Goal: Task Accomplishment & Management: Complete application form

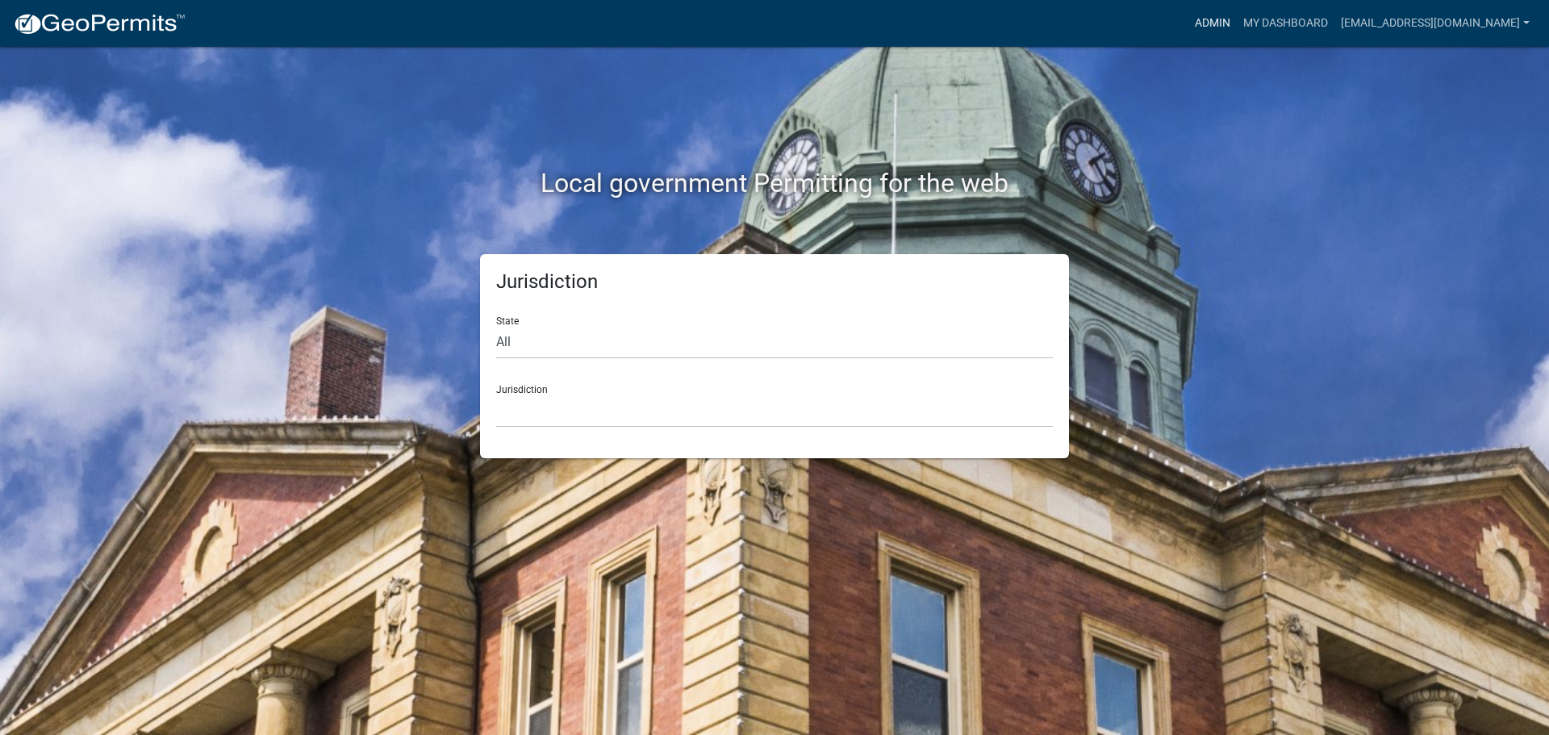
click at [1207, 14] on link "Admin" at bounding box center [1212, 23] width 48 height 31
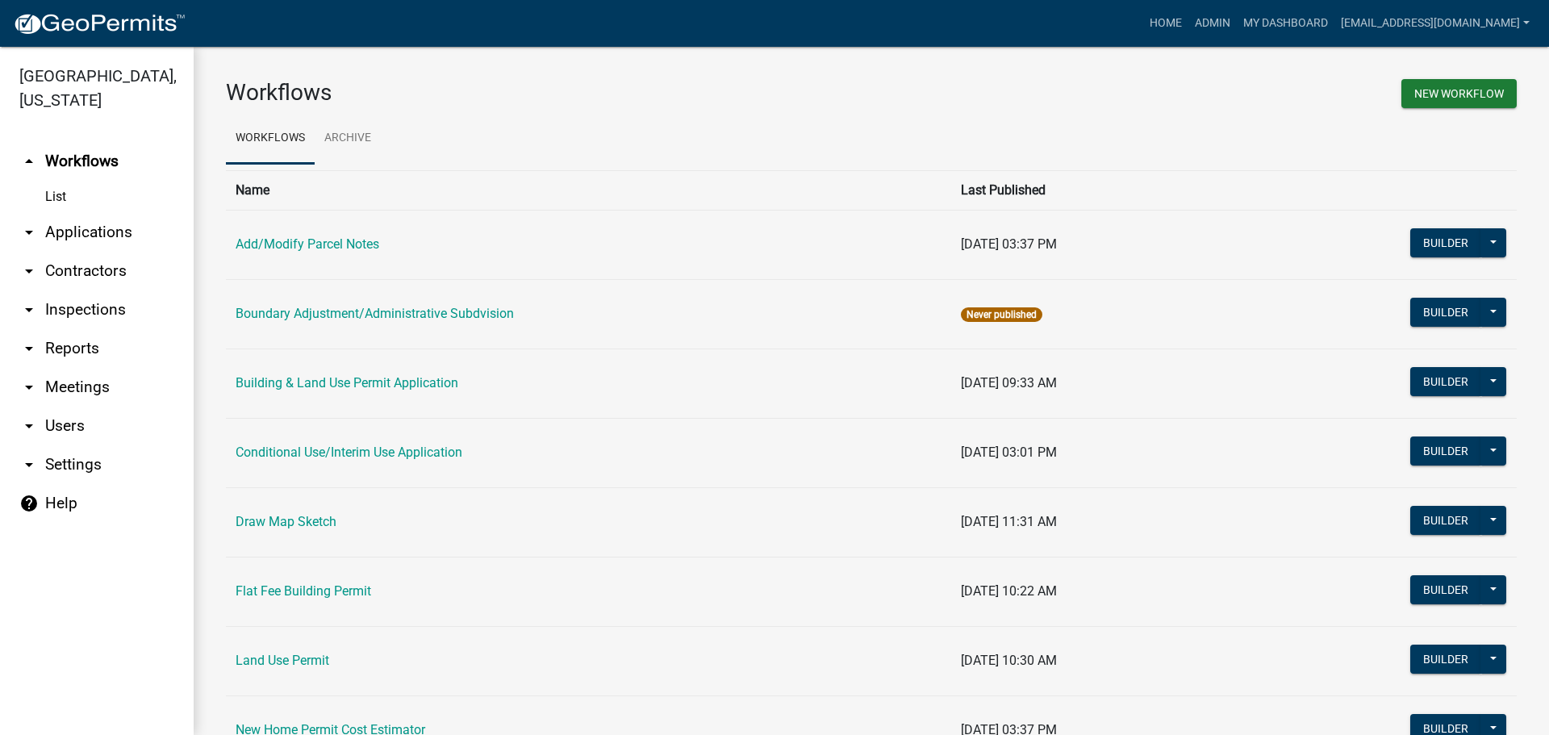
click at [78, 265] on link "arrow_drop_down Contractors" at bounding box center [97, 271] width 194 height 39
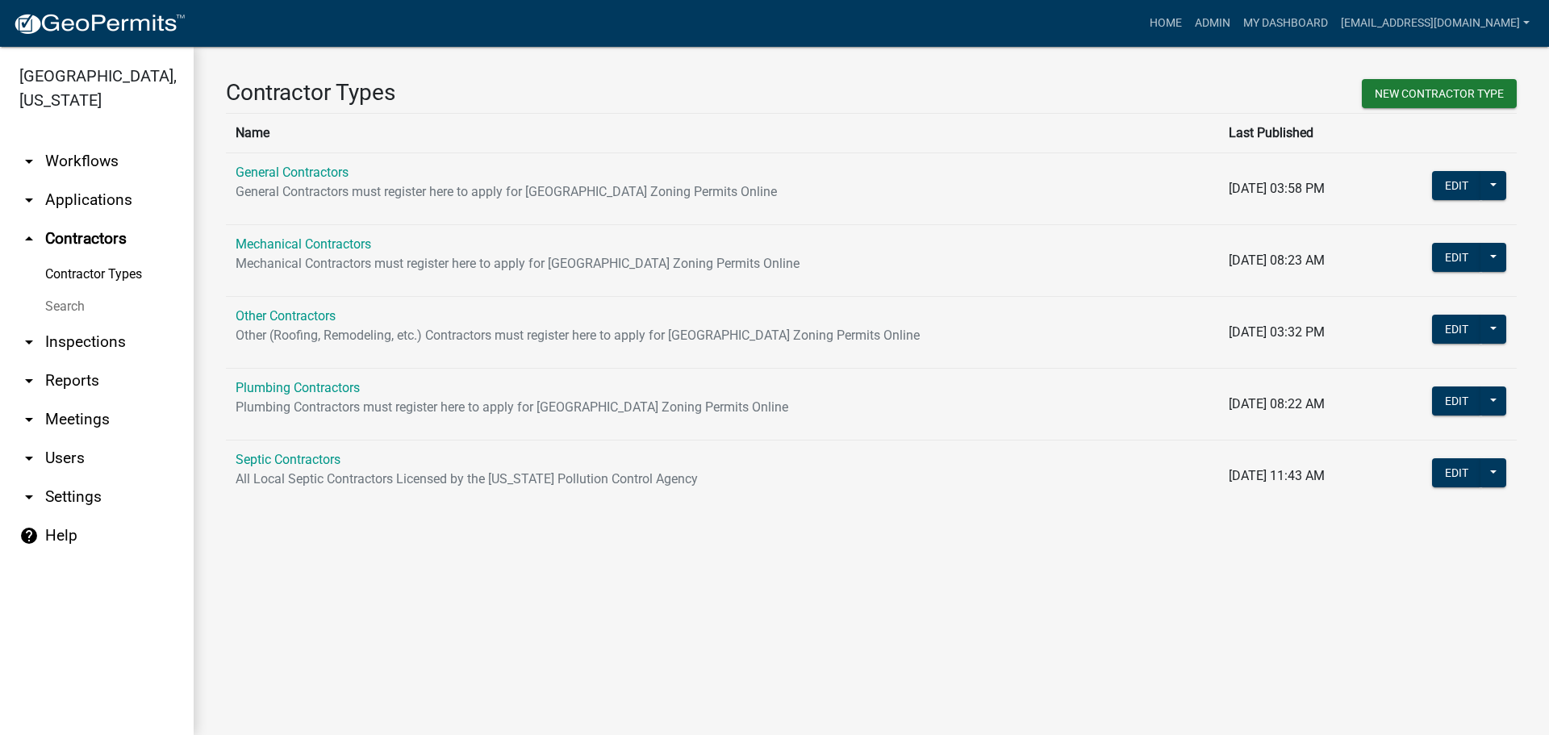
click at [69, 302] on link "Search" at bounding box center [97, 306] width 194 height 32
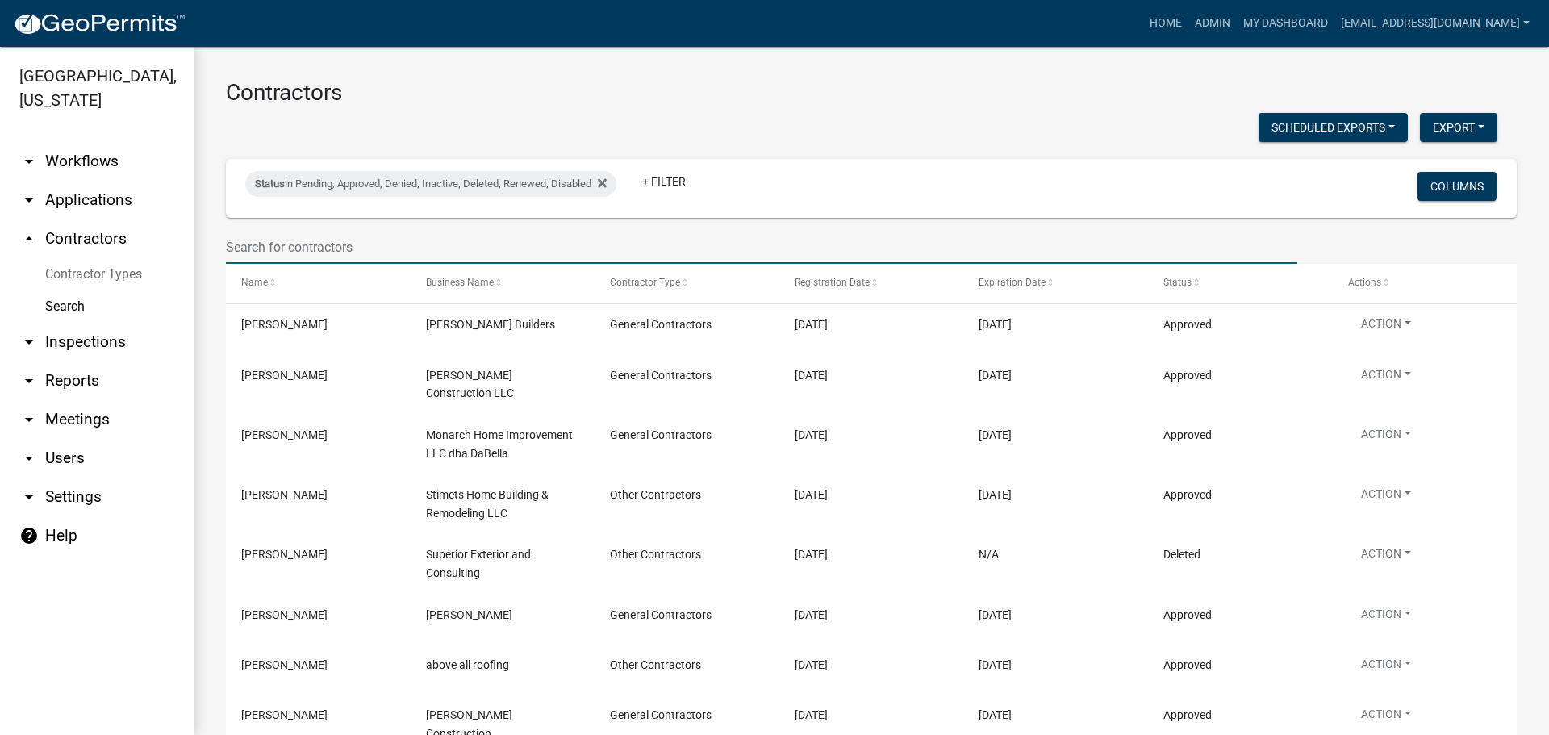
click at [358, 243] on input "text" at bounding box center [761, 247] width 1071 height 33
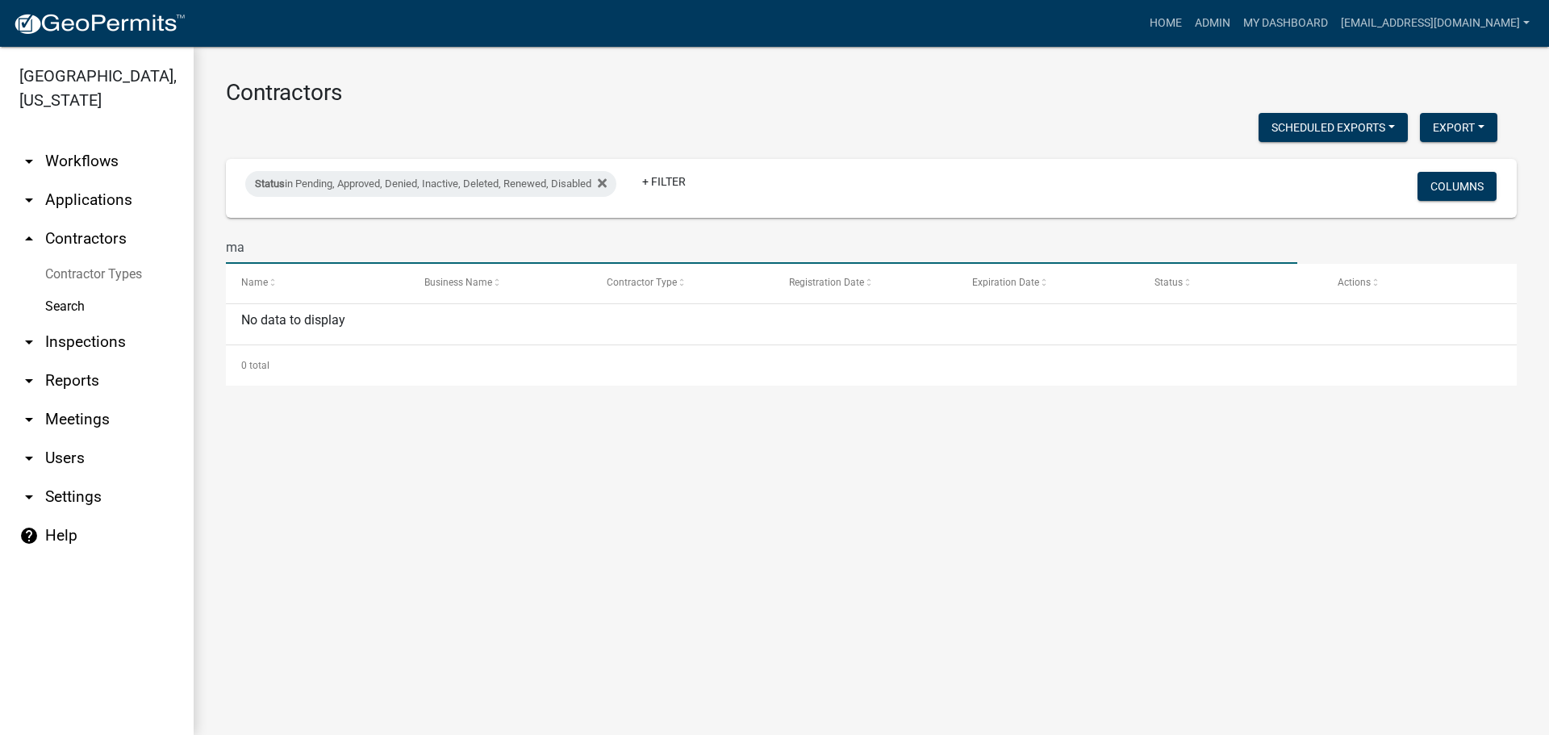
type input "m"
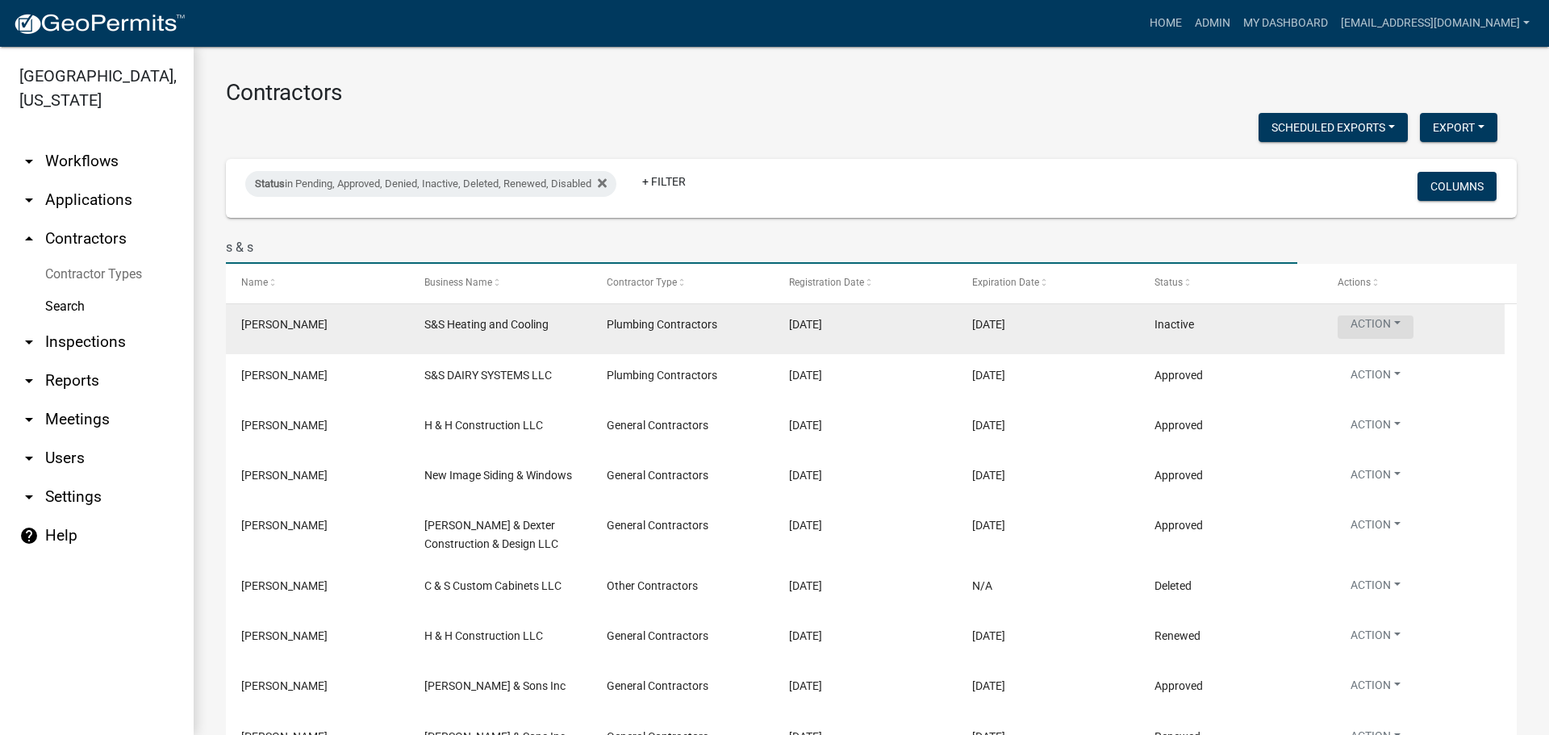
type input "s & s"
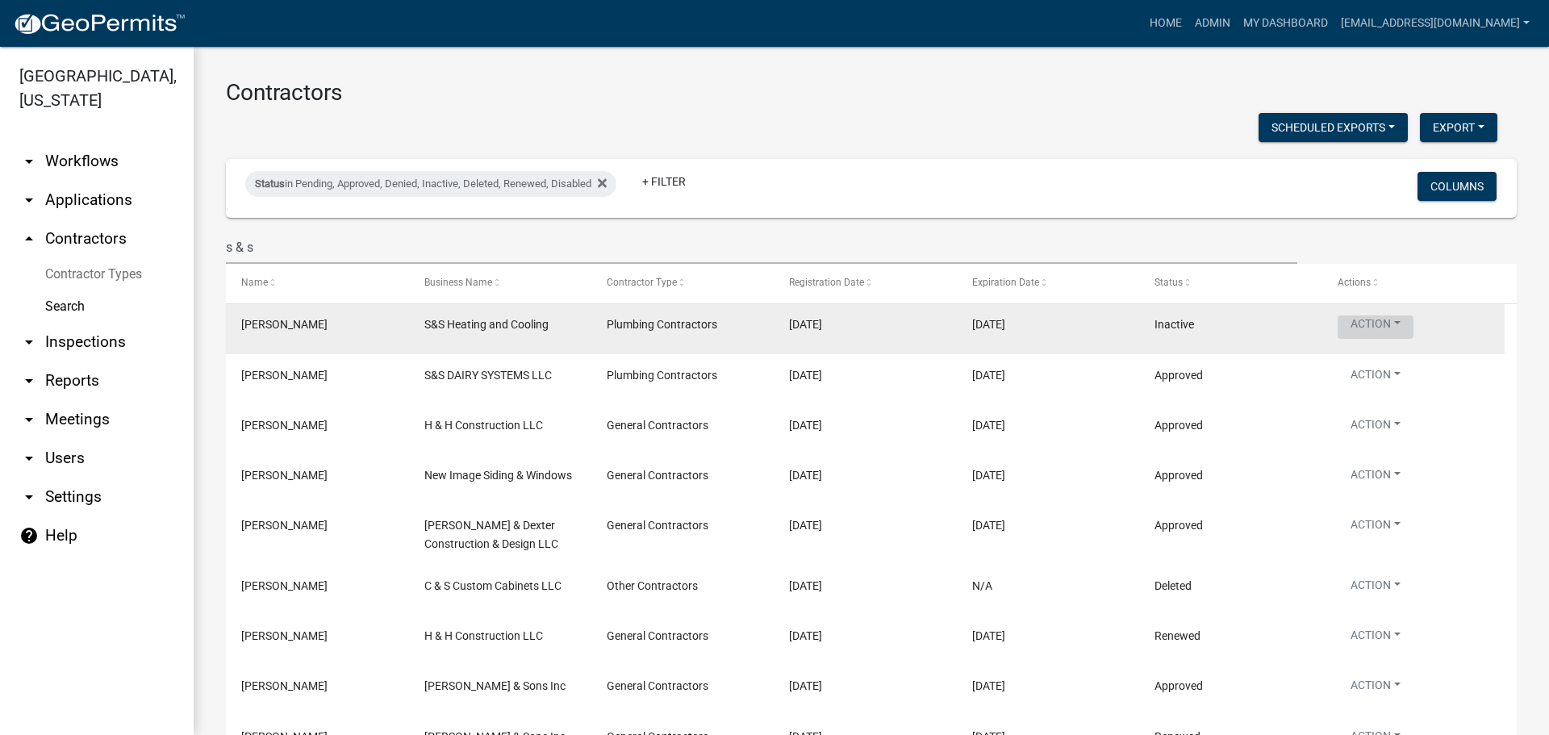
click at [1381, 324] on button "Action" at bounding box center [1375, 326] width 76 height 23
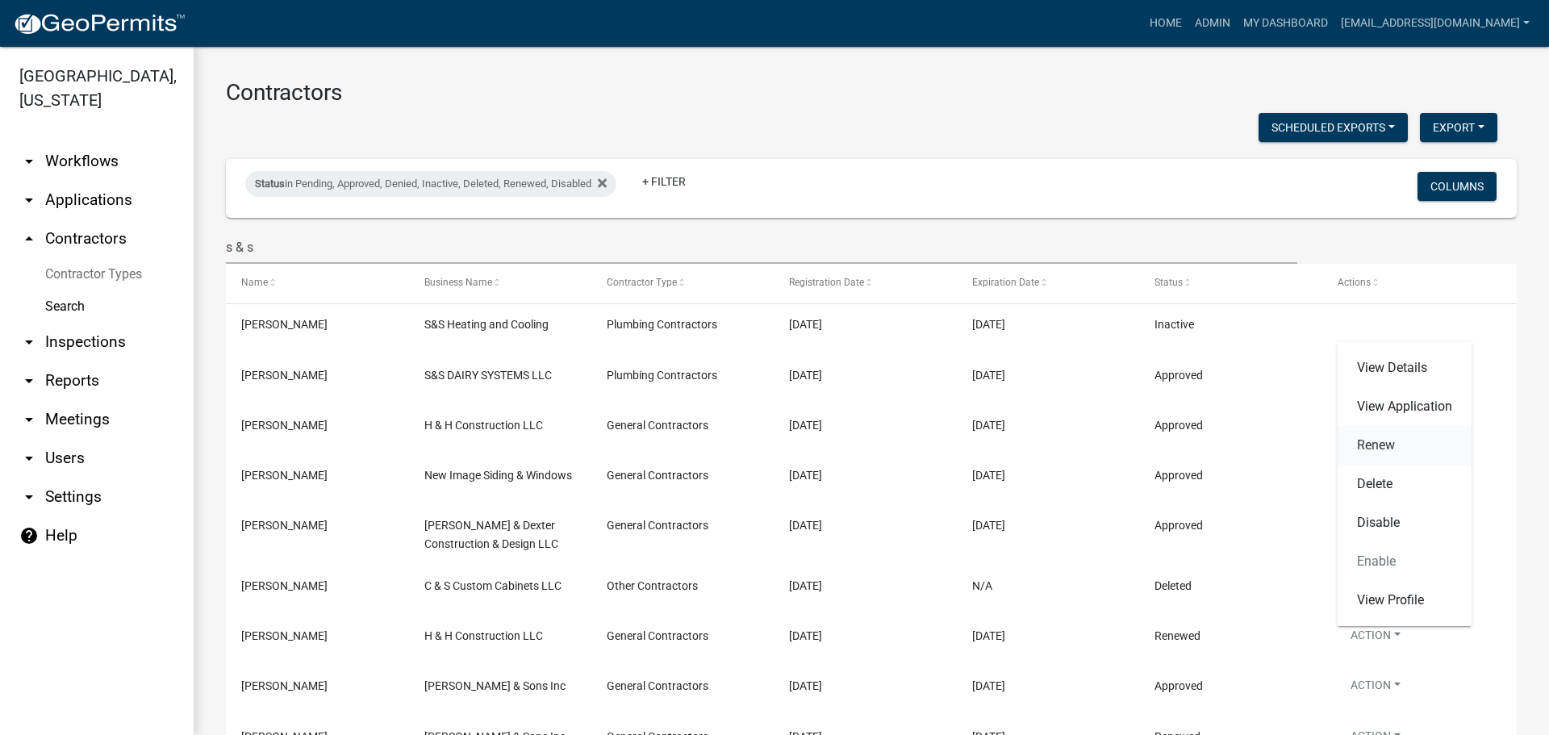
click at [1382, 444] on link "Renew" at bounding box center [1404, 445] width 134 height 39
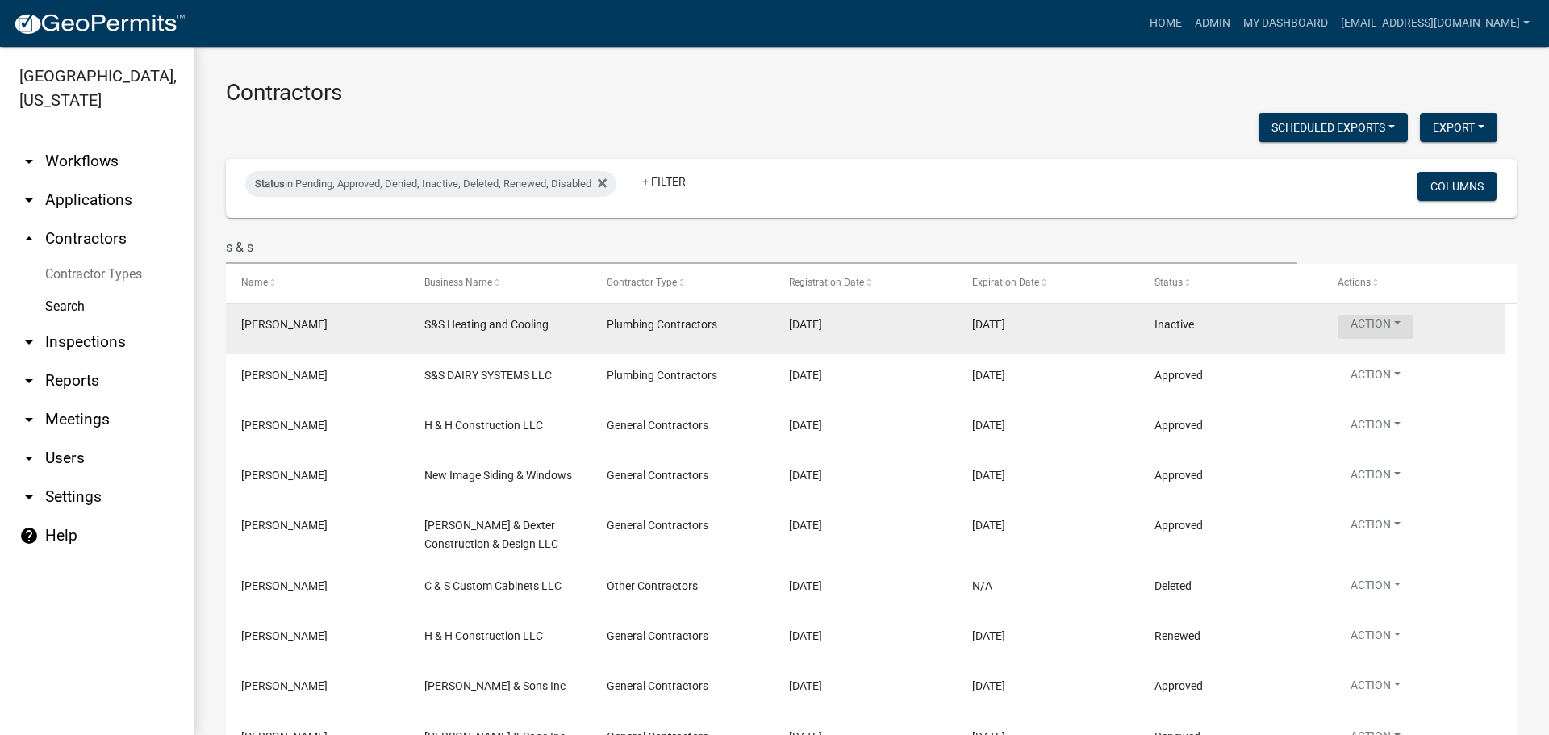
click at [1383, 324] on button "Action" at bounding box center [1375, 326] width 76 height 23
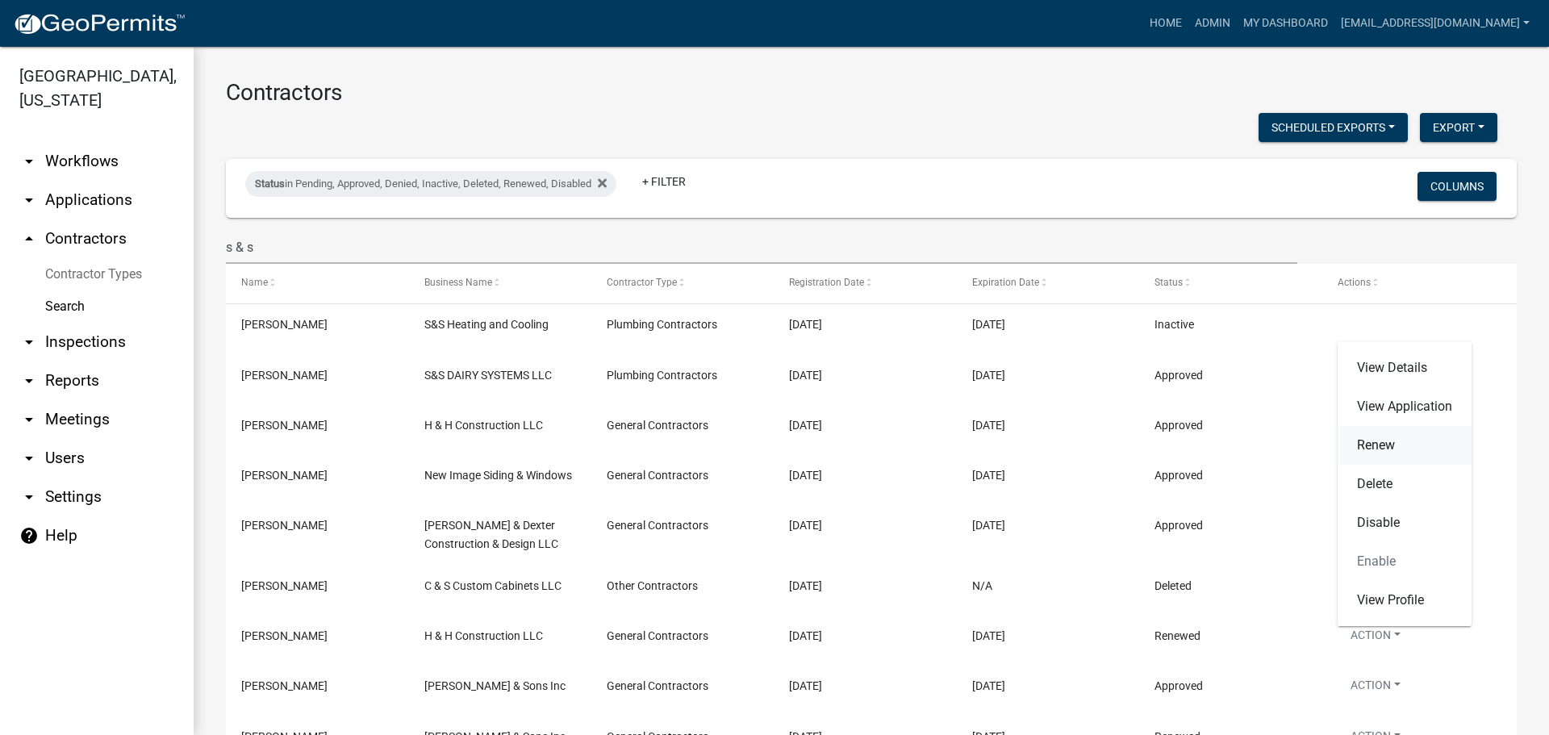
click at [1368, 441] on link "Renew" at bounding box center [1404, 445] width 134 height 39
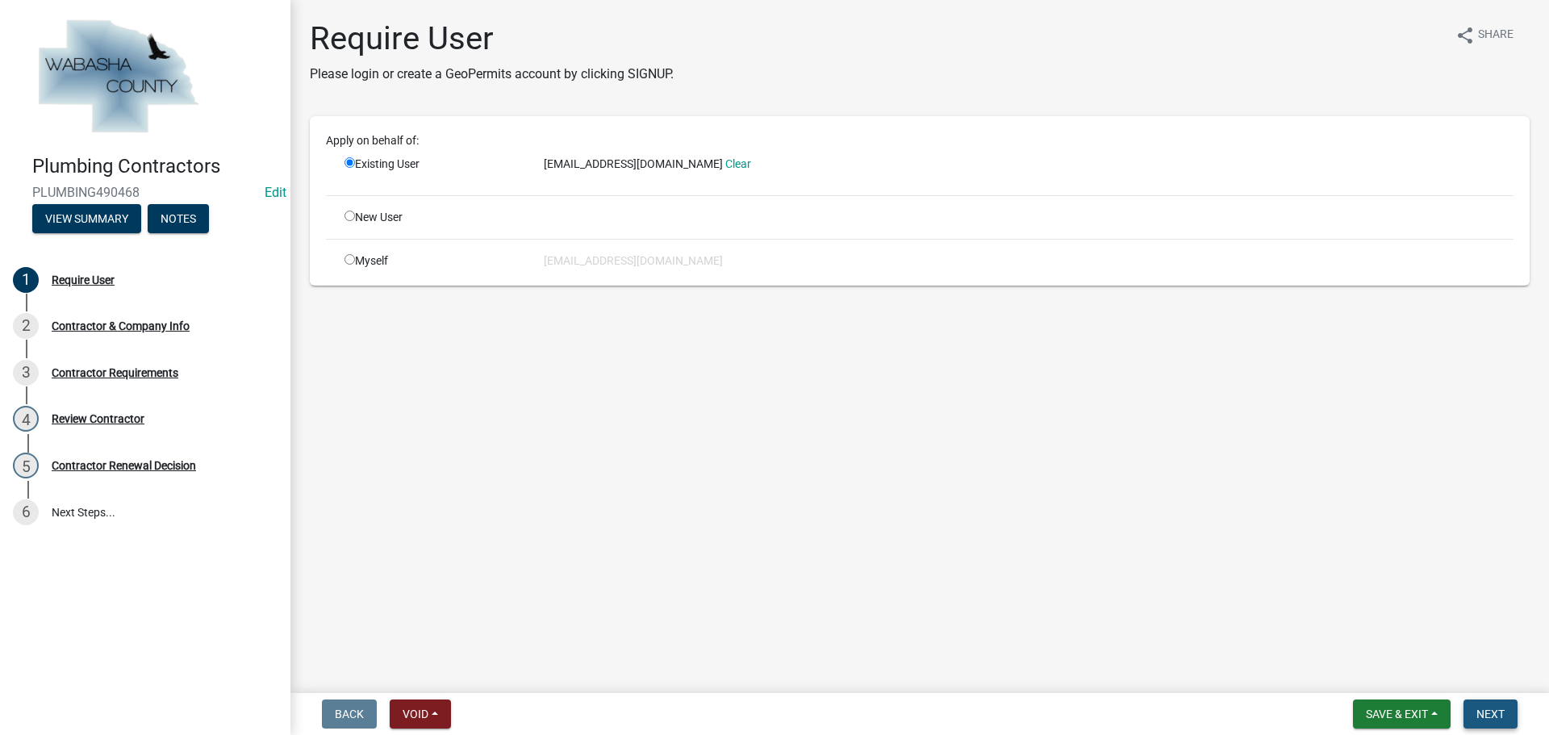
click at [1495, 713] on span "Next" at bounding box center [1490, 713] width 28 height 13
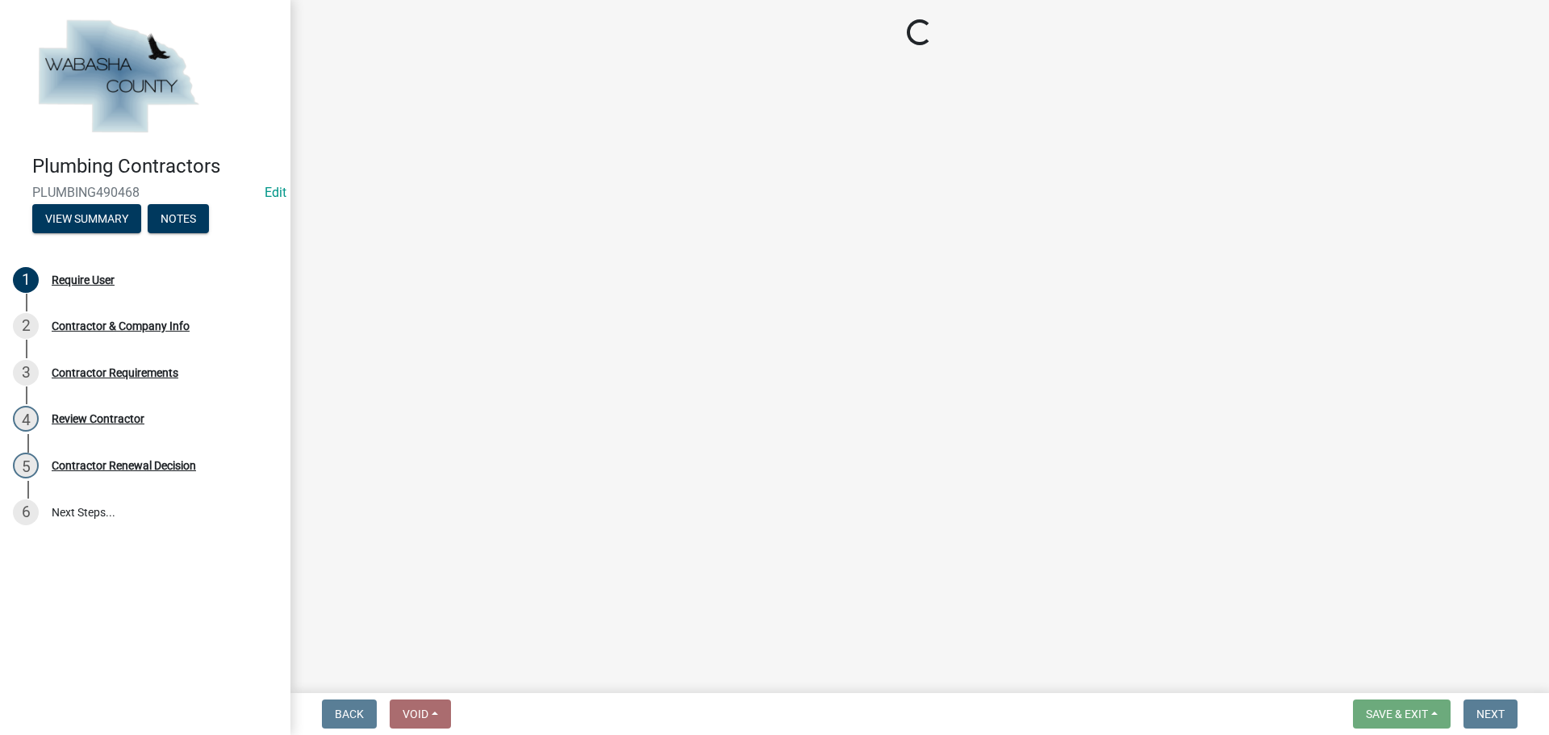
select select "MN"
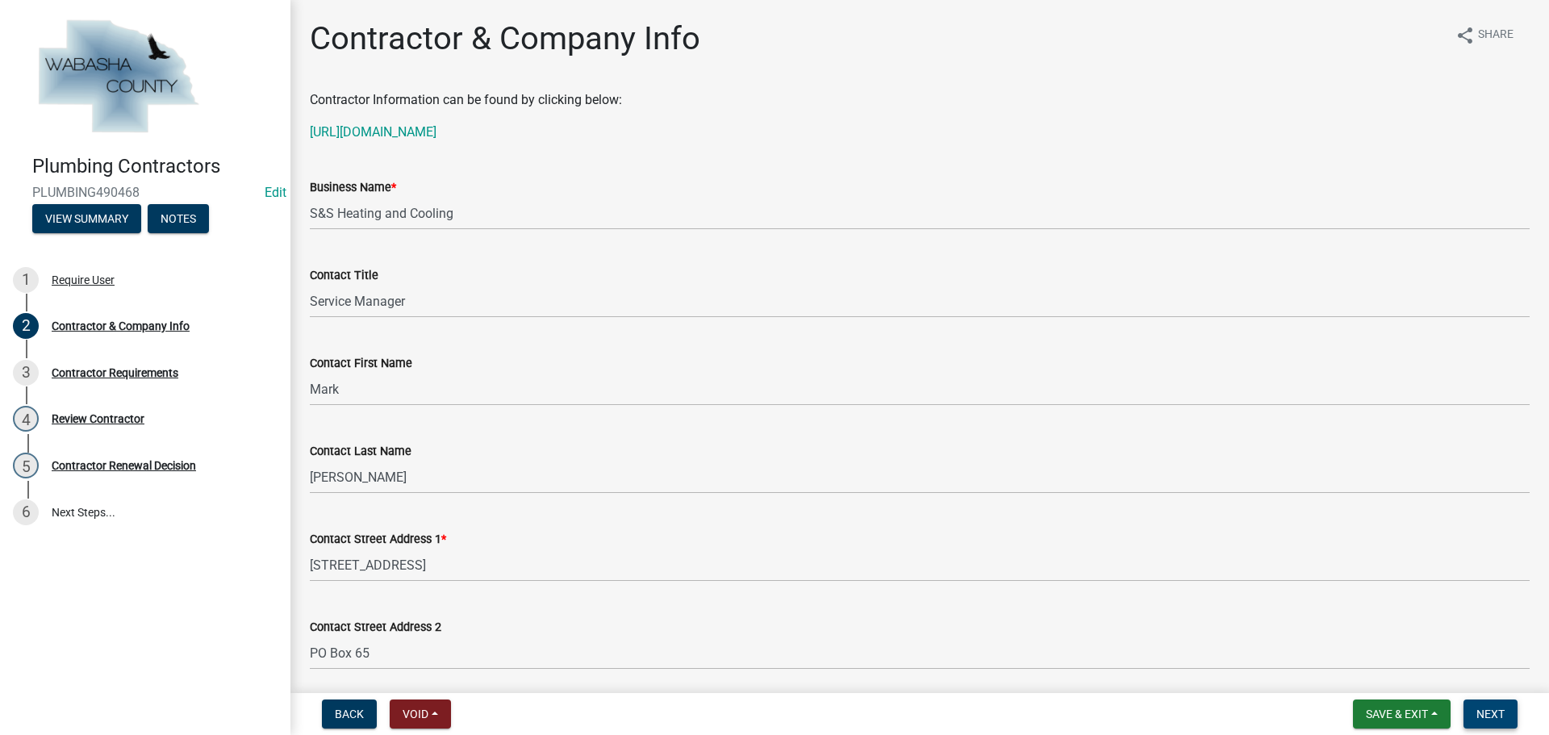
click at [1499, 713] on span "Next" at bounding box center [1490, 713] width 28 height 13
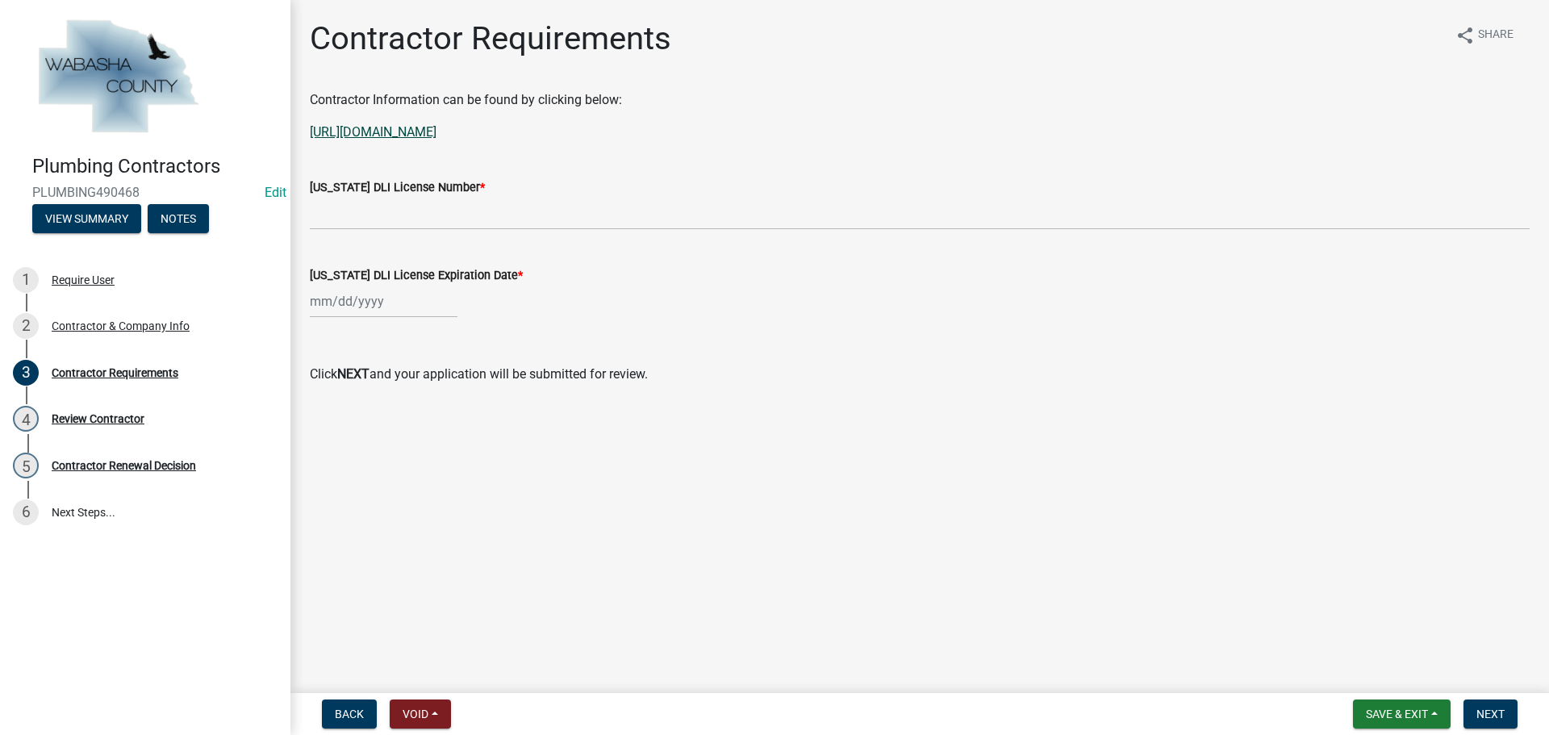
click at [436, 127] on link "https://ims.dli.mn.gov/ims/Find3?cat=Pros" at bounding box center [373, 131] width 127 height 15
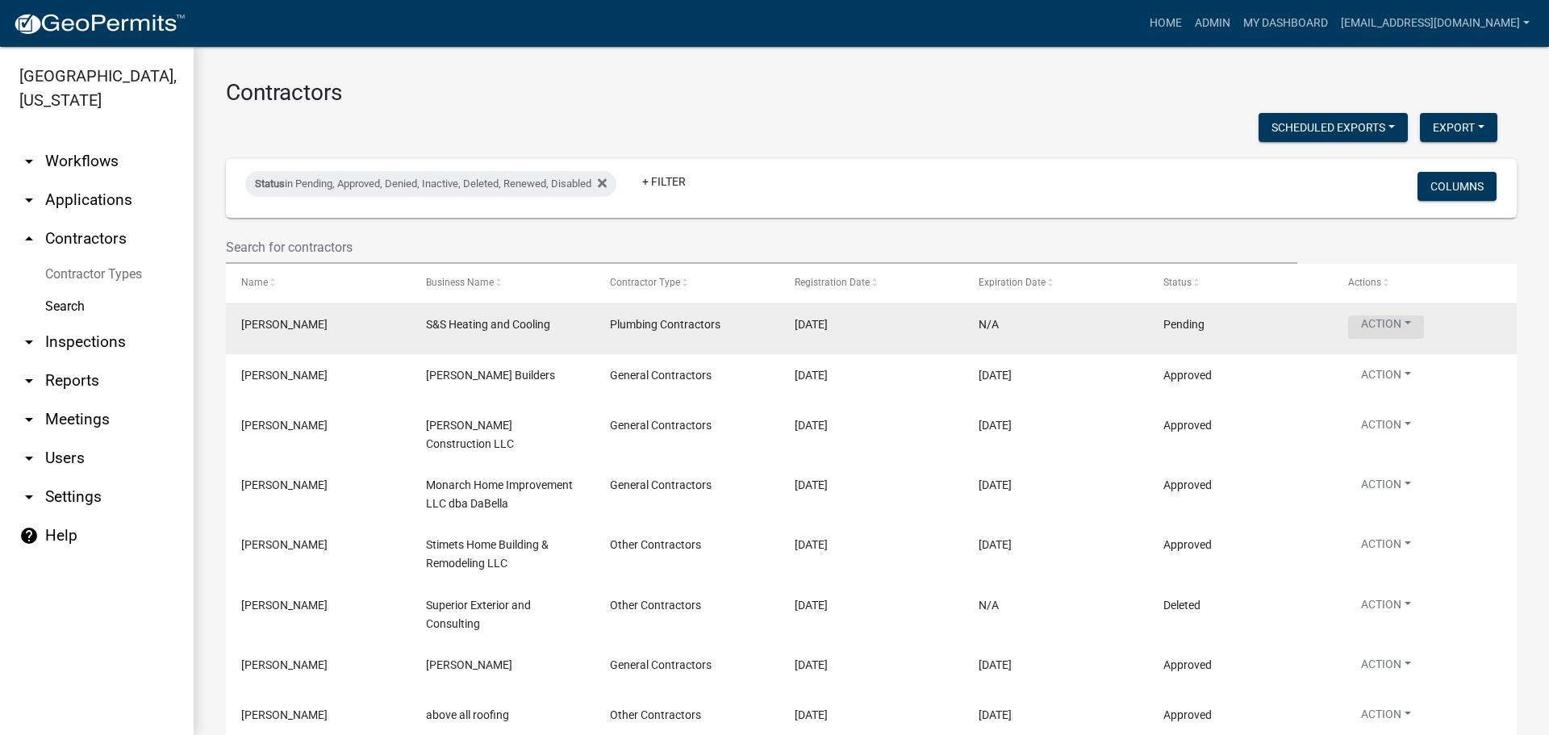
click at [1399, 323] on button "Action" at bounding box center [1386, 326] width 76 height 23
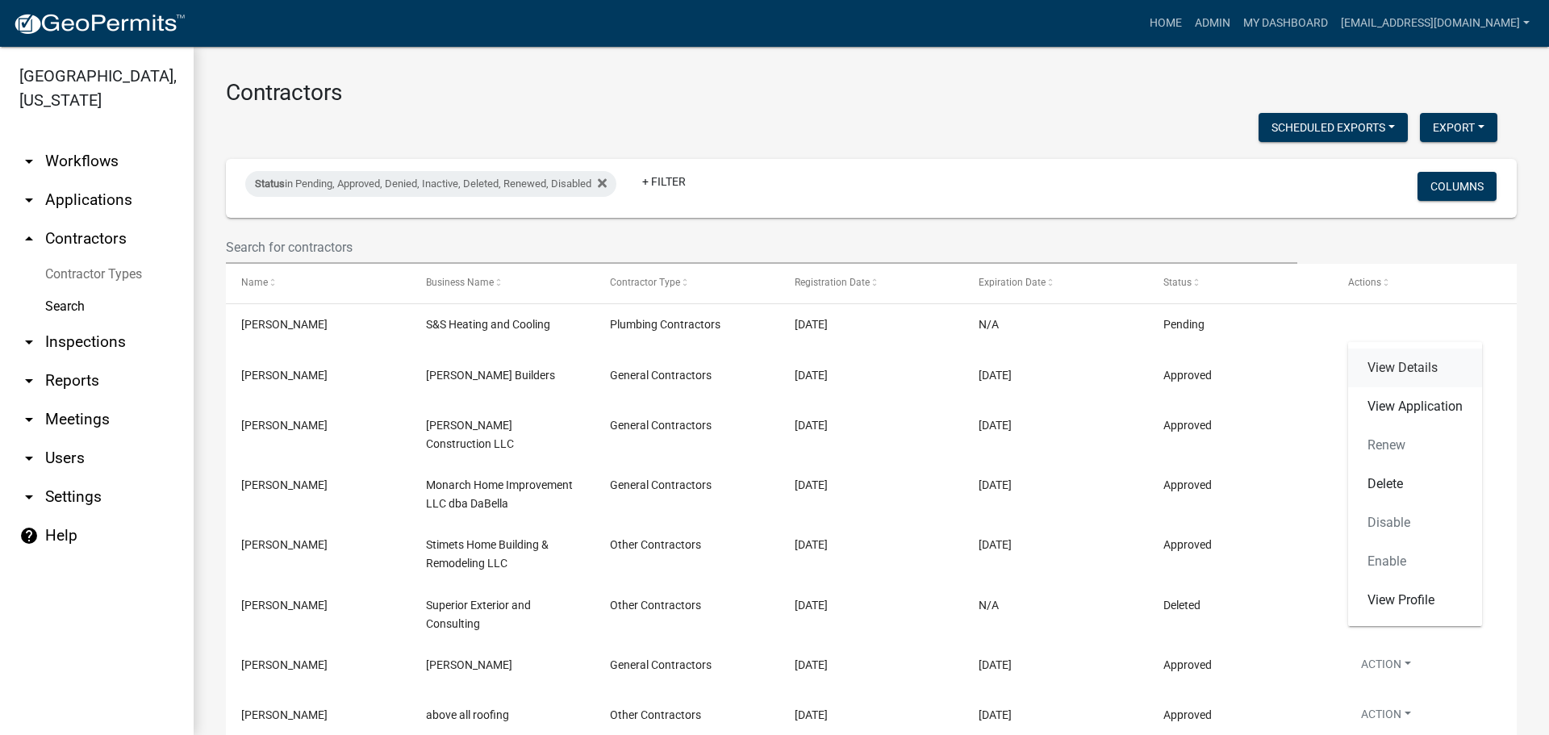
click at [1398, 365] on link "View Details" at bounding box center [1415, 367] width 134 height 39
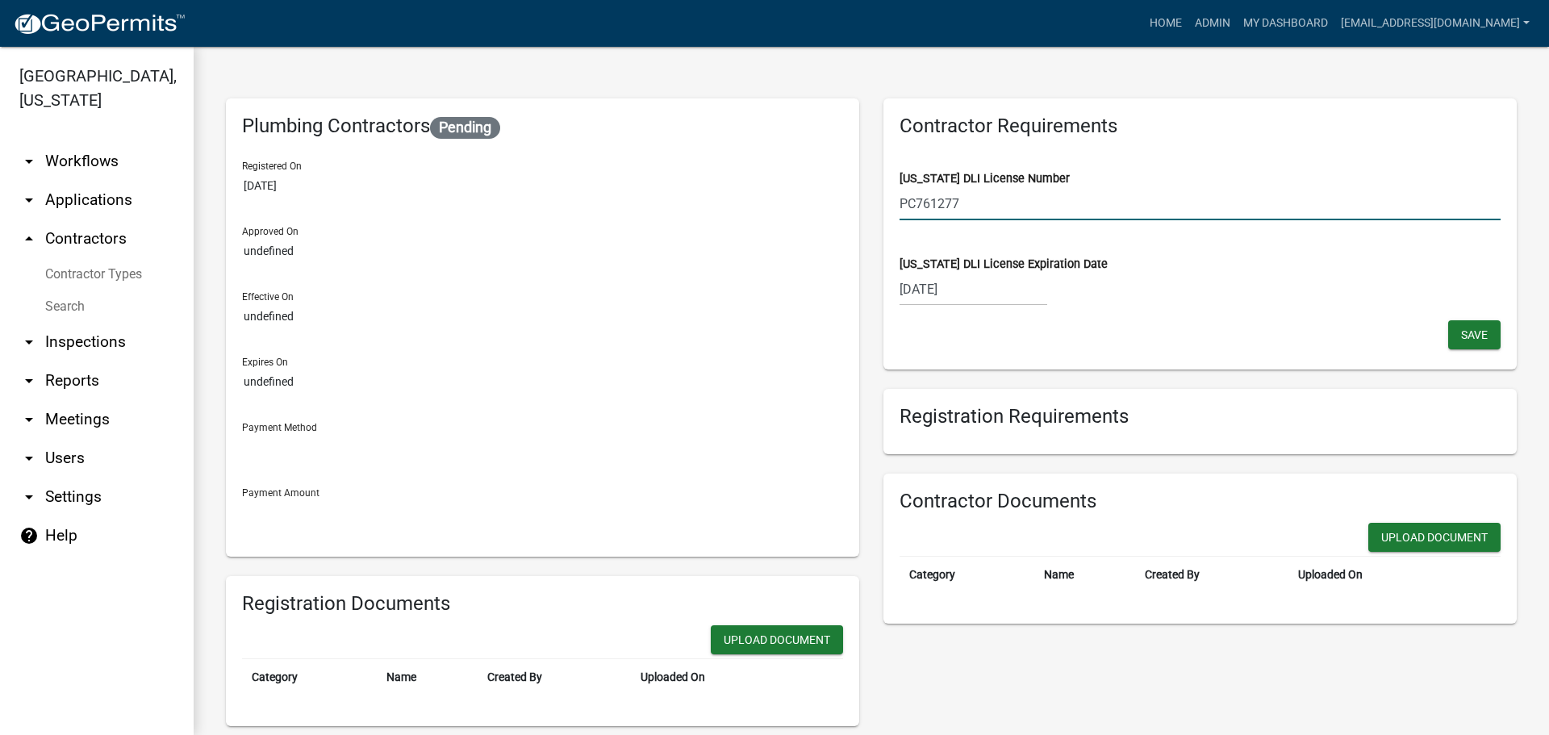
drag, startPoint x: 980, startPoint y: 209, endPoint x: 828, endPoint y: 202, distance: 152.6
click at [822, 202] on div "Plumbing Contractors Pending Registered On 10/9/2025 Approved On undefined Effe…" at bounding box center [871, 411] width 1315 height 627
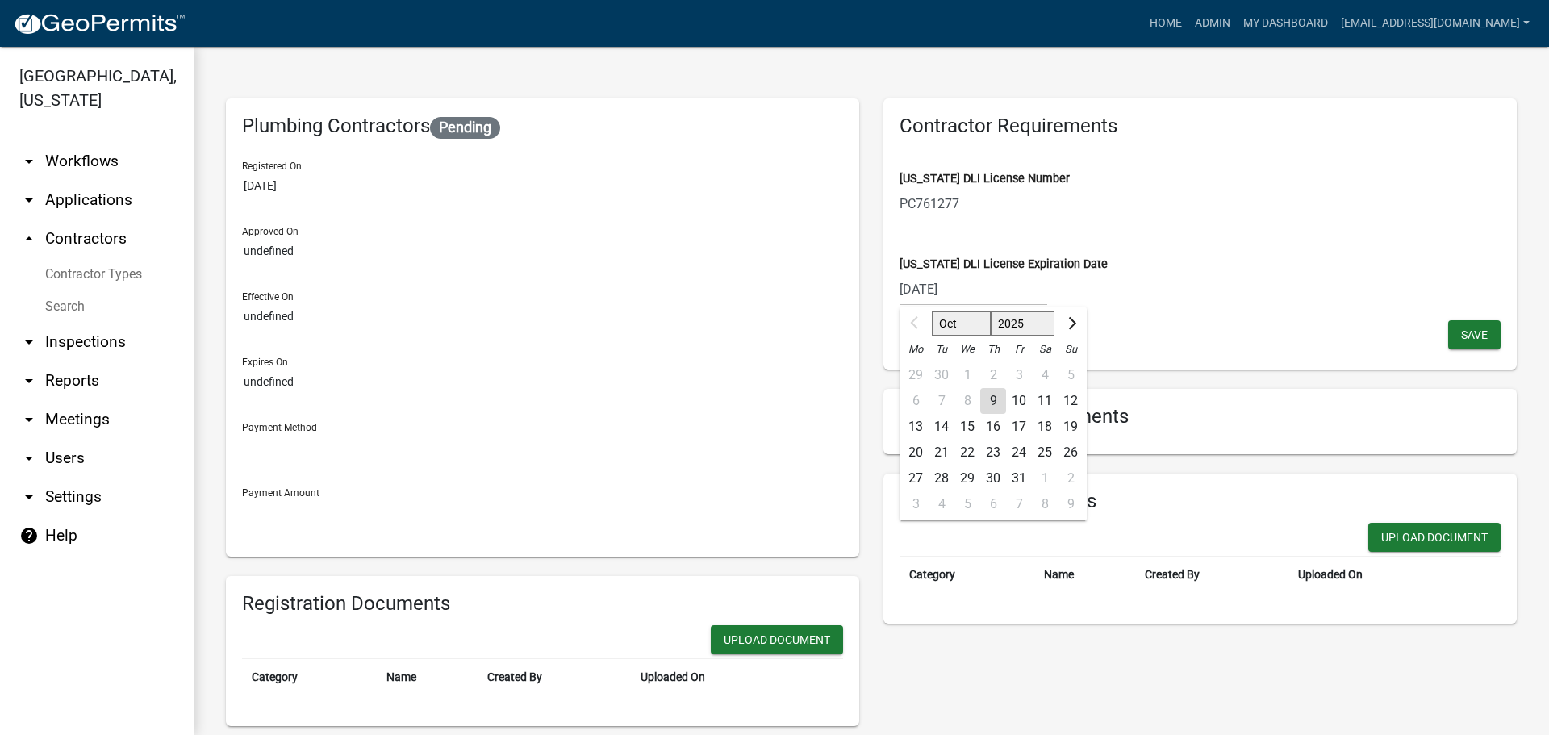
drag, startPoint x: 925, startPoint y: 286, endPoint x: 916, endPoint y: 286, distance: 9.7
click at [916, 286] on input "09/17/2025" at bounding box center [973, 289] width 148 height 33
click at [1064, 321] on span "Next month" at bounding box center [1070, 323] width 12 height 12
select select "12"
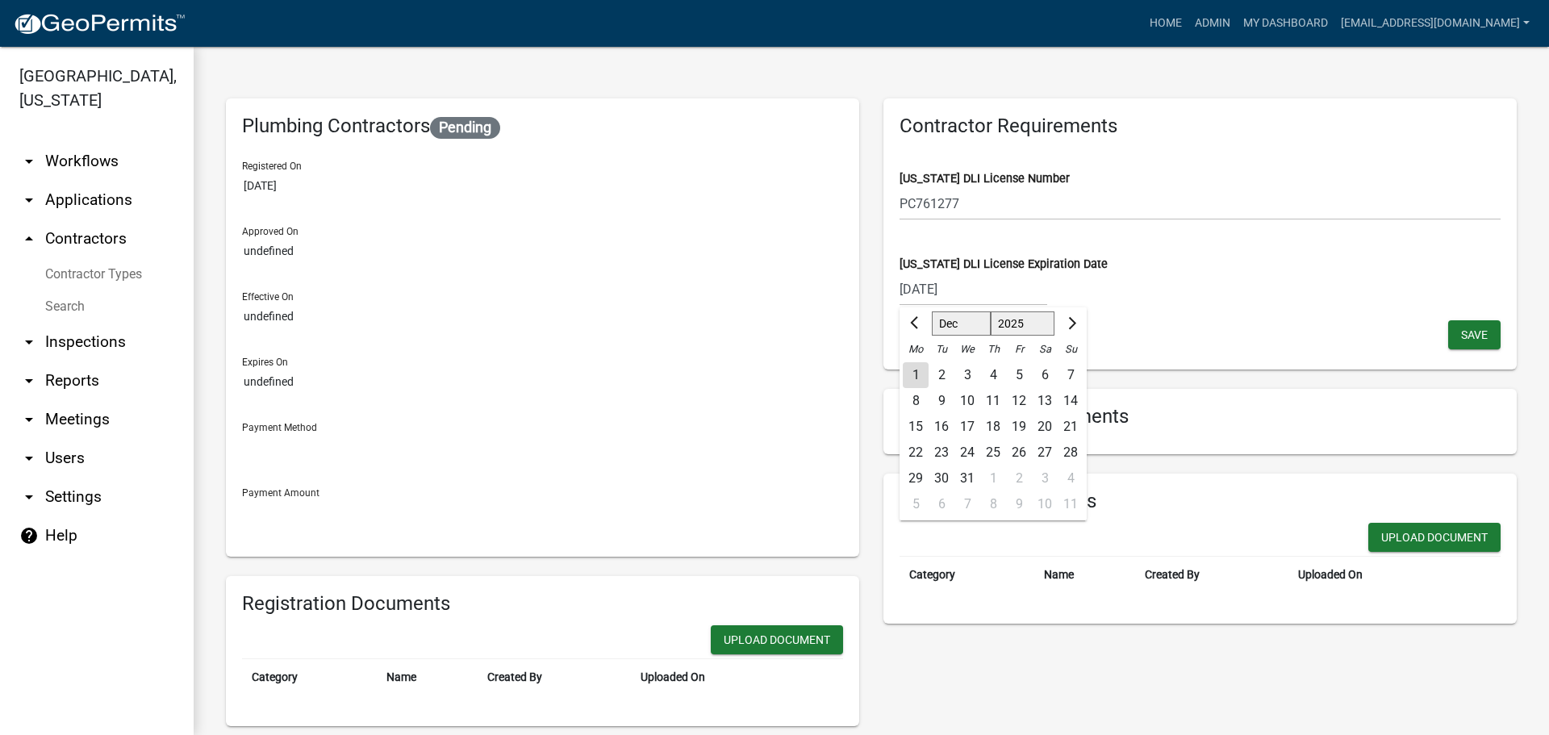
click at [962, 475] on div "31" at bounding box center [967, 478] width 26 height 26
type input "[DATE]"
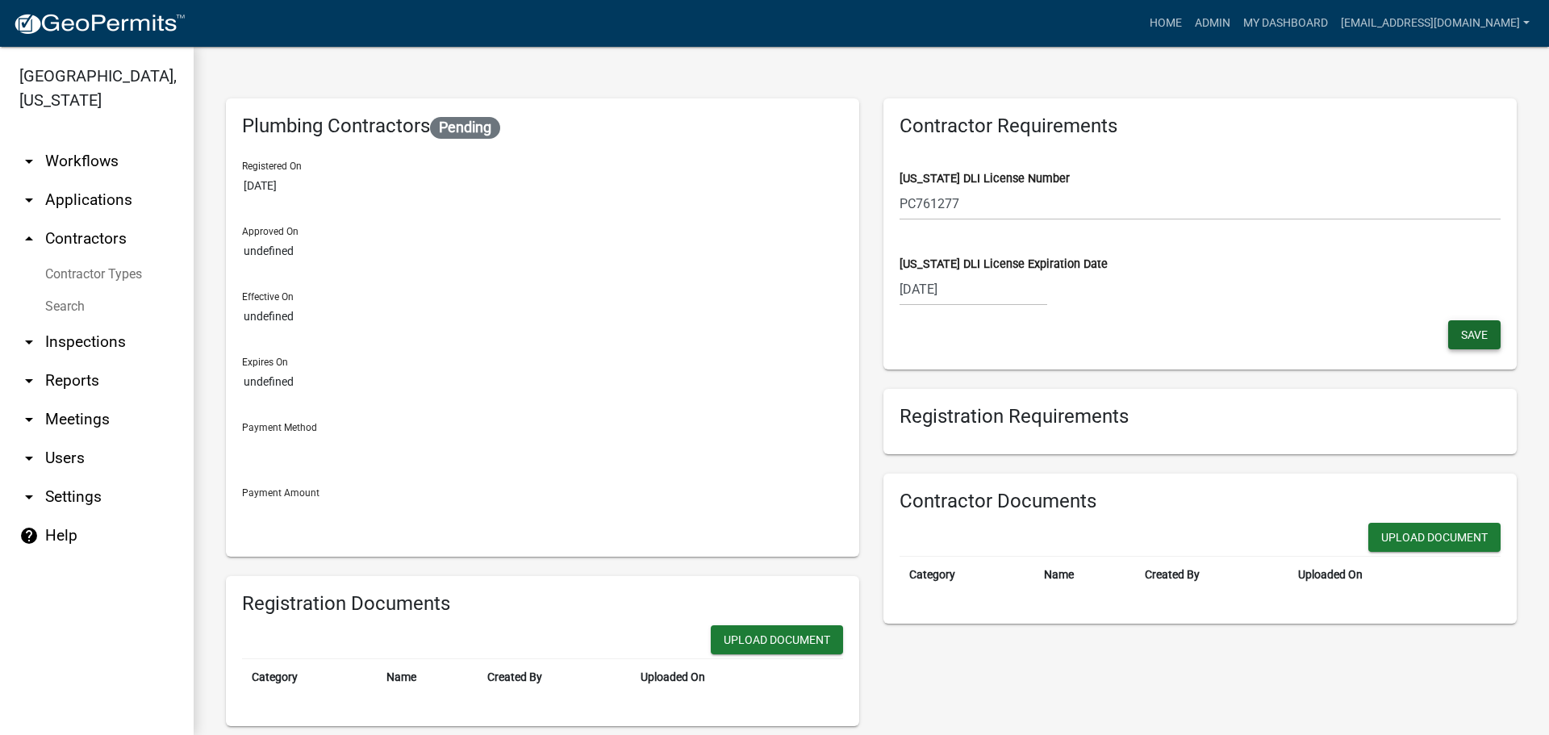
click at [1461, 336] on span "Save" at bounding box center [1474, 334] width 27 height 13
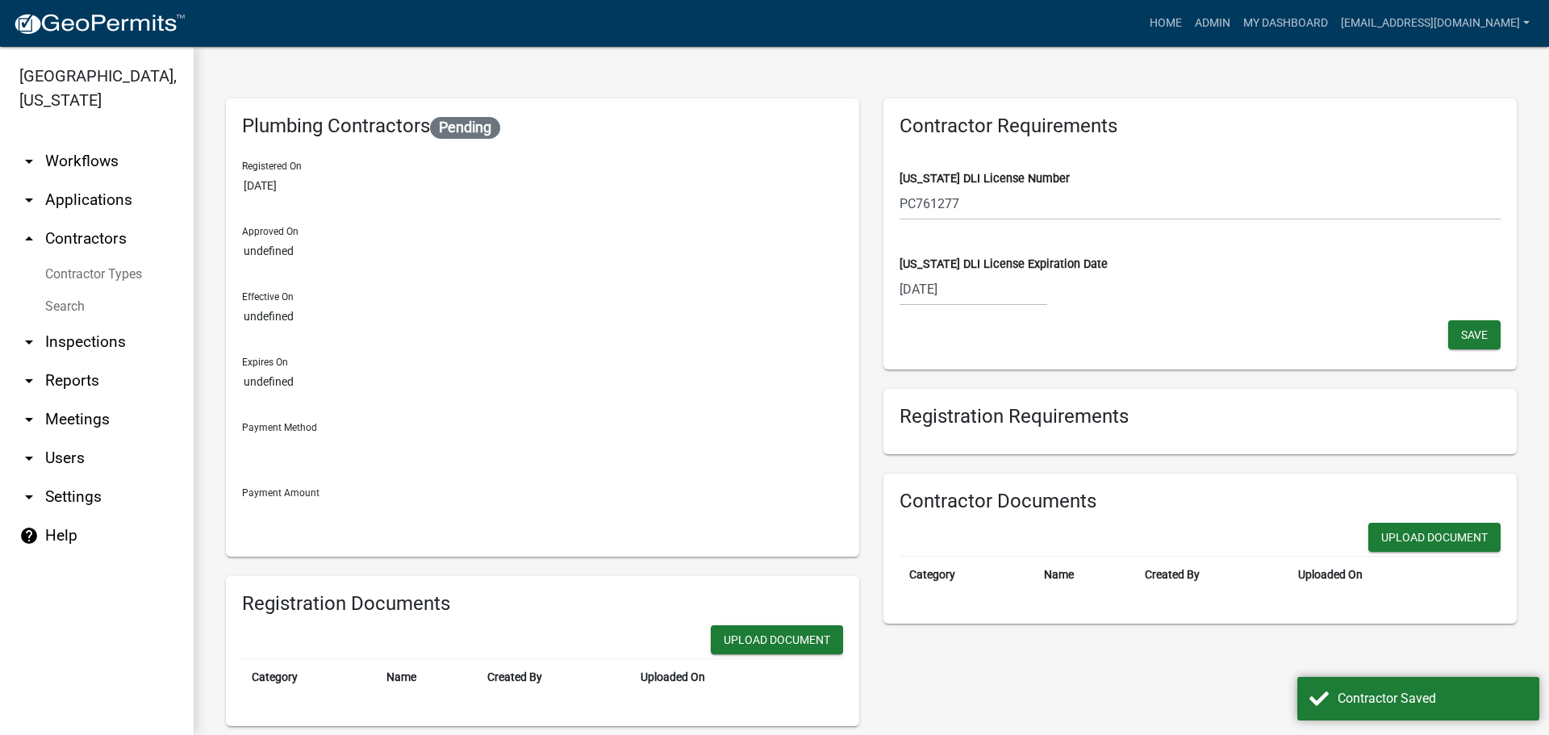
click at [62, 303] on link "Search" at bounding box center [97, 306] width 194 height 32
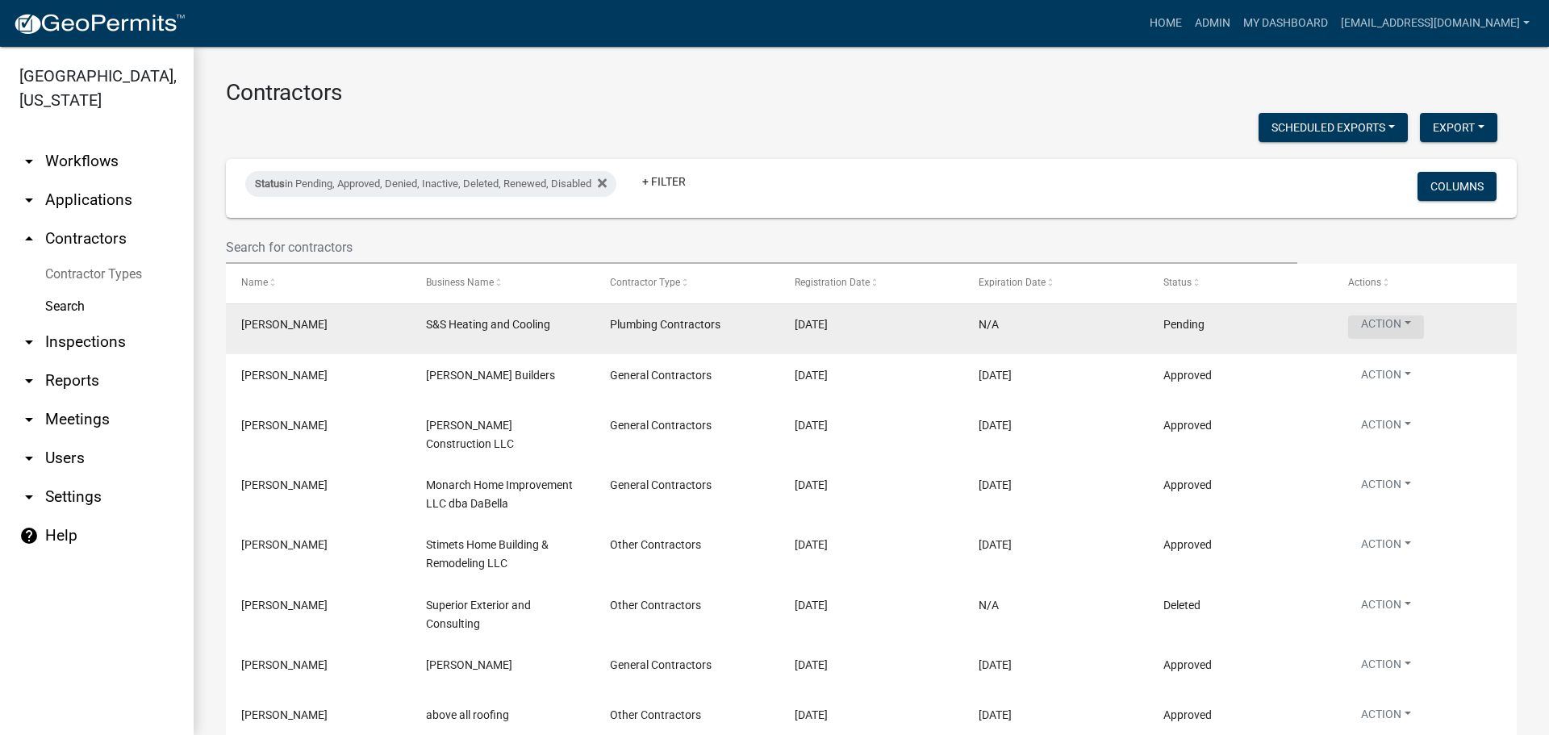
click at [1379, 326] on button "Action" at bounding box center [1386, 326] width 76 height 23
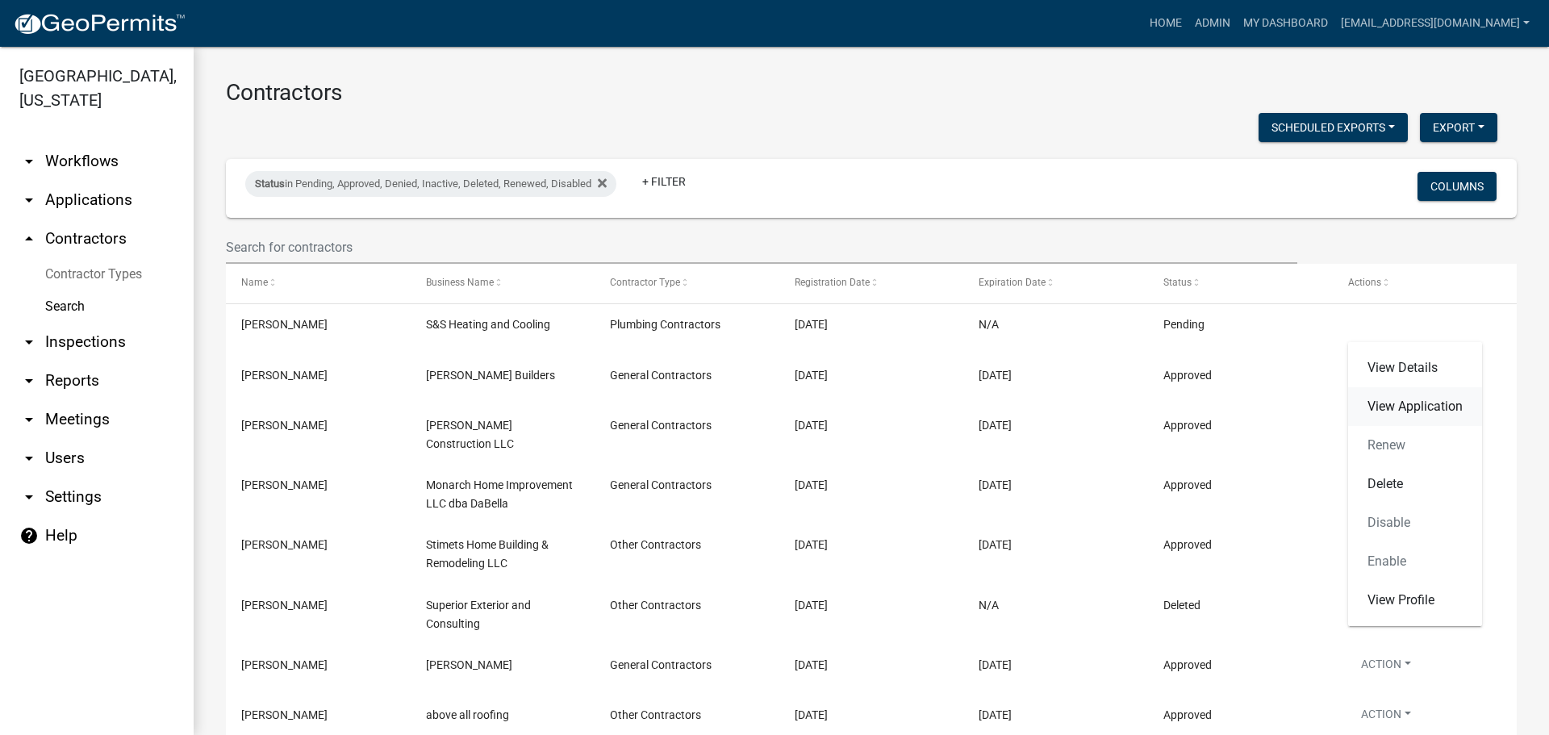
click at [1384, 406] on link "View Application" at bounding box center [1415, 406] width 134 height 39
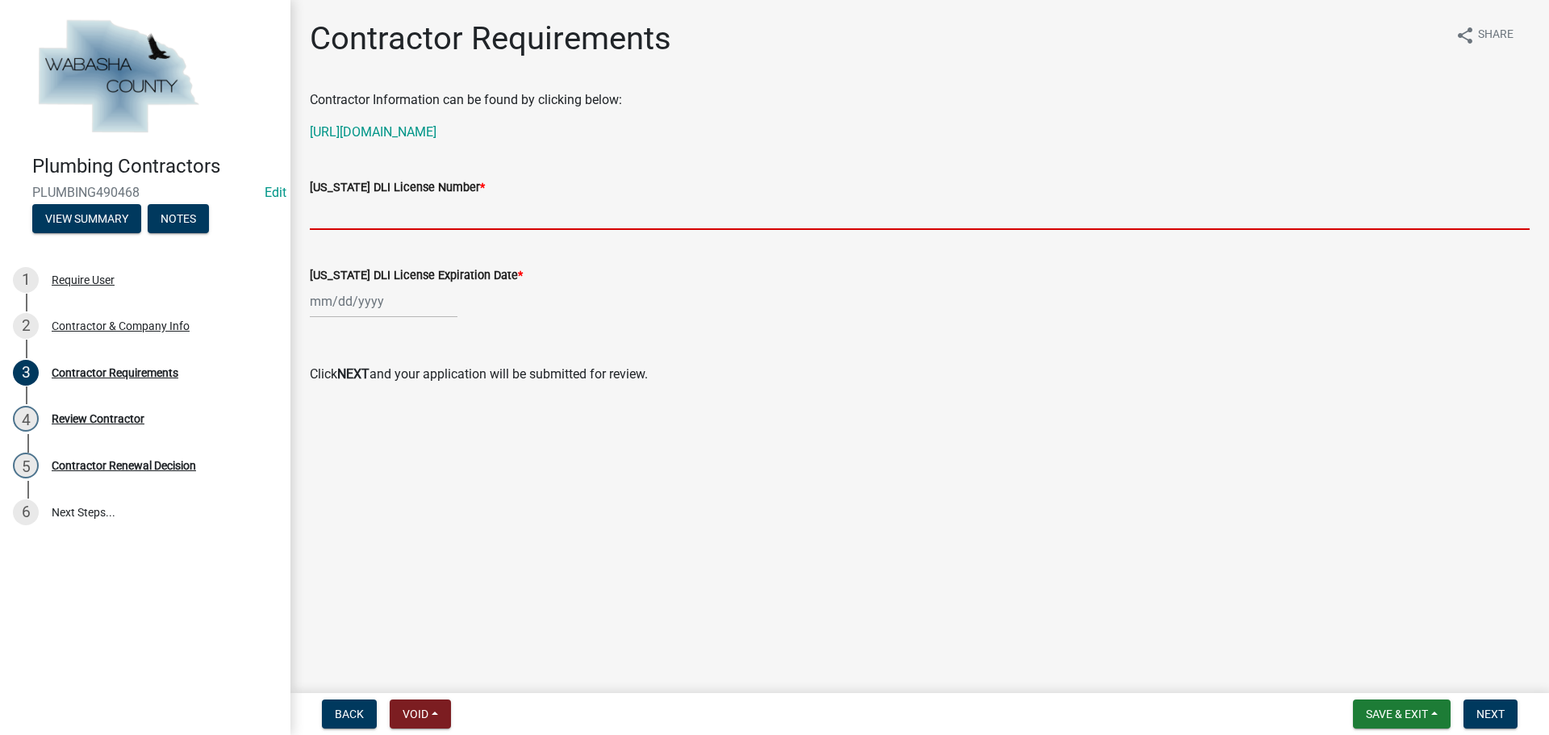
paste input "PC761277"
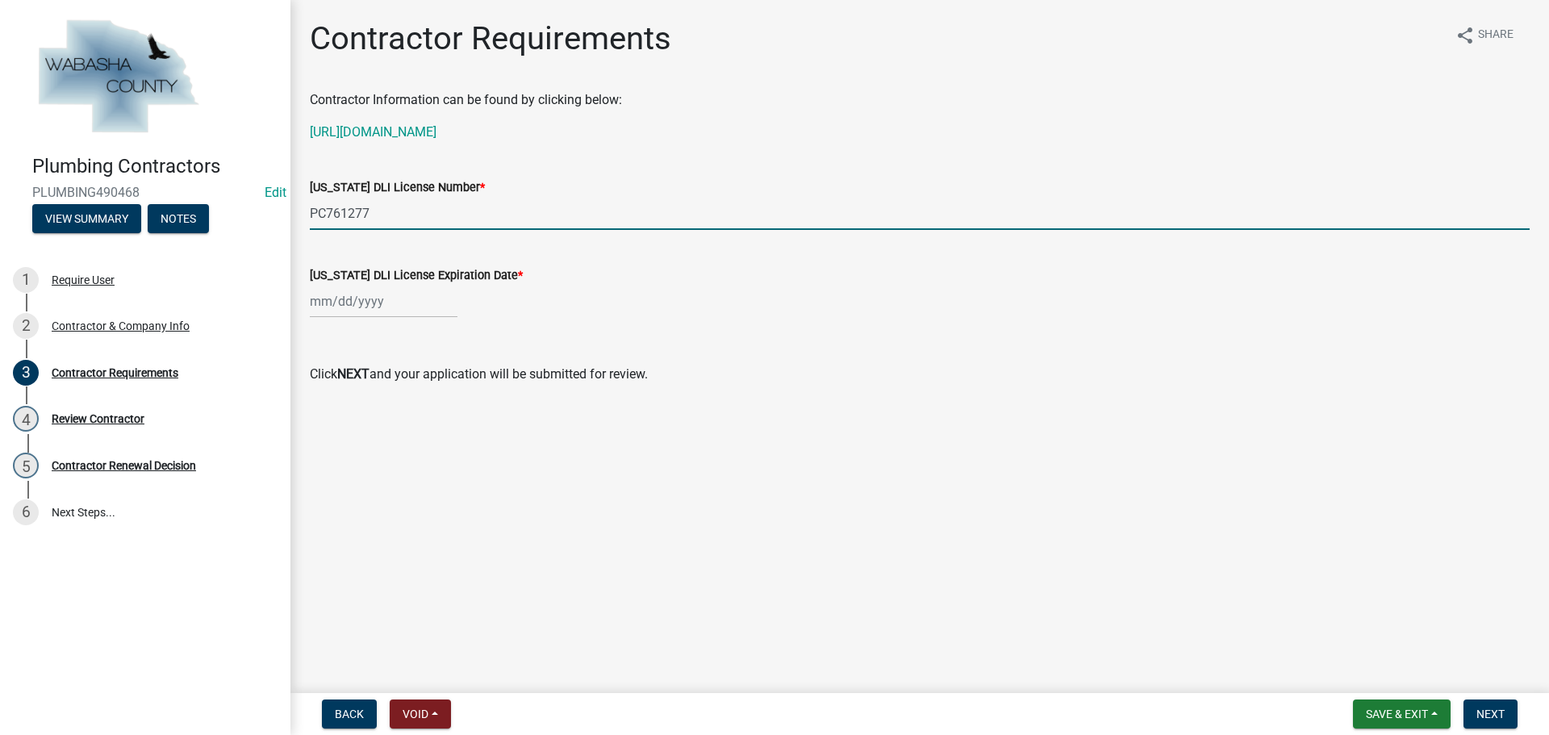
type input "PC761277"
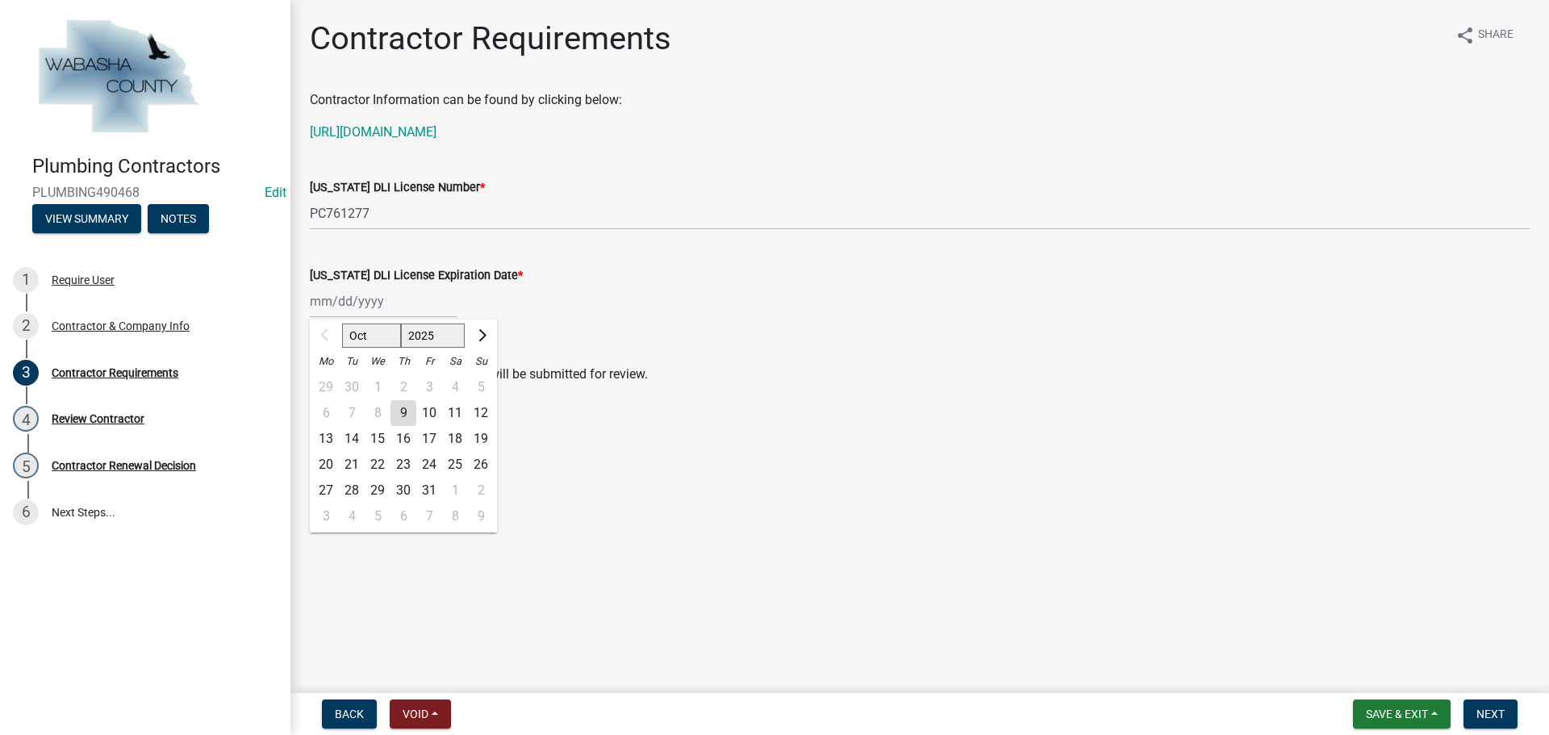
click at [376, 302] on div "Oct Nov Dec 2025 2026 2027 2028 2029 Mo Tu We Th Fr Sa Su 29 30 1 2 3 4 5 6 7 8…" at bounding box center [384, 301] width 148 height 33
click at [480, 330] on span "Next month" at bounding box center [480, 335] width 12 height 12
click at [481, 330] on span "Next month" at bounding box center [480, 335] width 12 height 12
select select "12"
click at [376, 490] on div "31" at bounding box center [378, 491] width 26 height 26
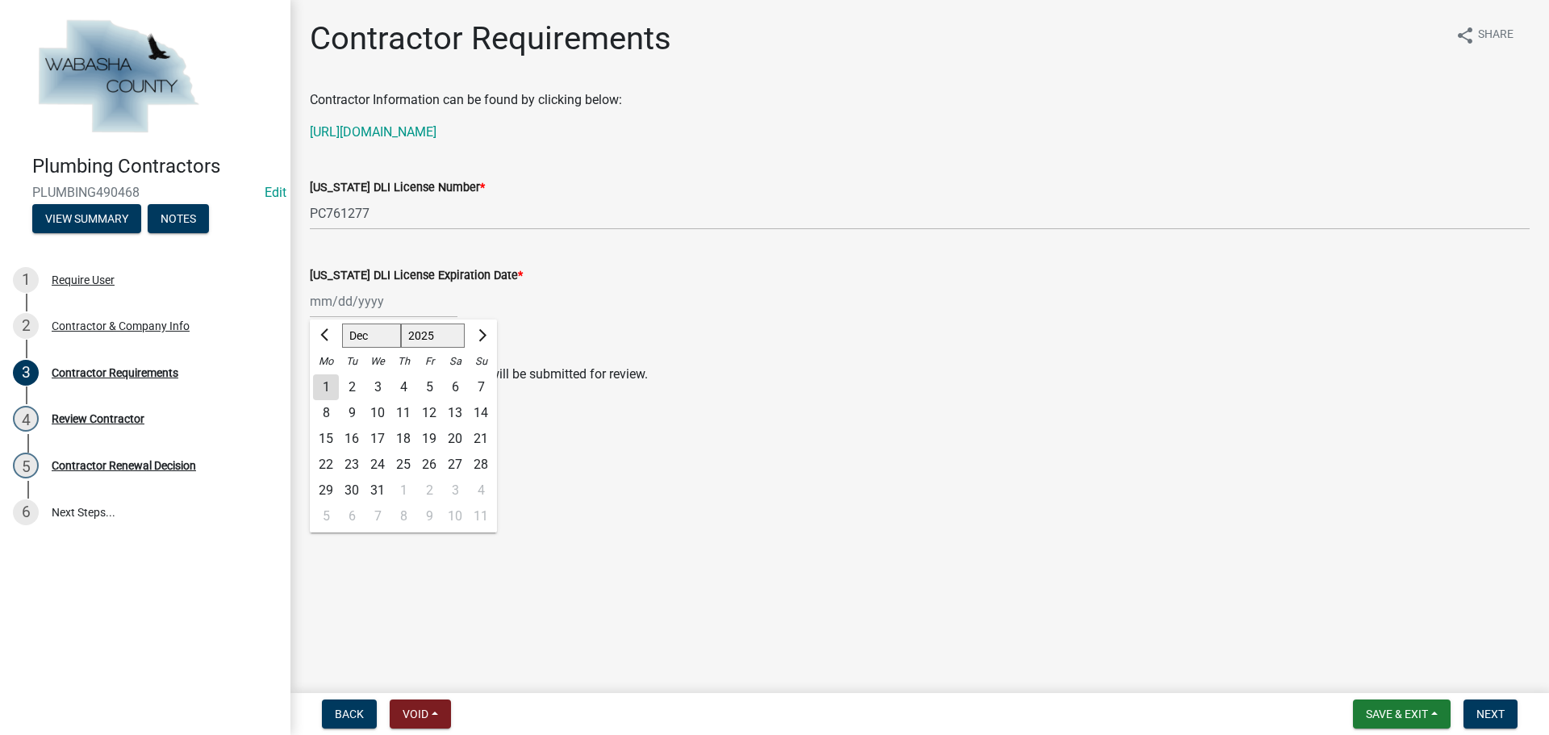
type input "[DATE]"
click at [1490, 712] on span "Next" at bounding box center [1490, 713] width 28 height 13
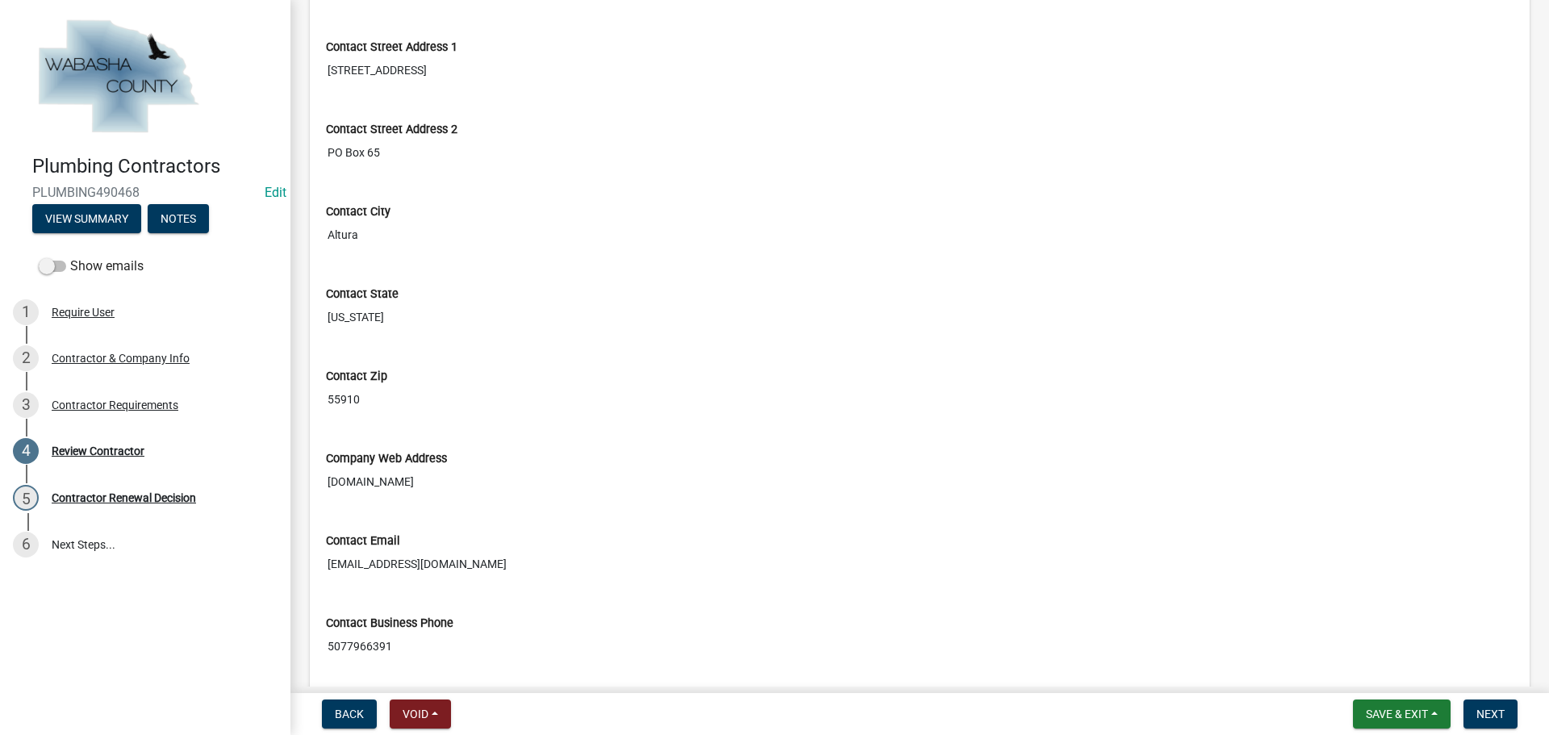
scroll to position [1103, 0]
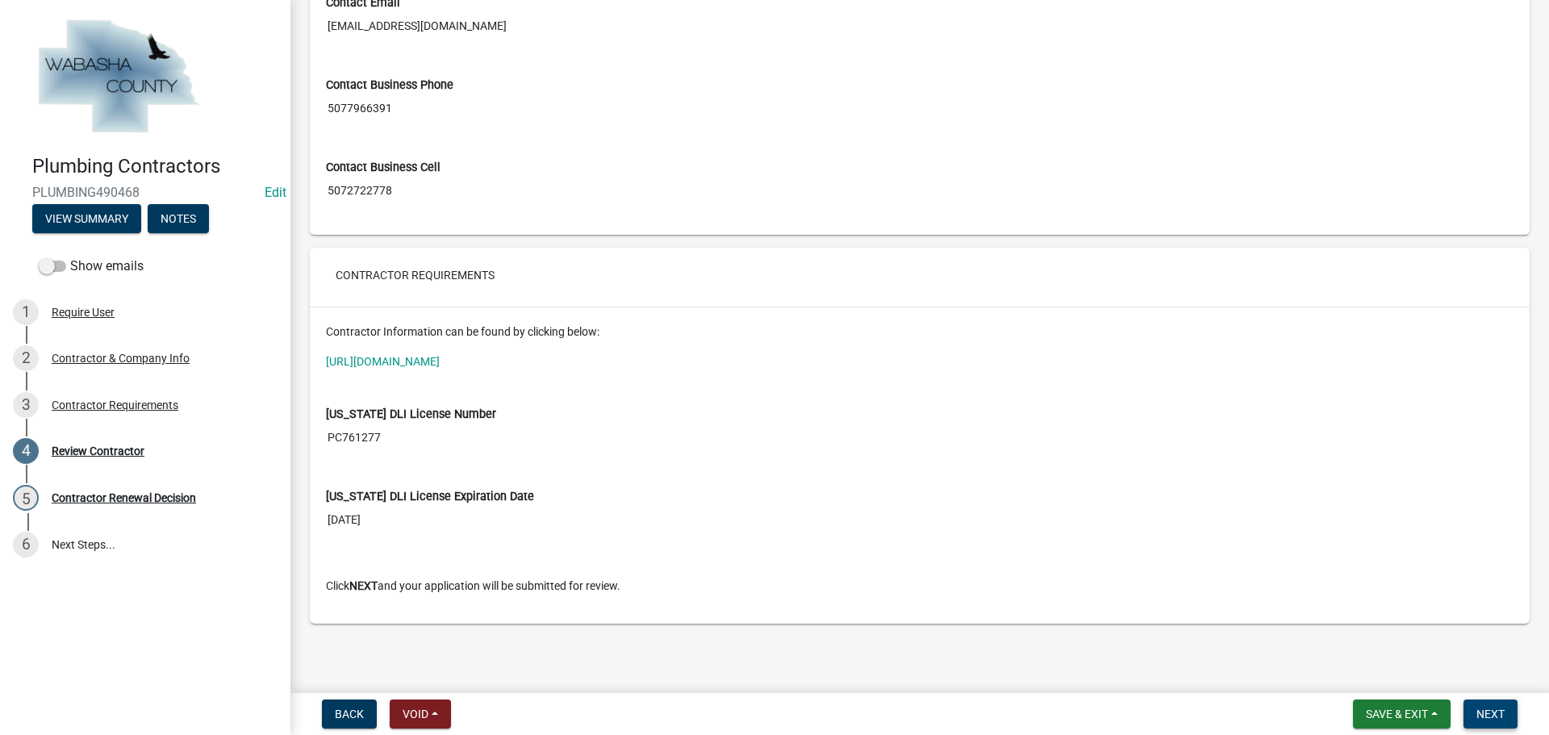
click at [1484, 712] on span "Next" at bounding box center [1490, 713] width 28 height 13
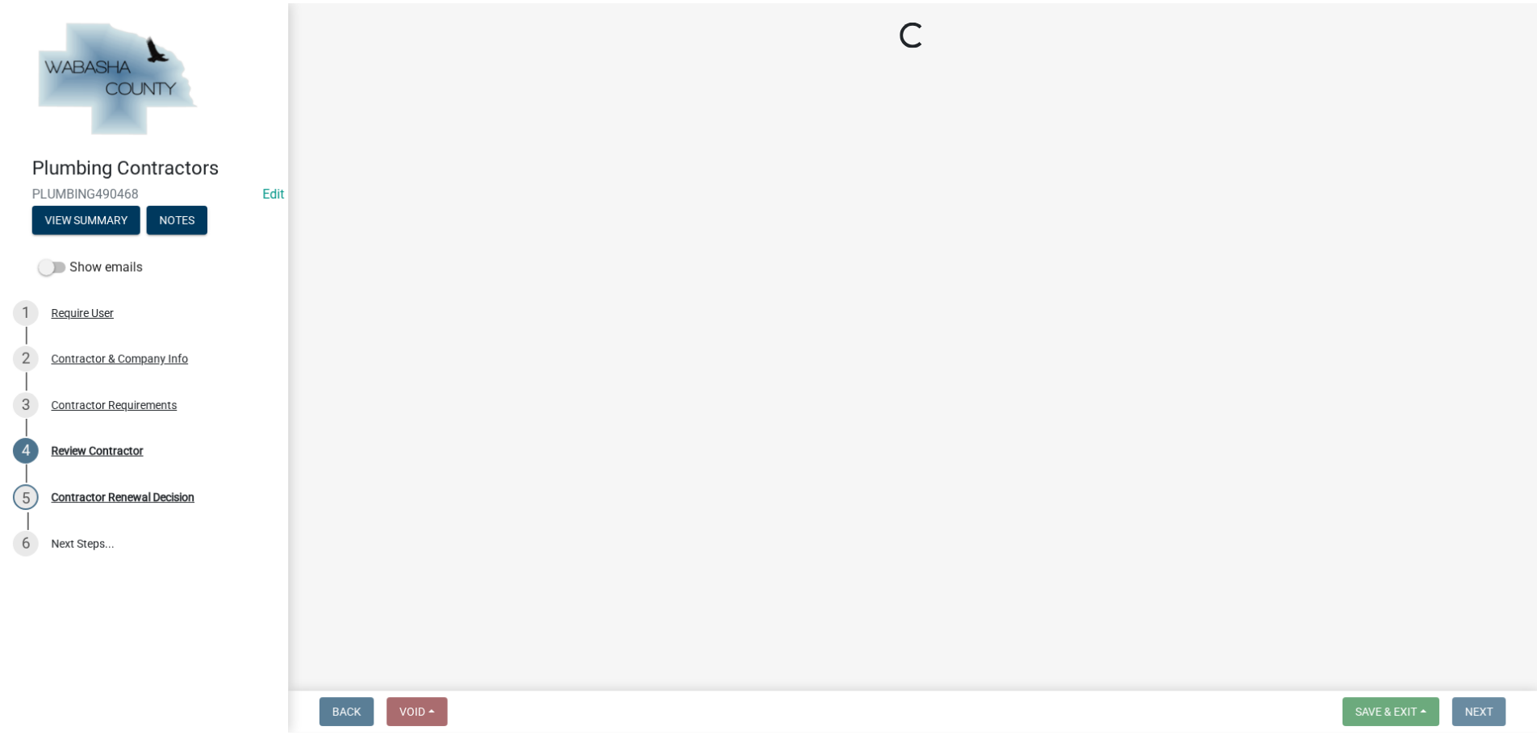
scroll to position [0, 0]
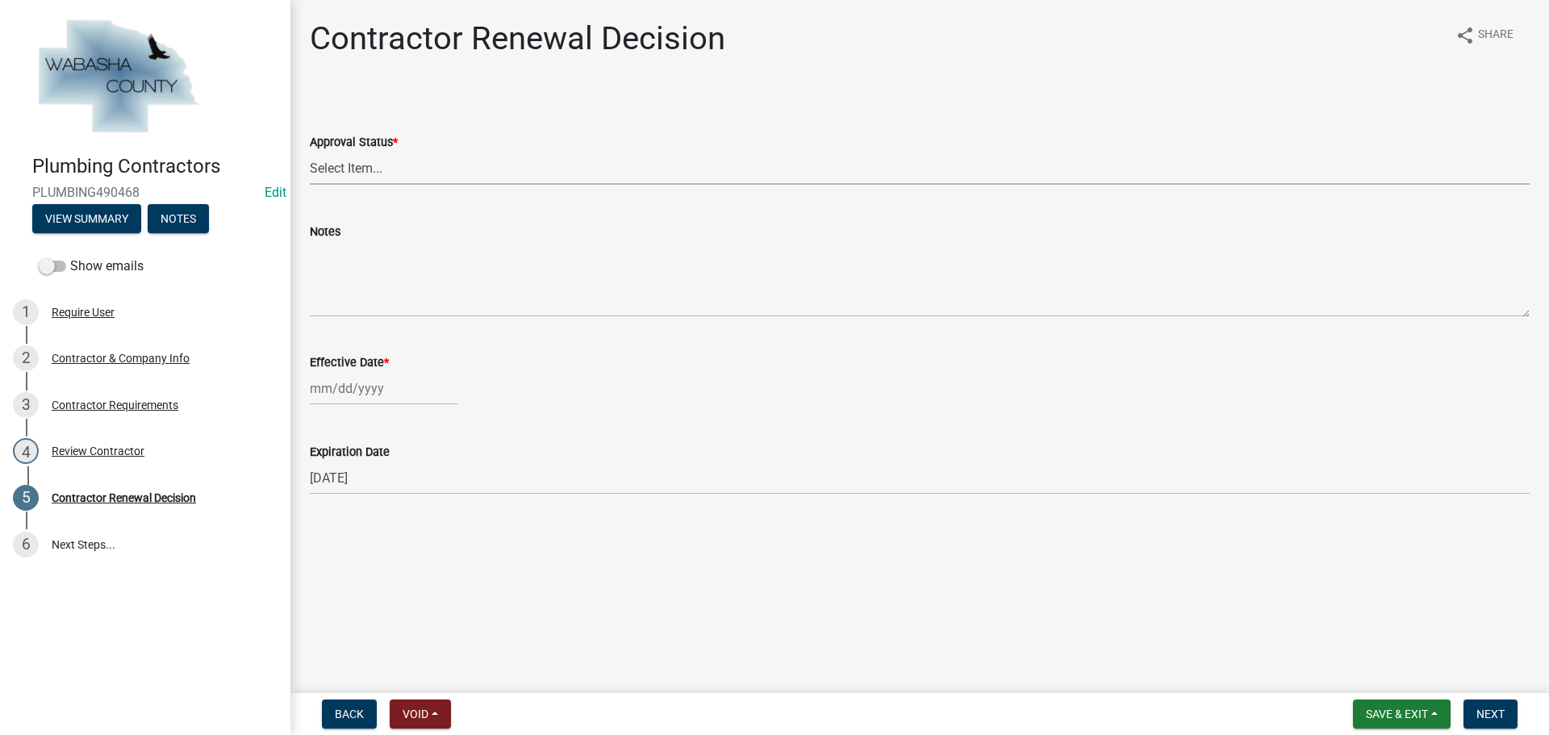
click at [394, 166] on select "Select Item... Approved Denied" at bounding box center [920, 168] width 1220 height 33
click at [310, 152] on select "Select Item... Approved Denied" at bounding box center [920, 168] width 1220 height 33
select select "30db8998-795d-4bbe-8e49-f1ade8865815"
click at [393, 391] on div at bounding box center [384, 388] width 148 height 33
select select "10"
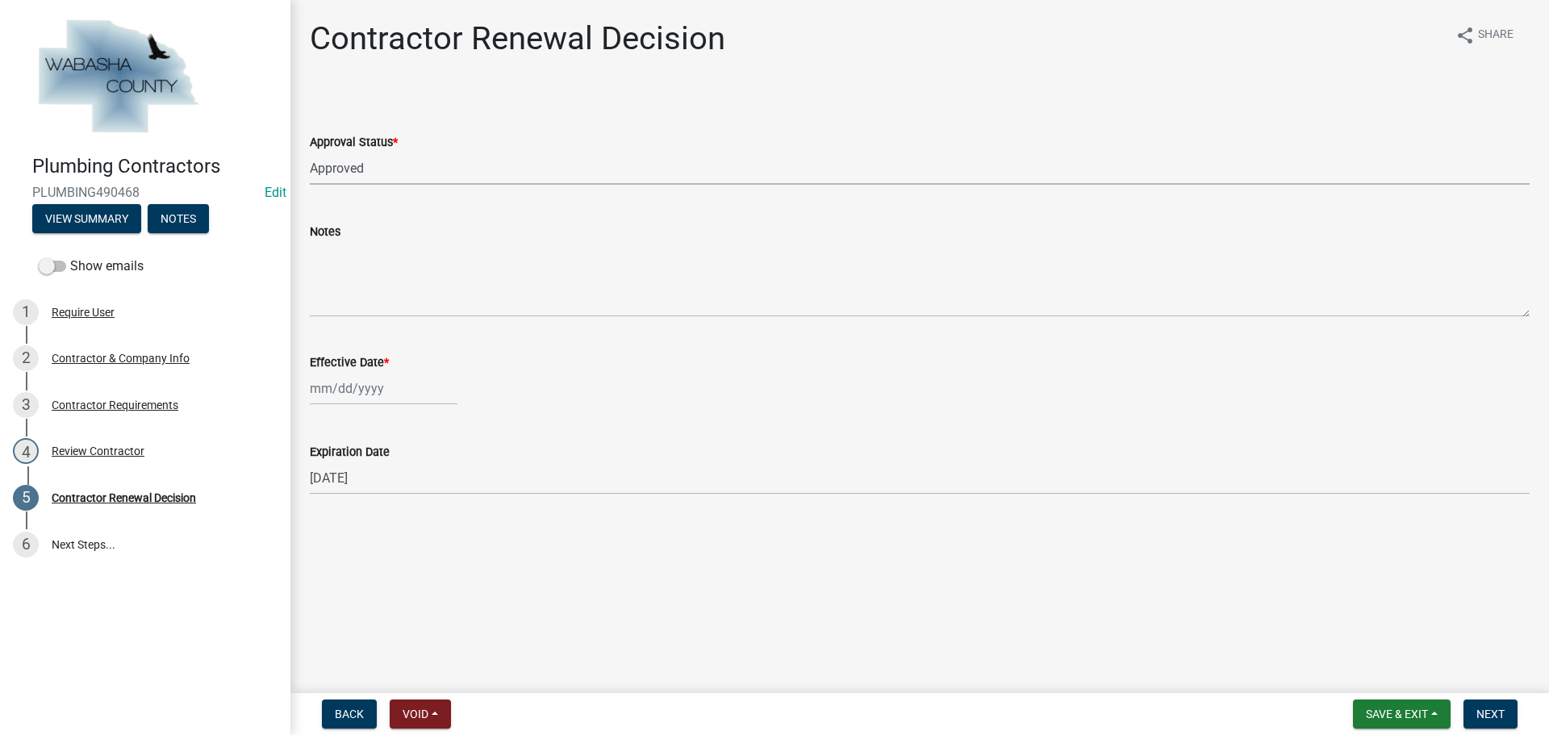
select select "2025"
click at [403, 497] on div "9" at bounding box center [403, 500] width 26 height 26
type input "[DATE]"
click at [1496, 710] on span "Next" at bounding box center [1490, 713] width 28 height 13
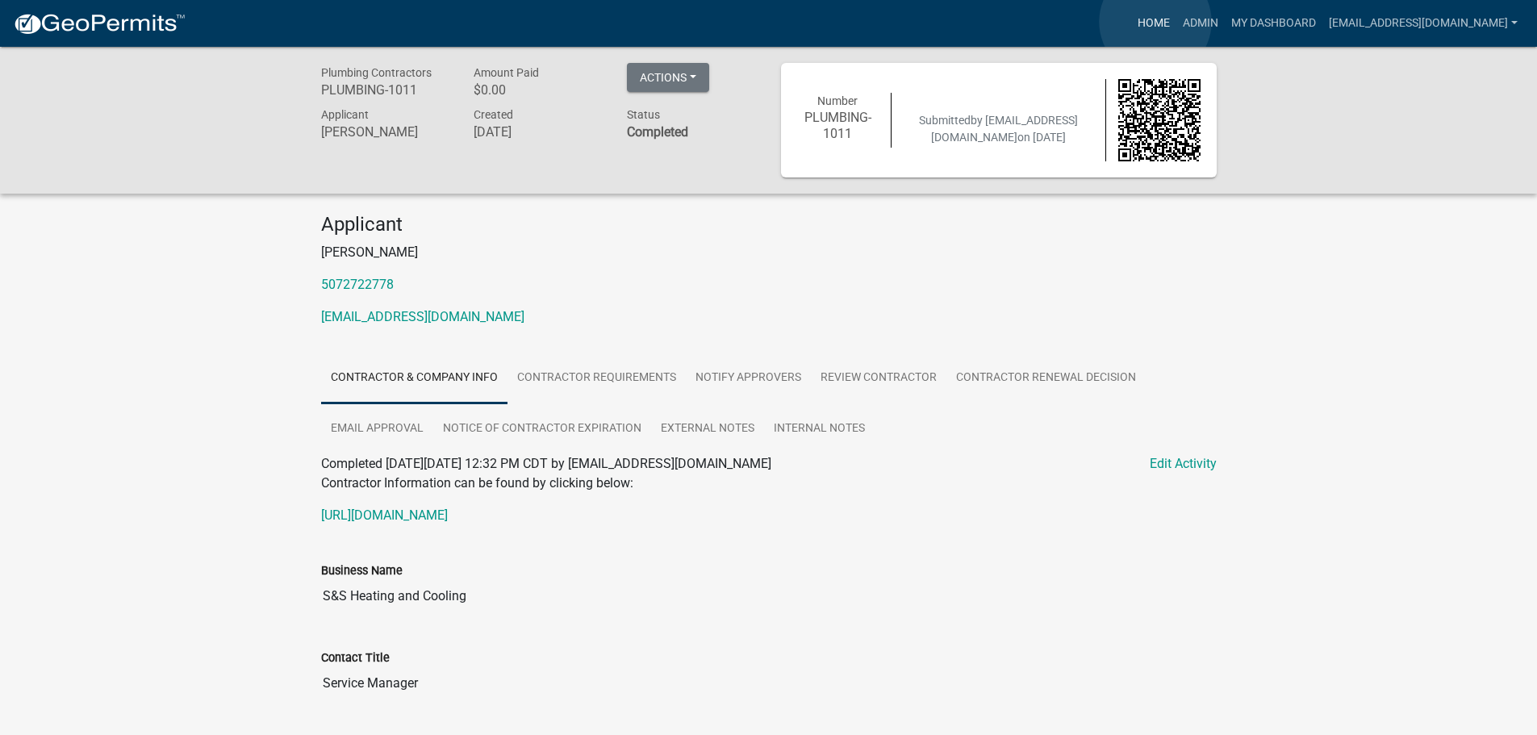
click at [1155, 22] on link "Home" at bounding box center [1153, 23] width 45 height 31
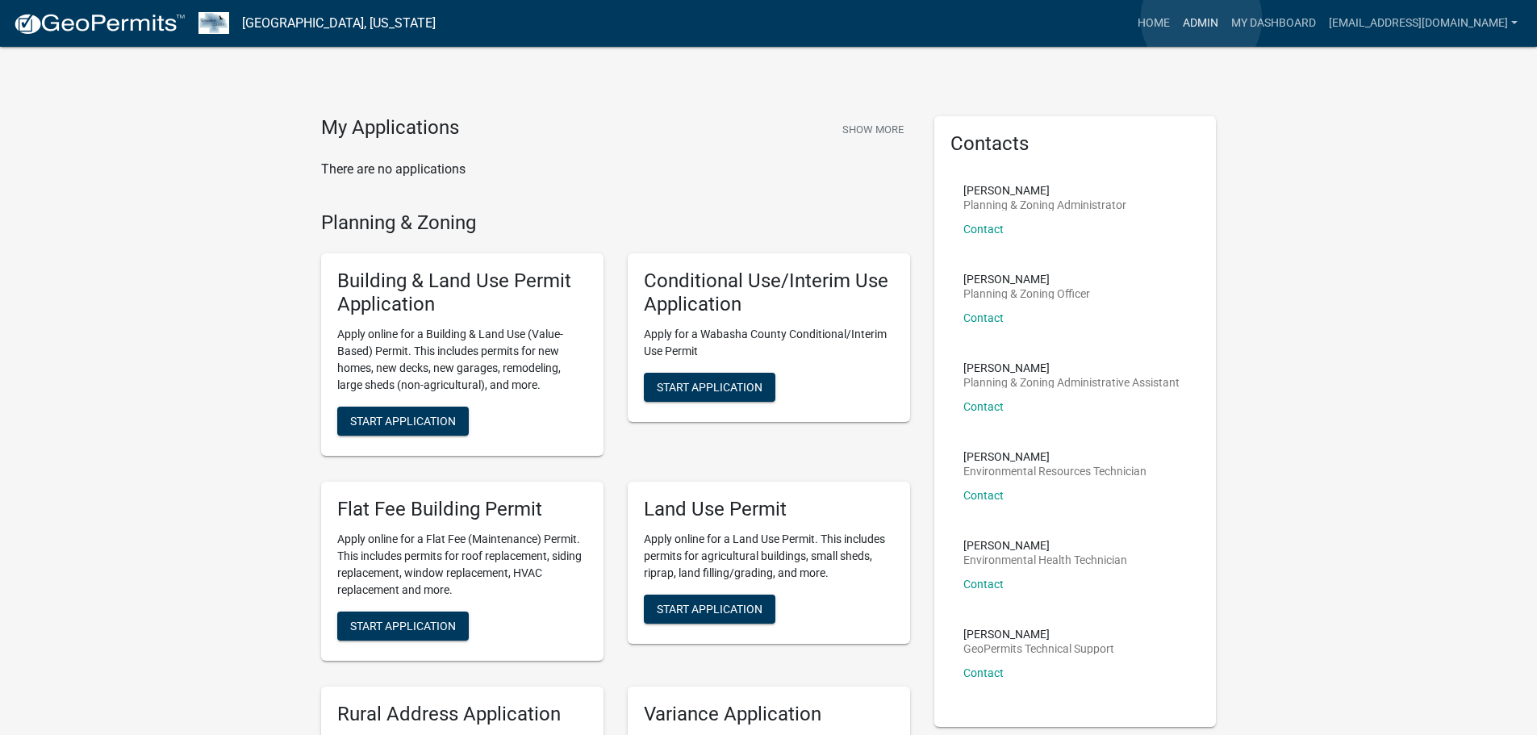
click at [1201, 19] on link "Admin" at bounding box center [1200, 23] width 48 height 31
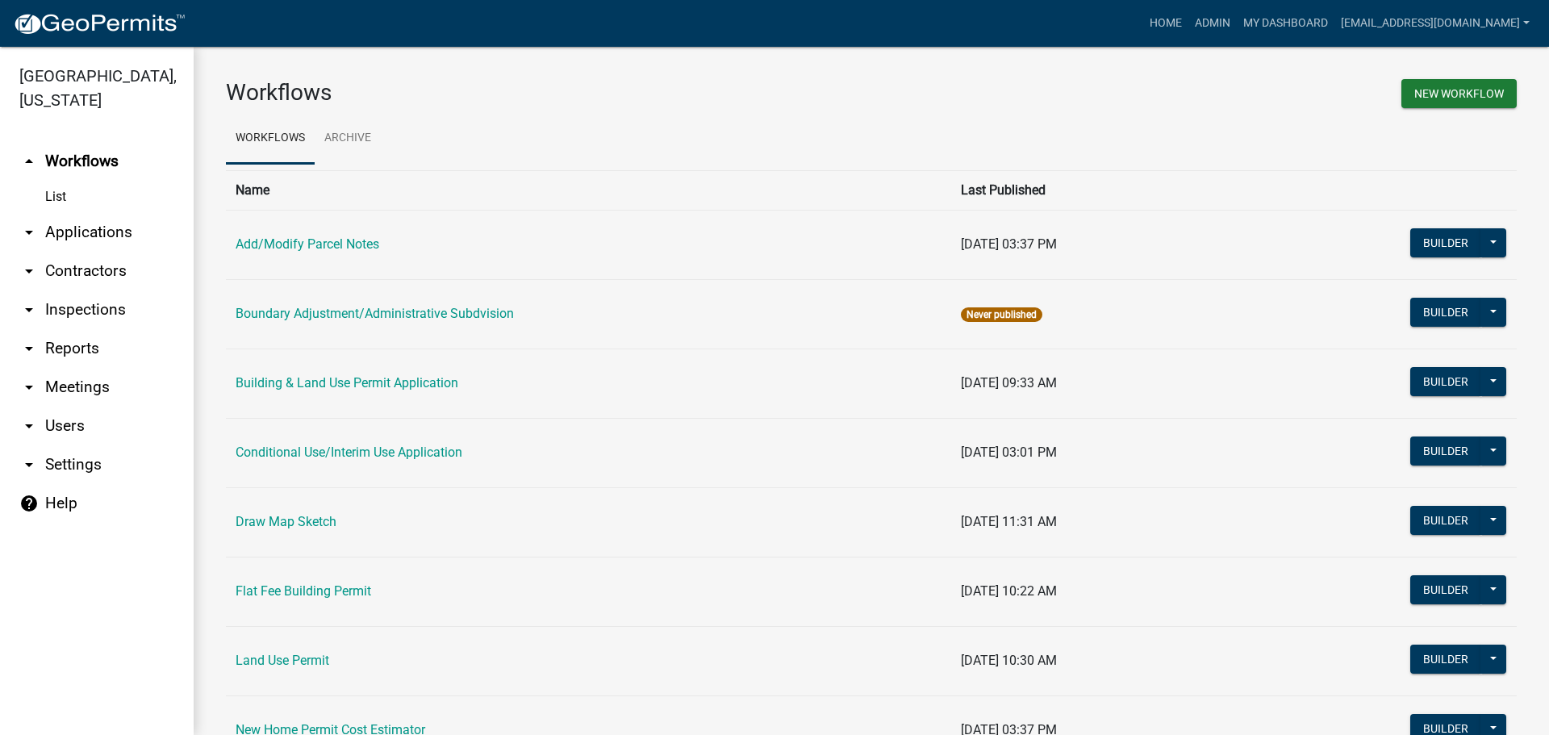
click at [52, 227] on link "arrow_drop_down Applications" at bounding box center [97, 232] width 194 height 39
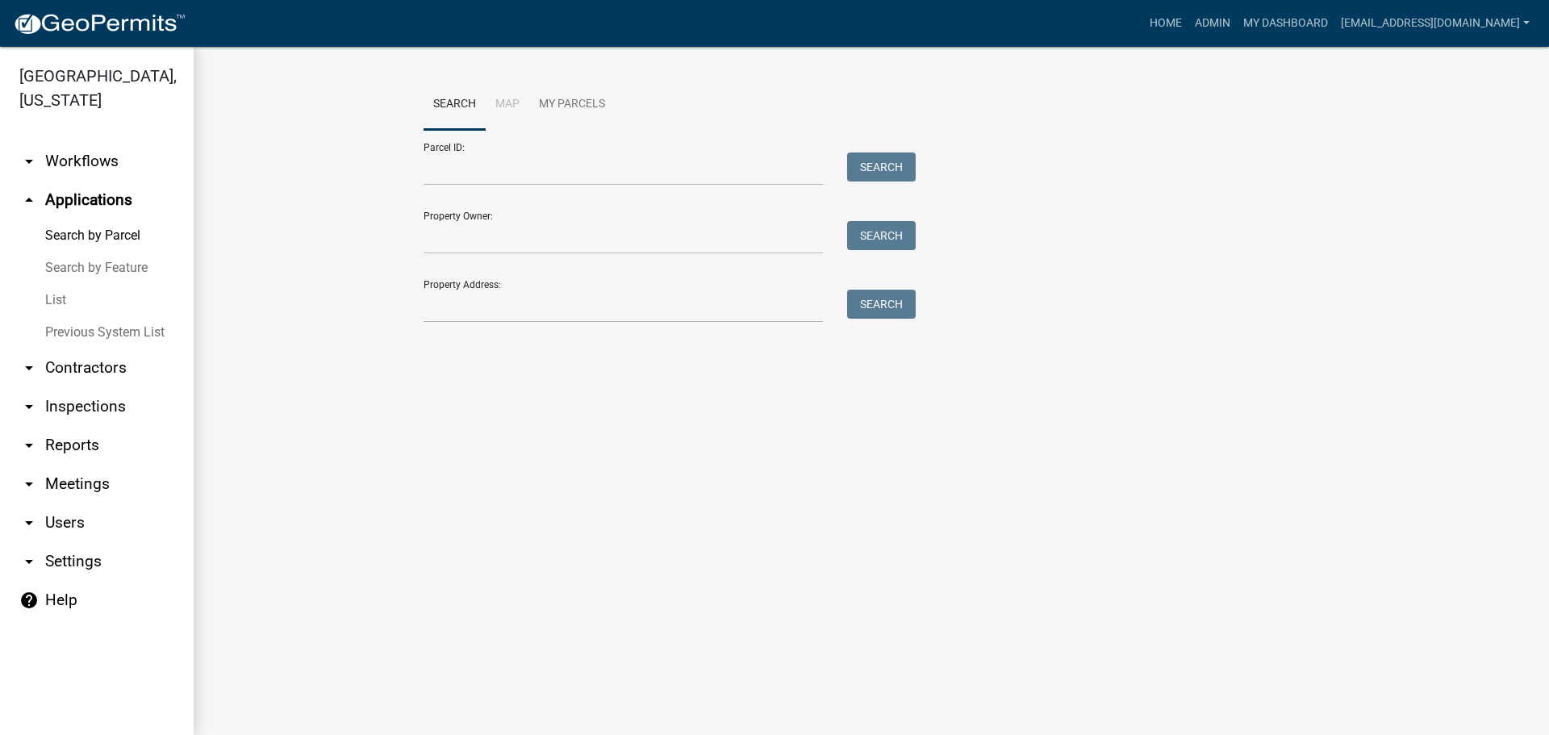
click at [54, 298] on link "List" at bounding box center [97, 300] width 194 height 32
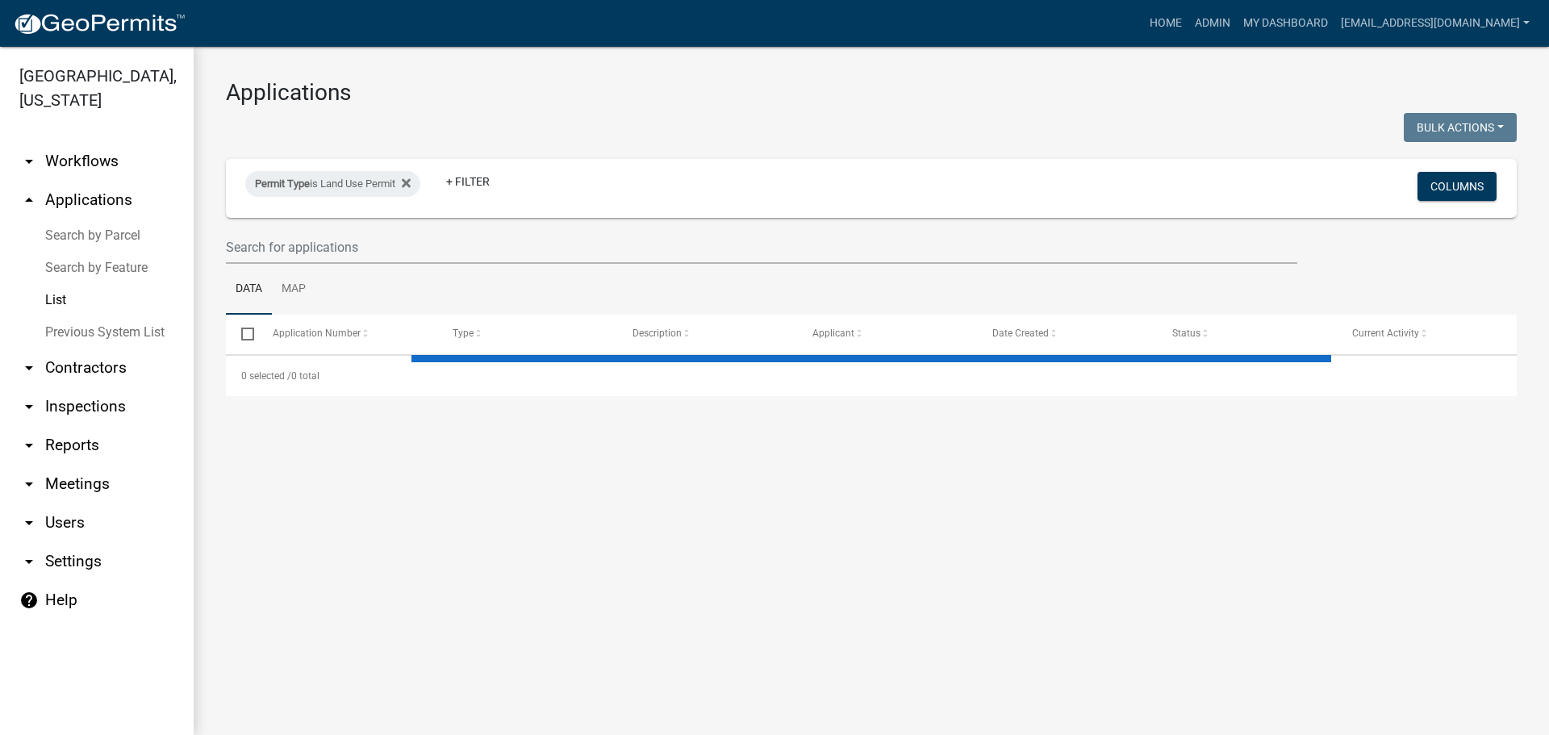
select select "3: 100"
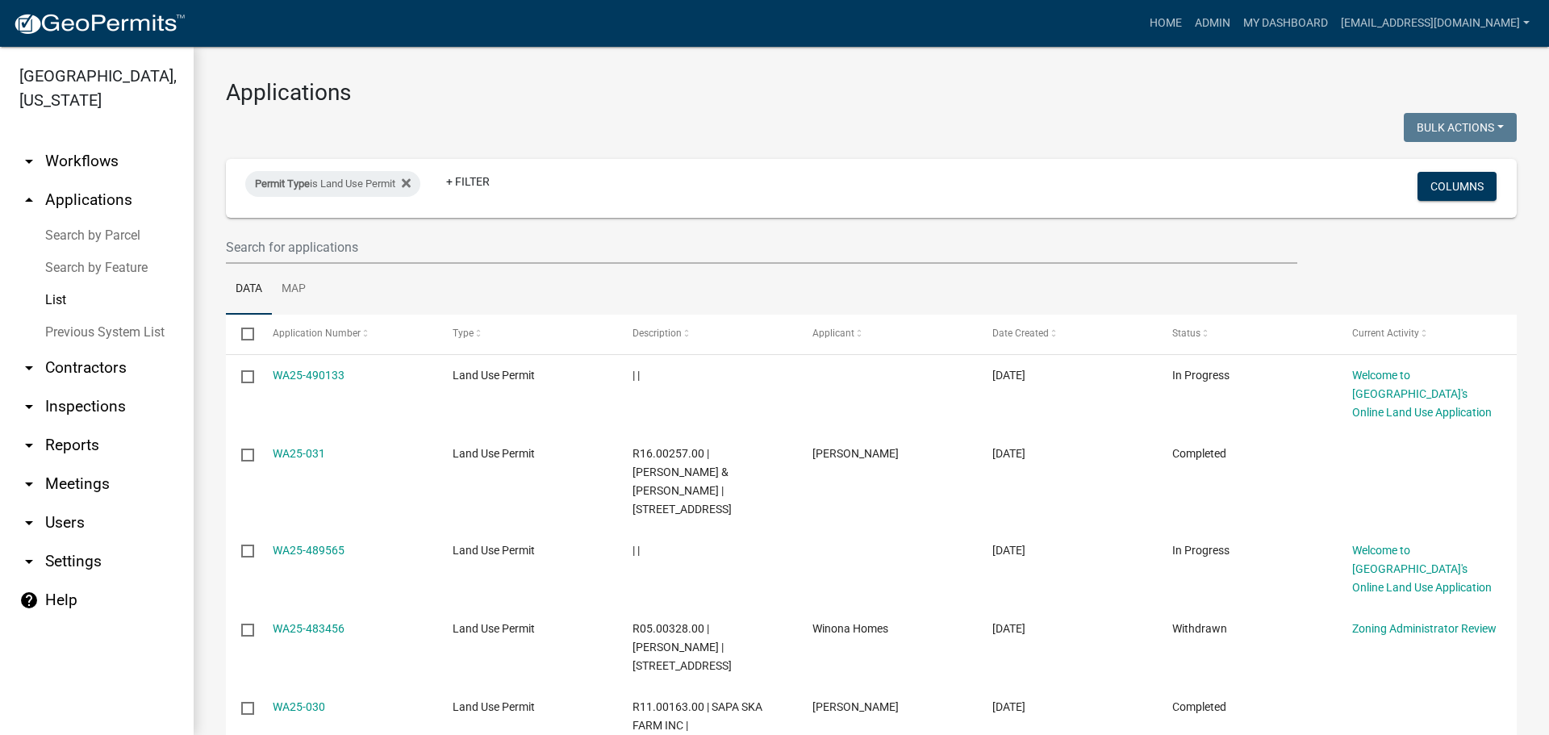
click at [113, 367] on link "arrow_drop_down Contractors" at bounding box center [97, 367] width 194 height 39
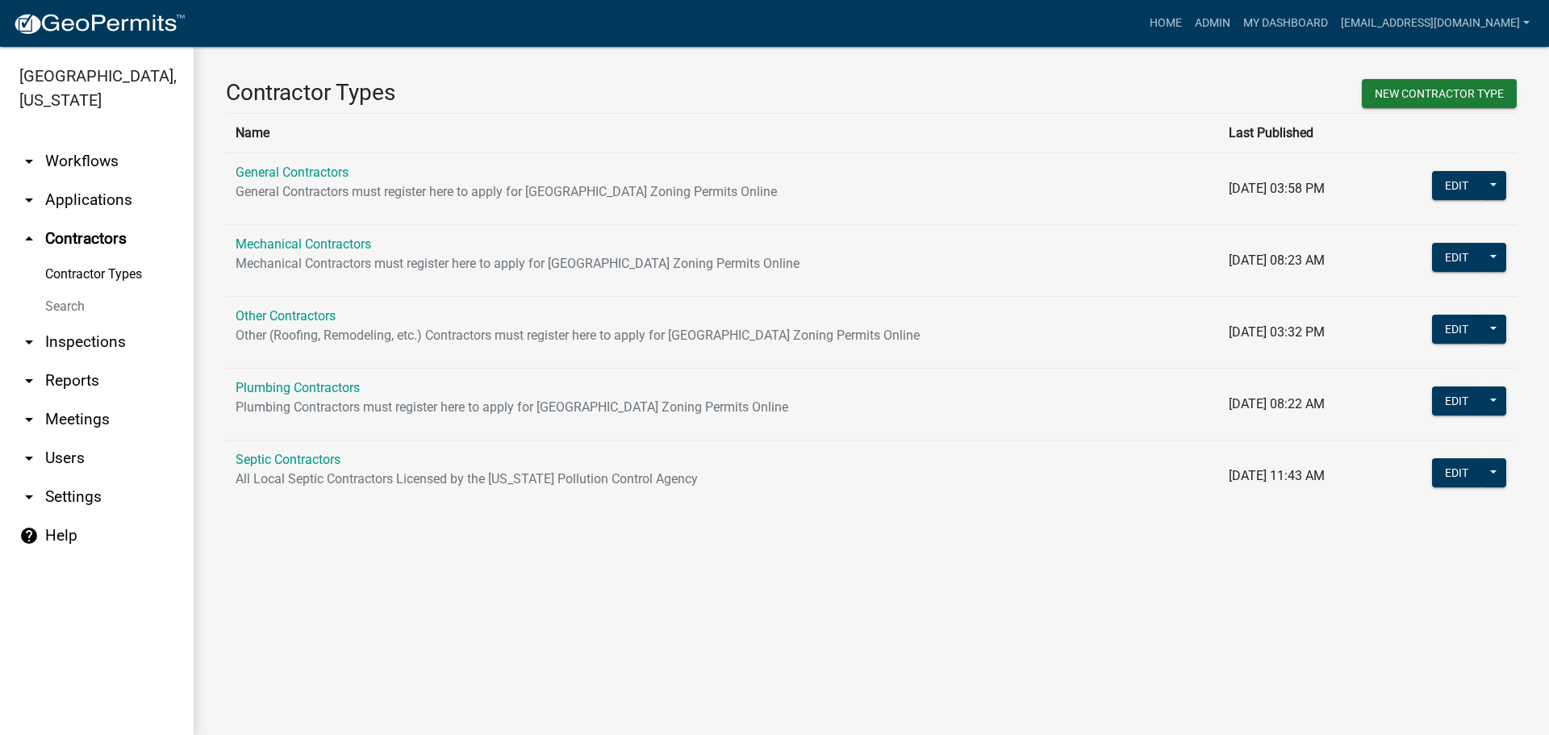
click at [71, 303] on link "Search" at bounding box center [97, 306] width 194 height 32
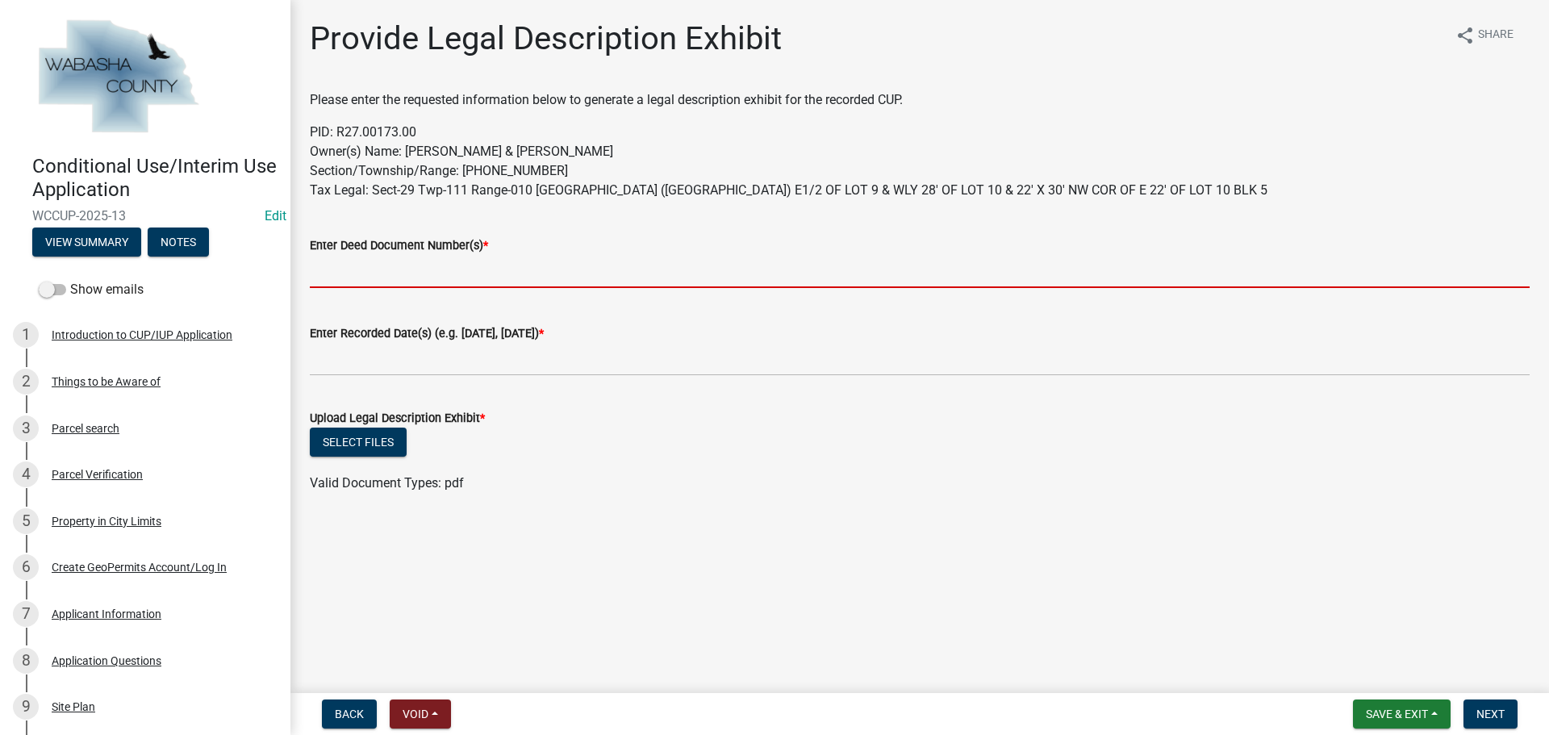
click at [401, 266] on input "Enter Deed Document Number(s) *" at bounding box center [920, 271] width 1220 height 33
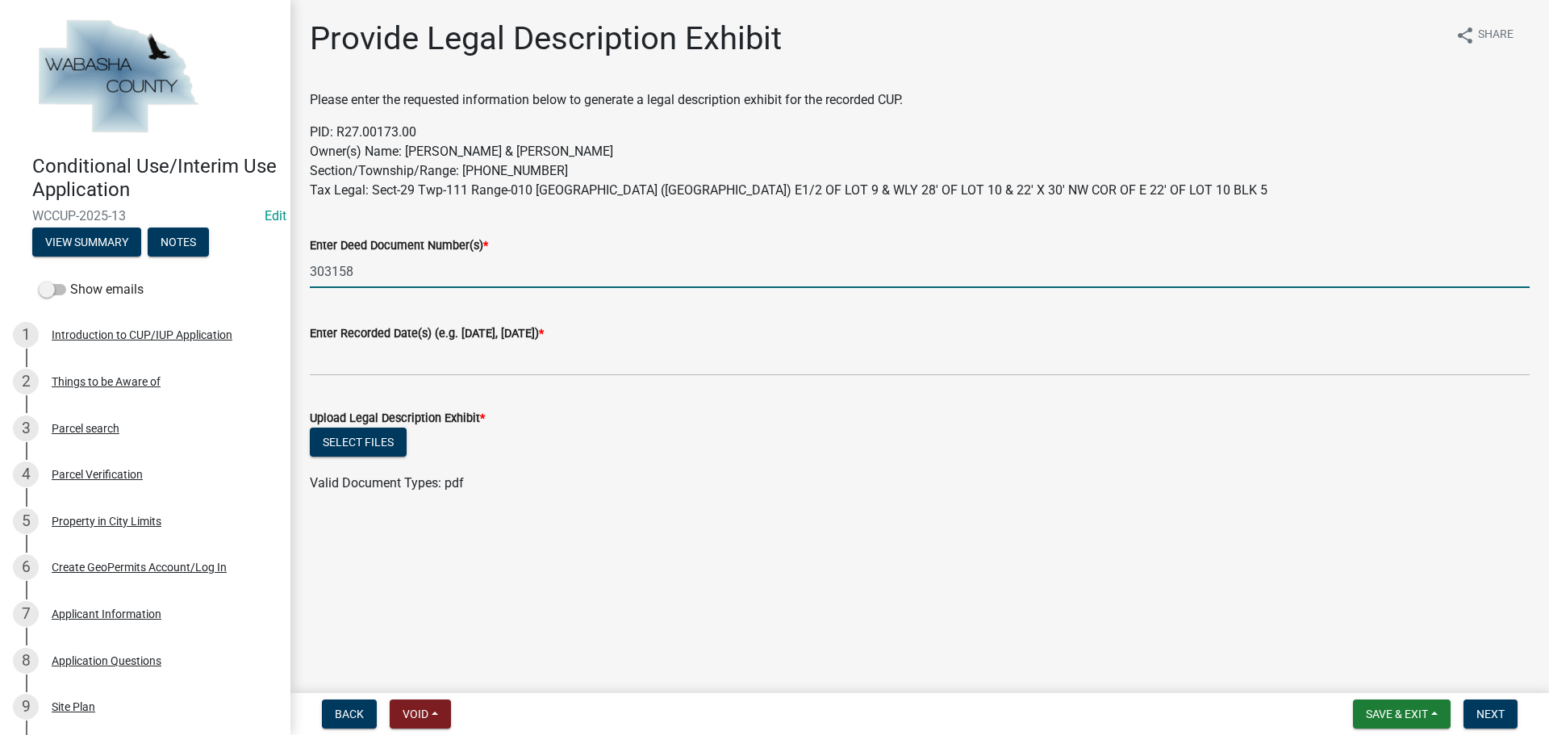
type input "303158"
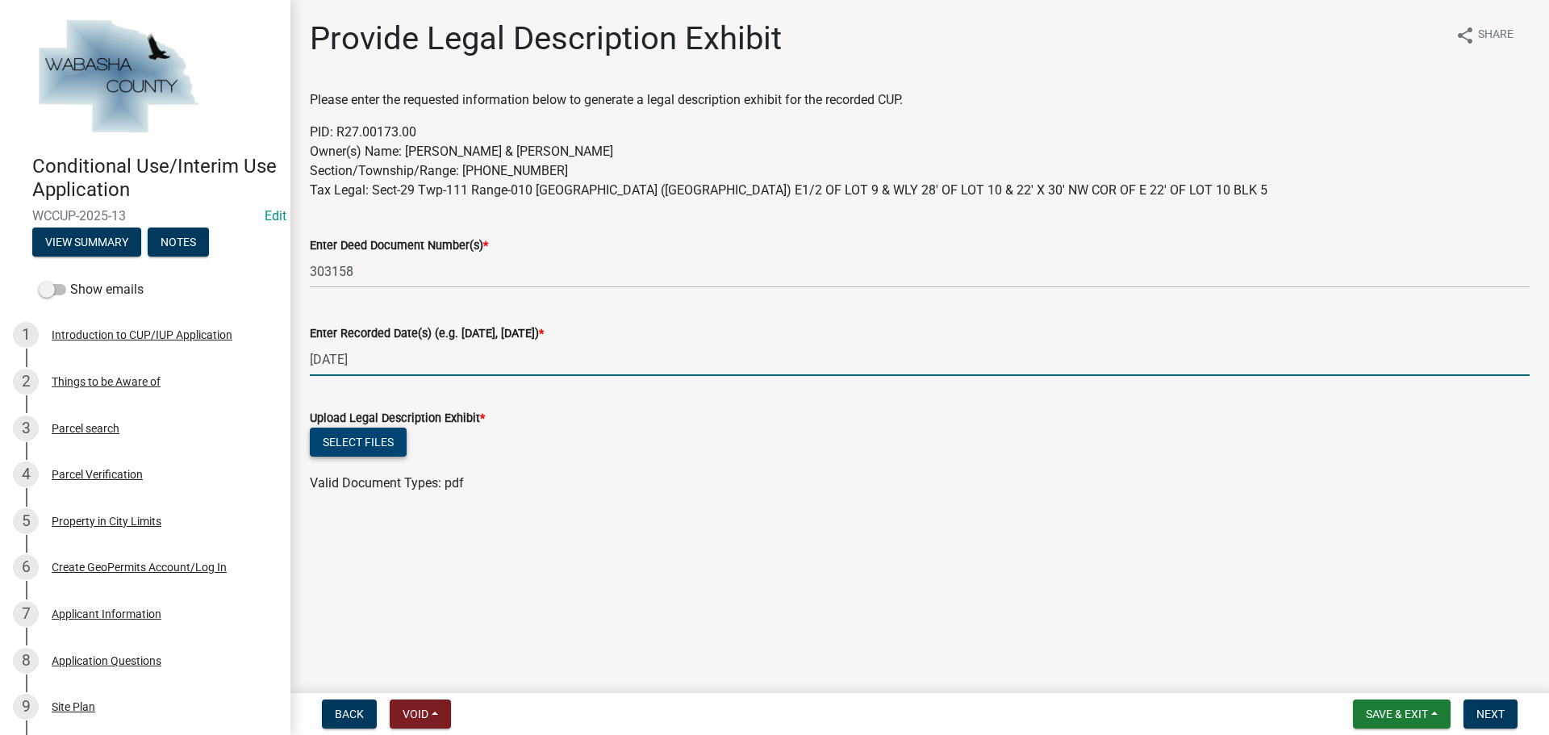
type input "8/23/2011"
click at [373, 434] on button "Select files" at bounding box center [358, 442] width 97 height 29
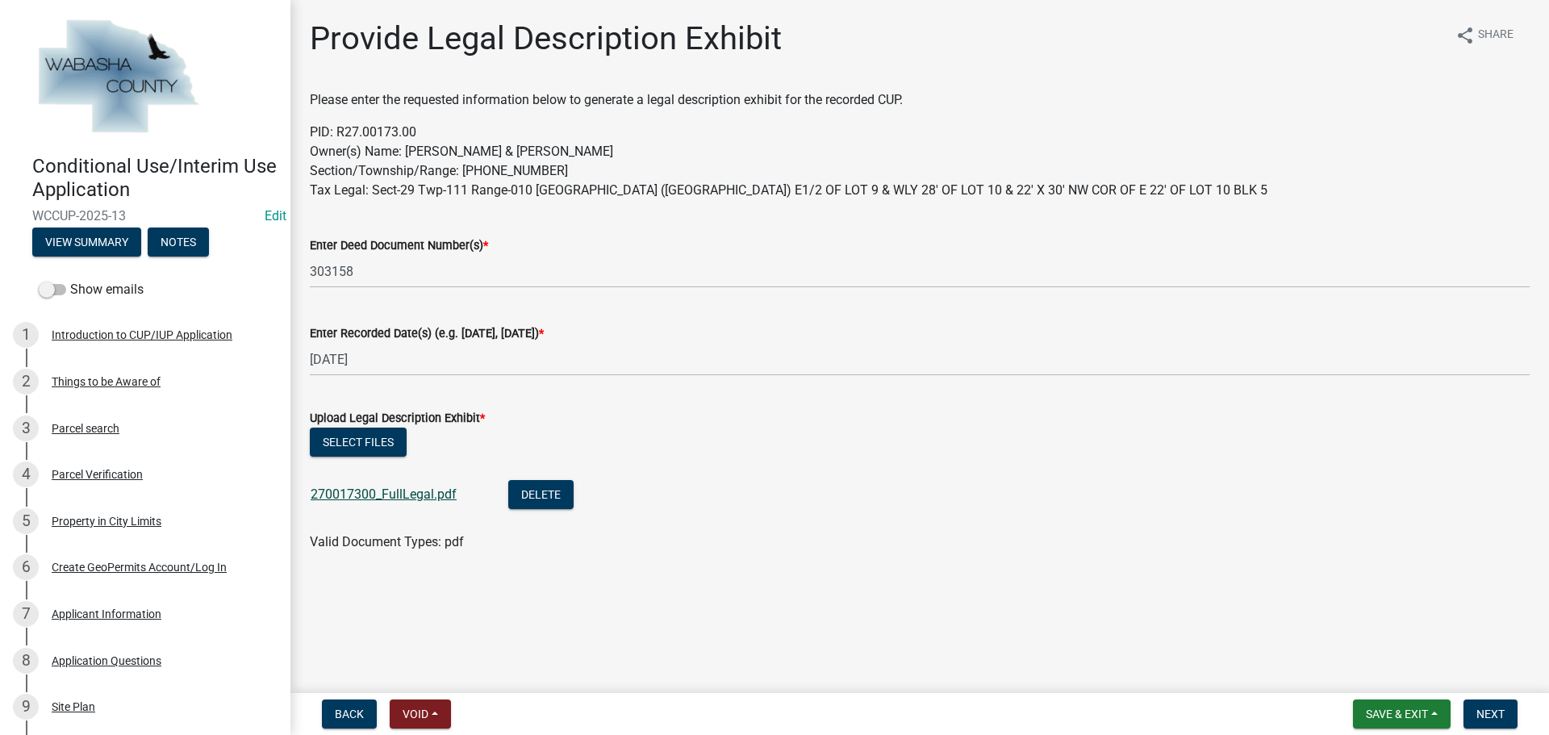
click at [375, 499] on link "270017300_FullLegal.pdf" at bounding box center [384, 493] width 146 height 15
click at [1489, 711] on span "Next" at bounding box center [1490, 713] width 28 height 13
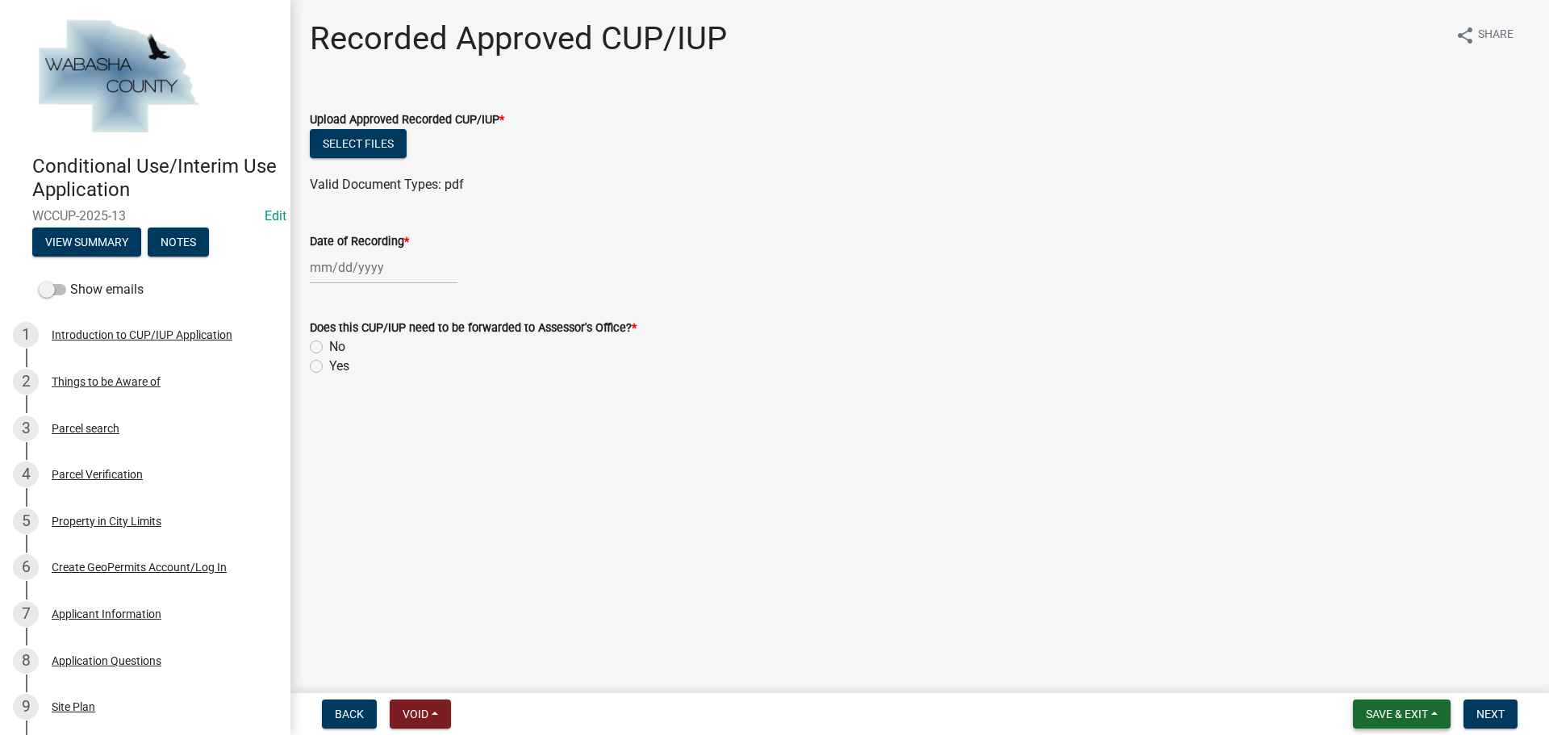
click at [1404, 714] on span "Save & Exit" at bounding box center [1397, 713] width 62 height 13
click at [1396, 674] on button "Save & Exit" at bounding box center [1385, 672] width 129 height 39
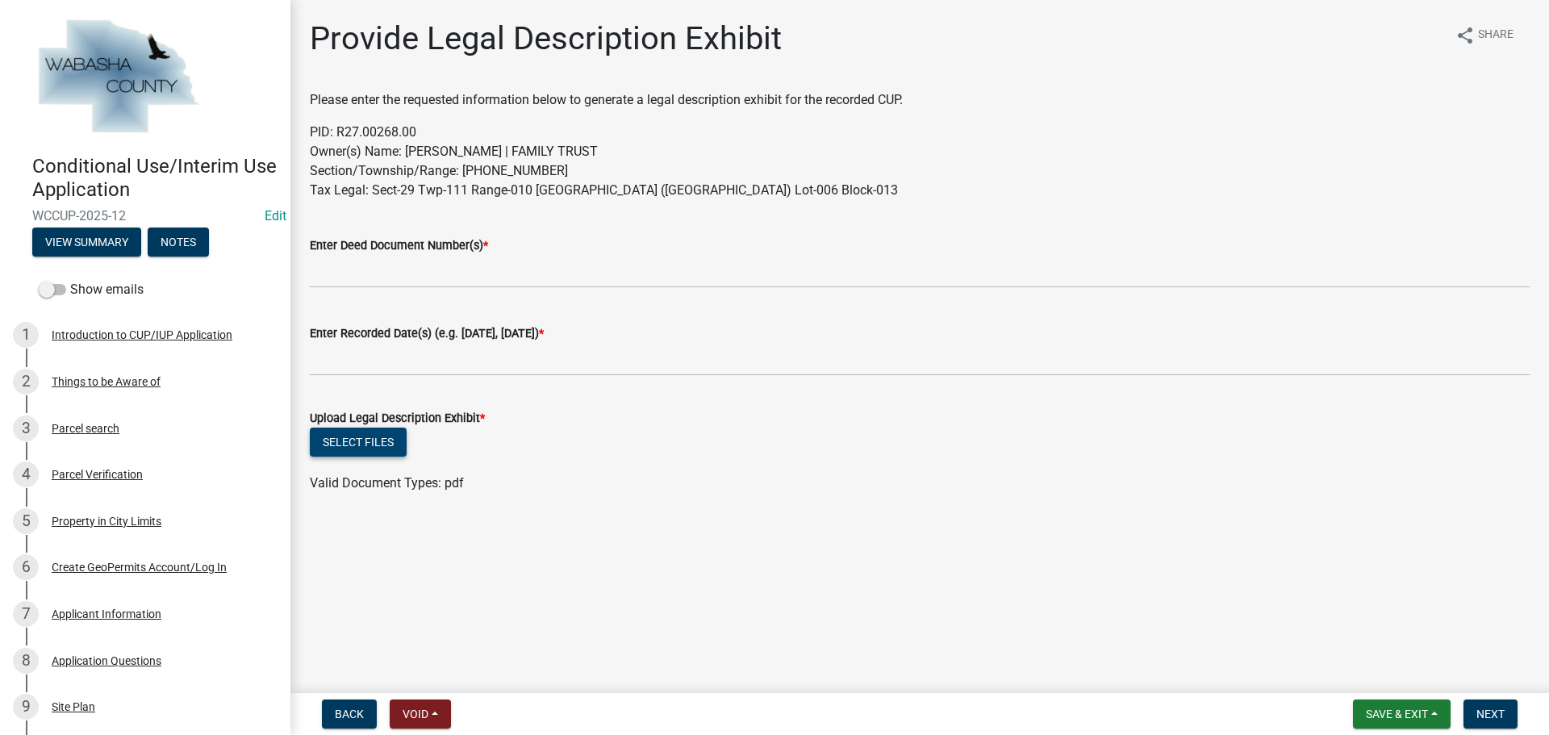
click at [333, 432] on button "Select files" at bounding box center [358, 442] width 97 height 29
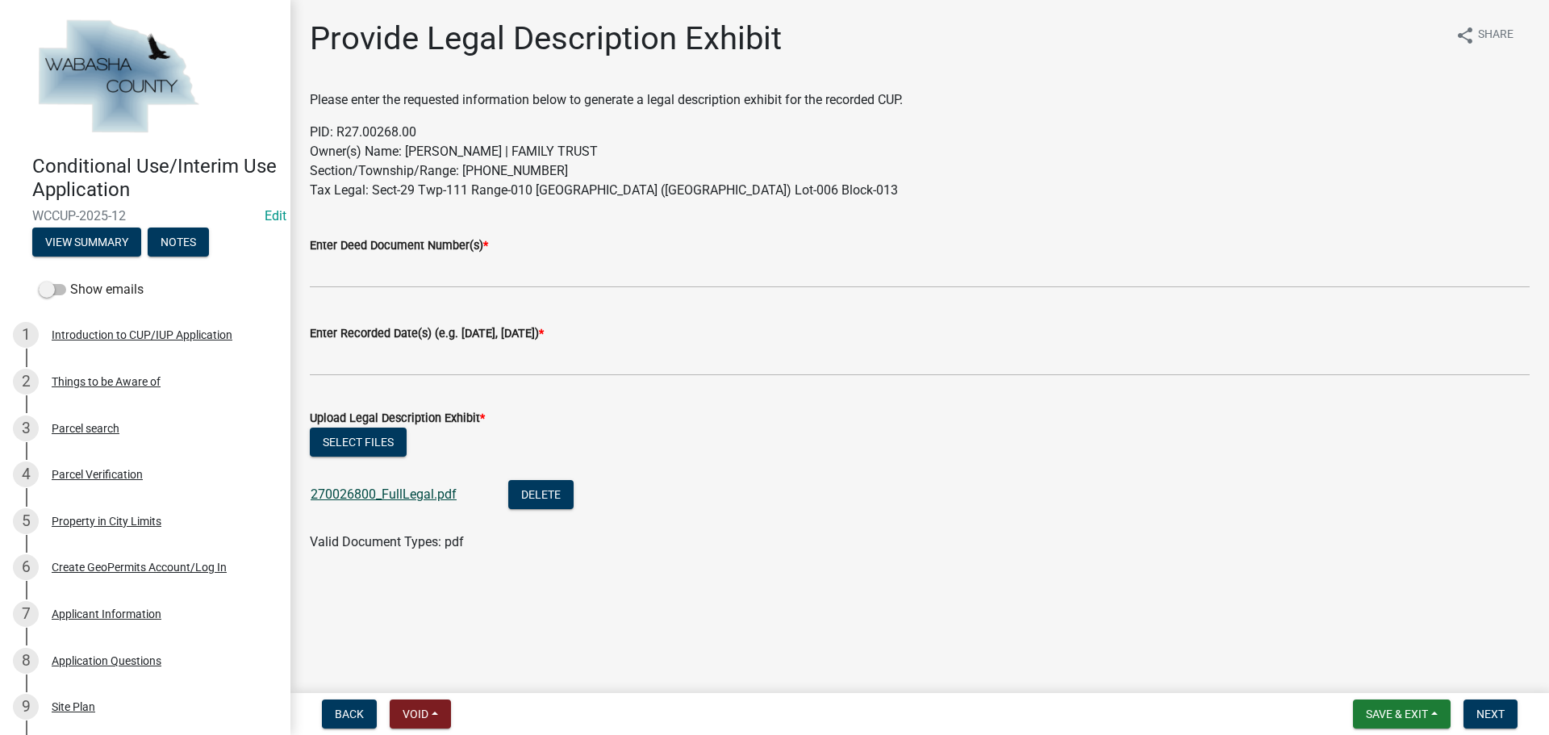
click at [389, 492] on link "270026800_FullLegal.pdf" at bounding box center [384, 493] width 146 height 15
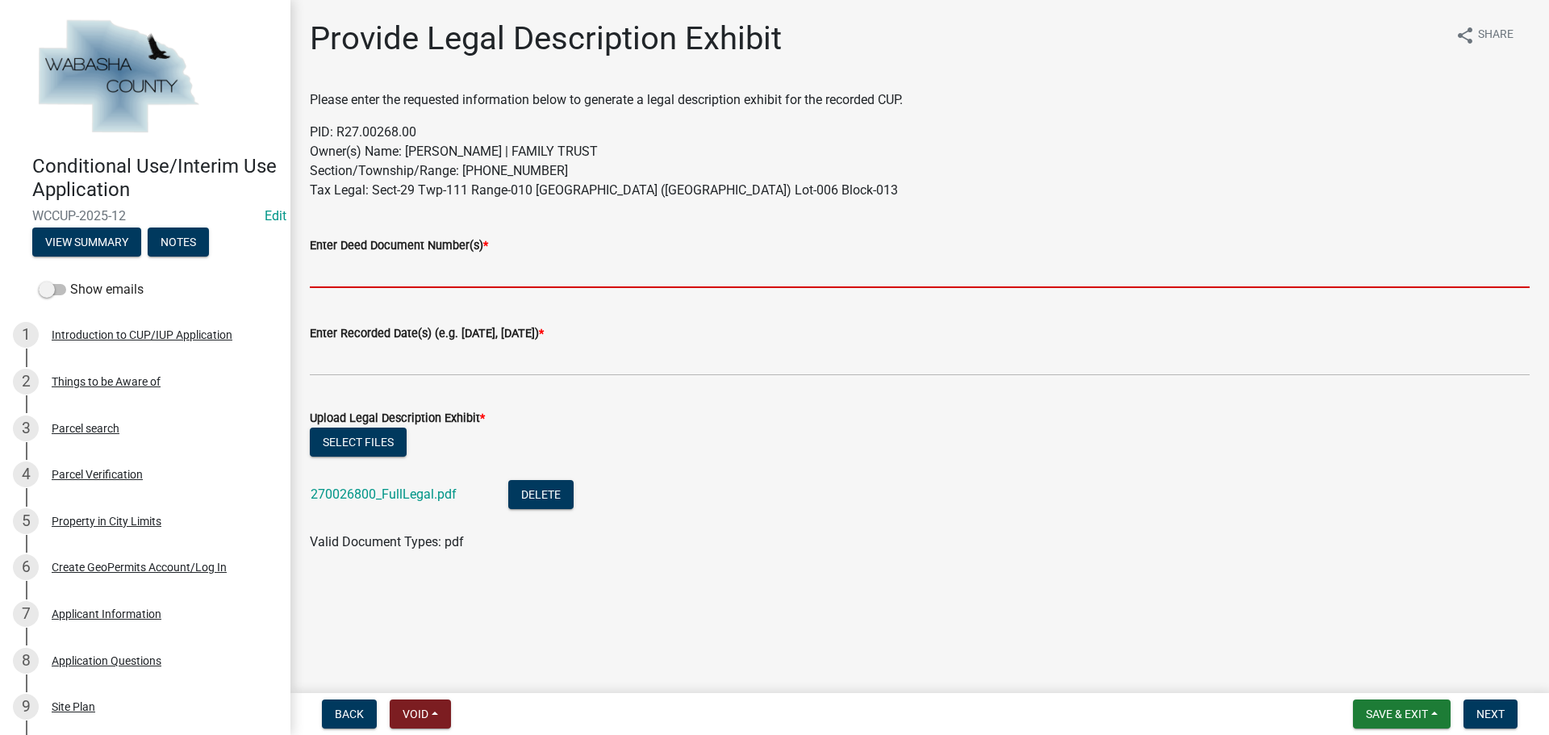
paste input "230709"
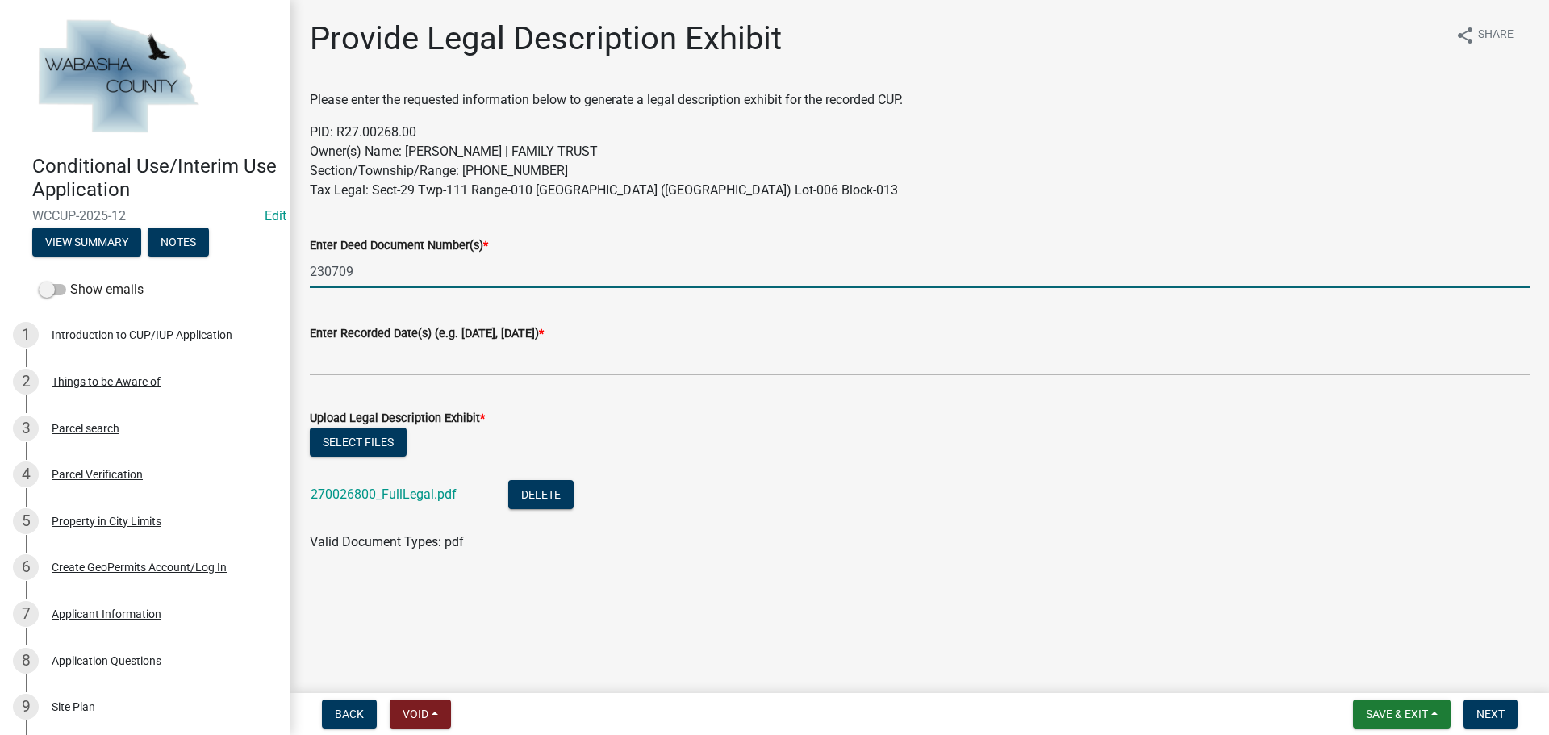
type input "230709"
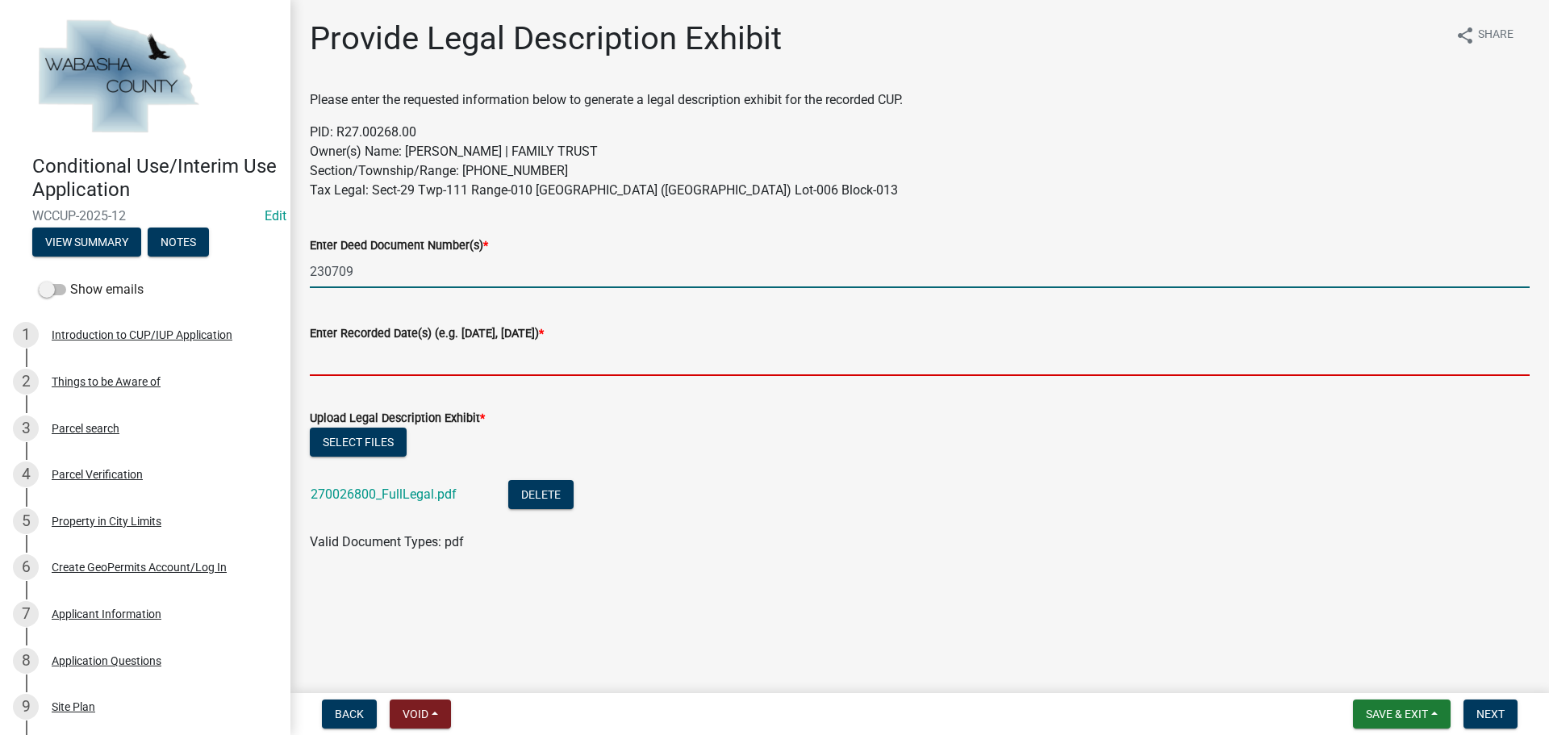
click at [392, 350] on input "Enter Recorded Date(s) (e.g. [DATE], [DATE]) *" at bounding box center [920, 359] width 1220 height 33
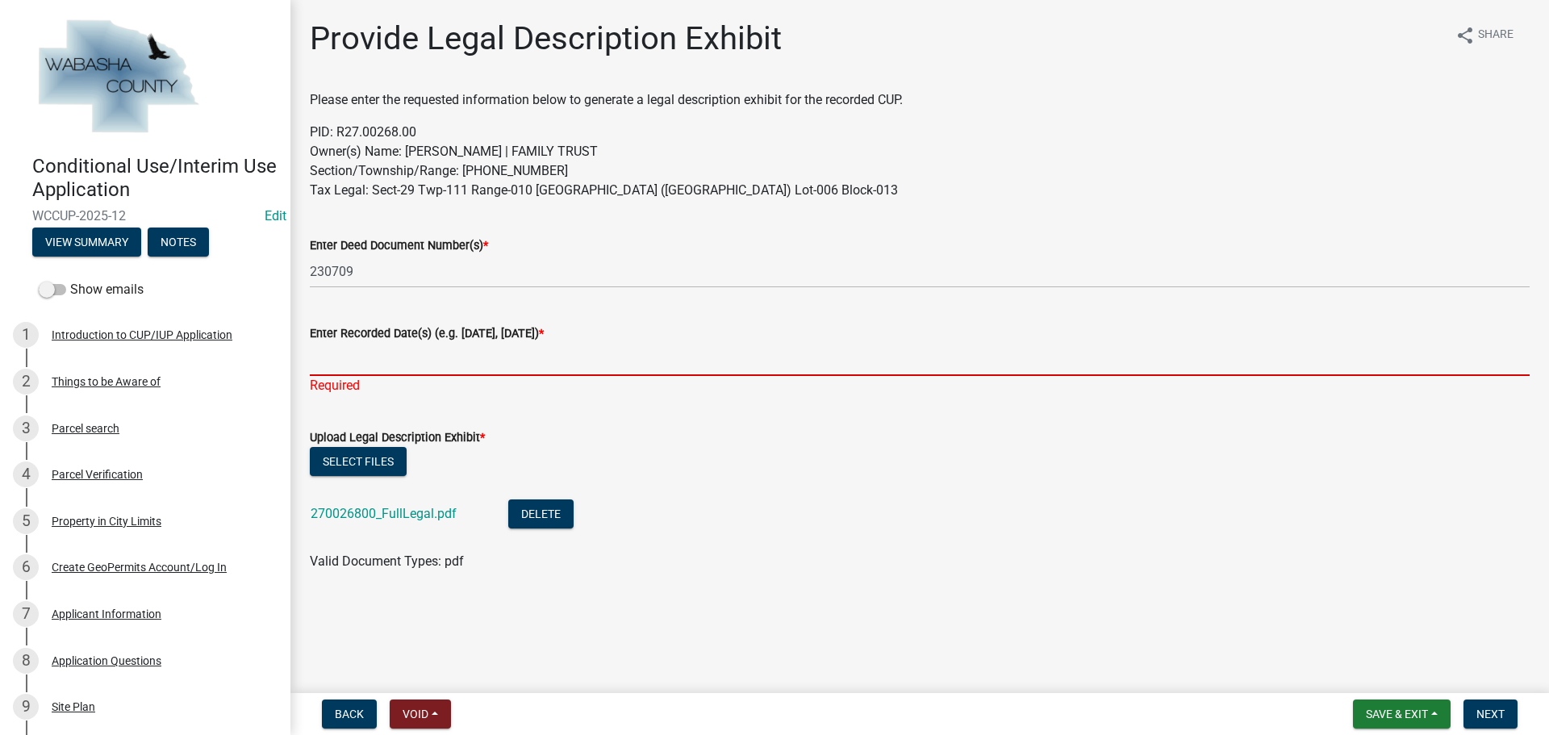
click at [442, 362] on input "Enter Recorded Date(s) (e.g. [DATE], [DATE]) *" at bounding box center [920, 359] width 1220 height 33
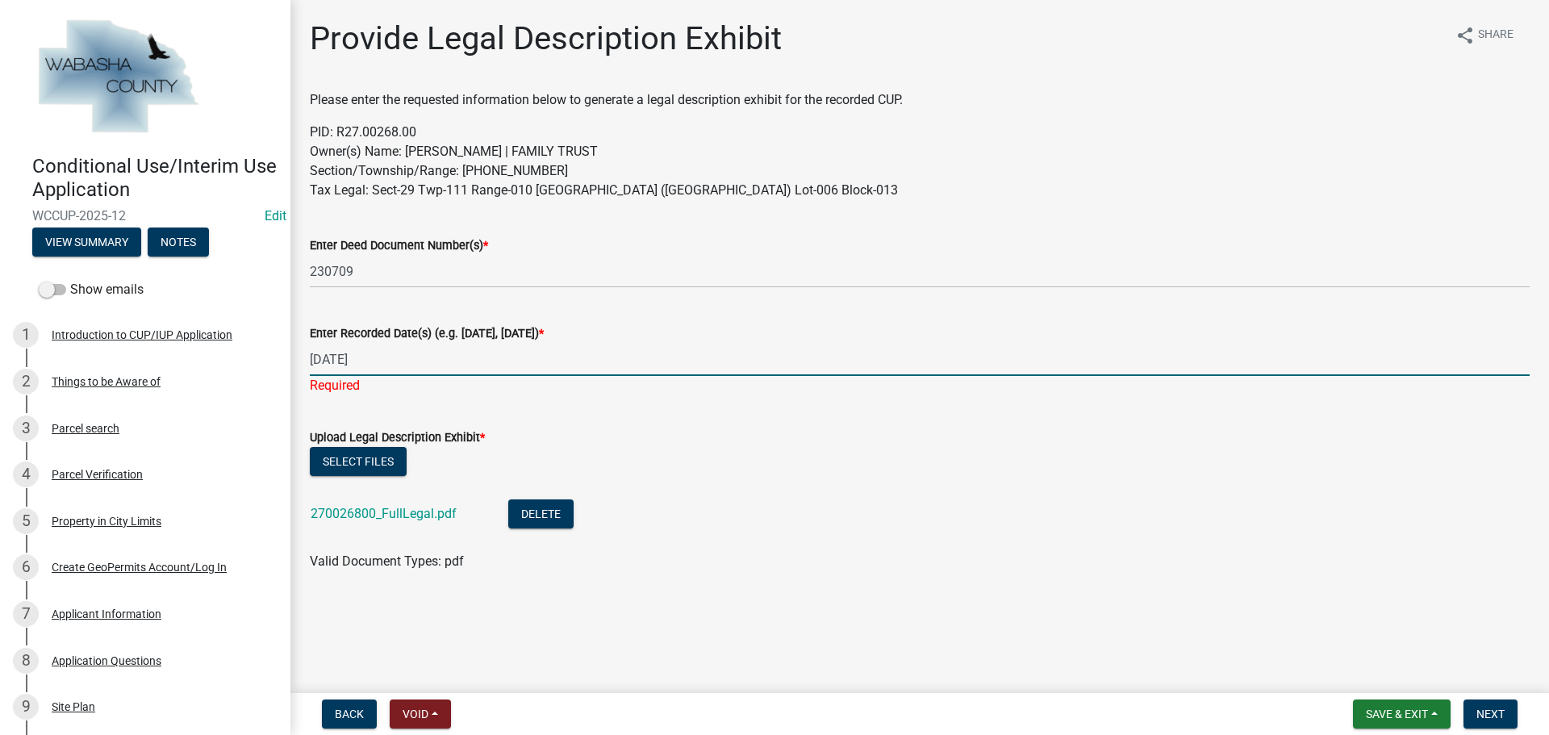
type input "2/12/1999"
drag, startPoint x: 995, startPoint y: 546, endPoint x: 994, endPoint y: 538, distance: 8.2
click at [994, 538] on wm-upload "Select files 270026800_FullLegal.pdf Delete Valid Document Types: pdf" at bounding box center [920, 509] width 1220 height 124
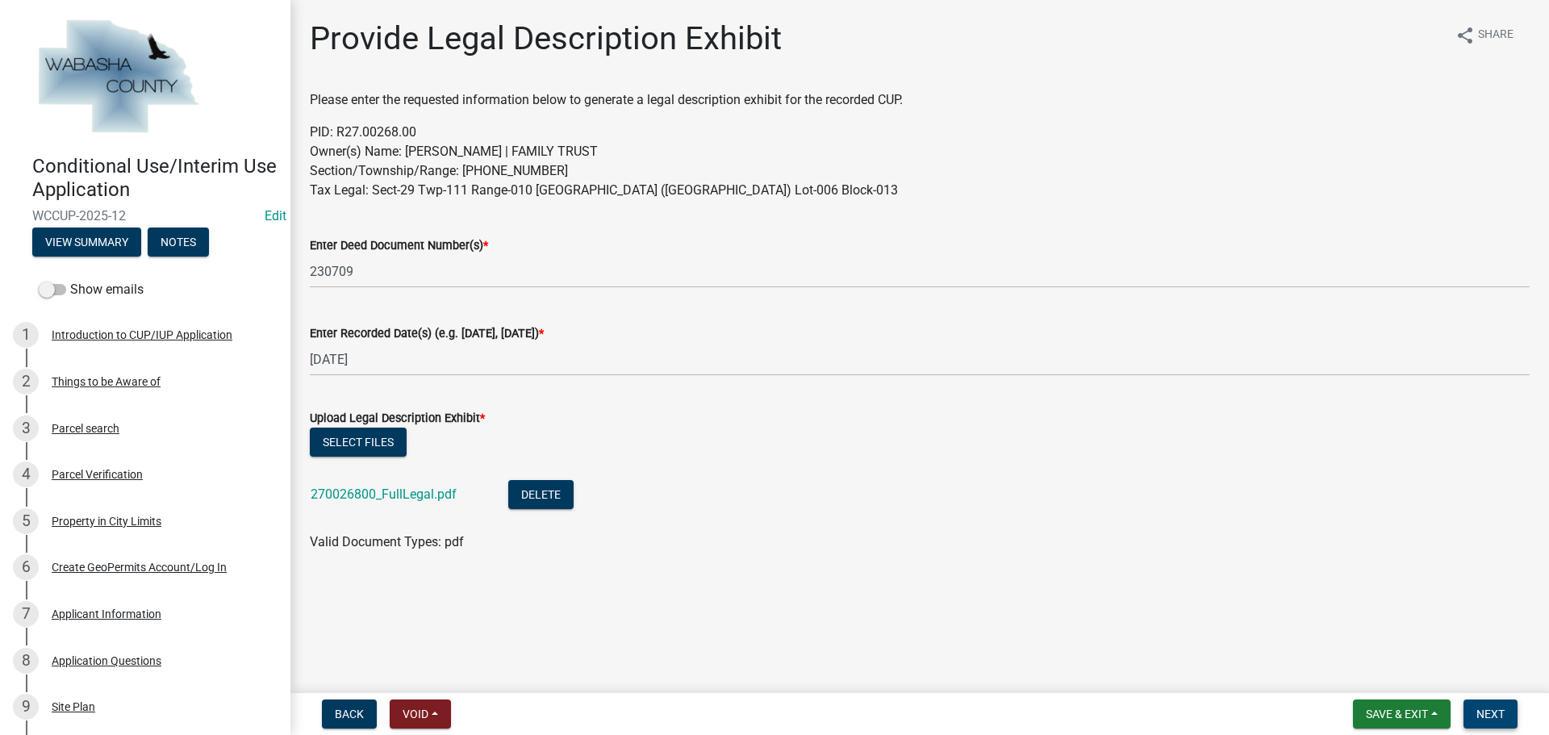
click at [1492, 709] on span "Next" at bounding box center [1490, 713] width 28 height 13
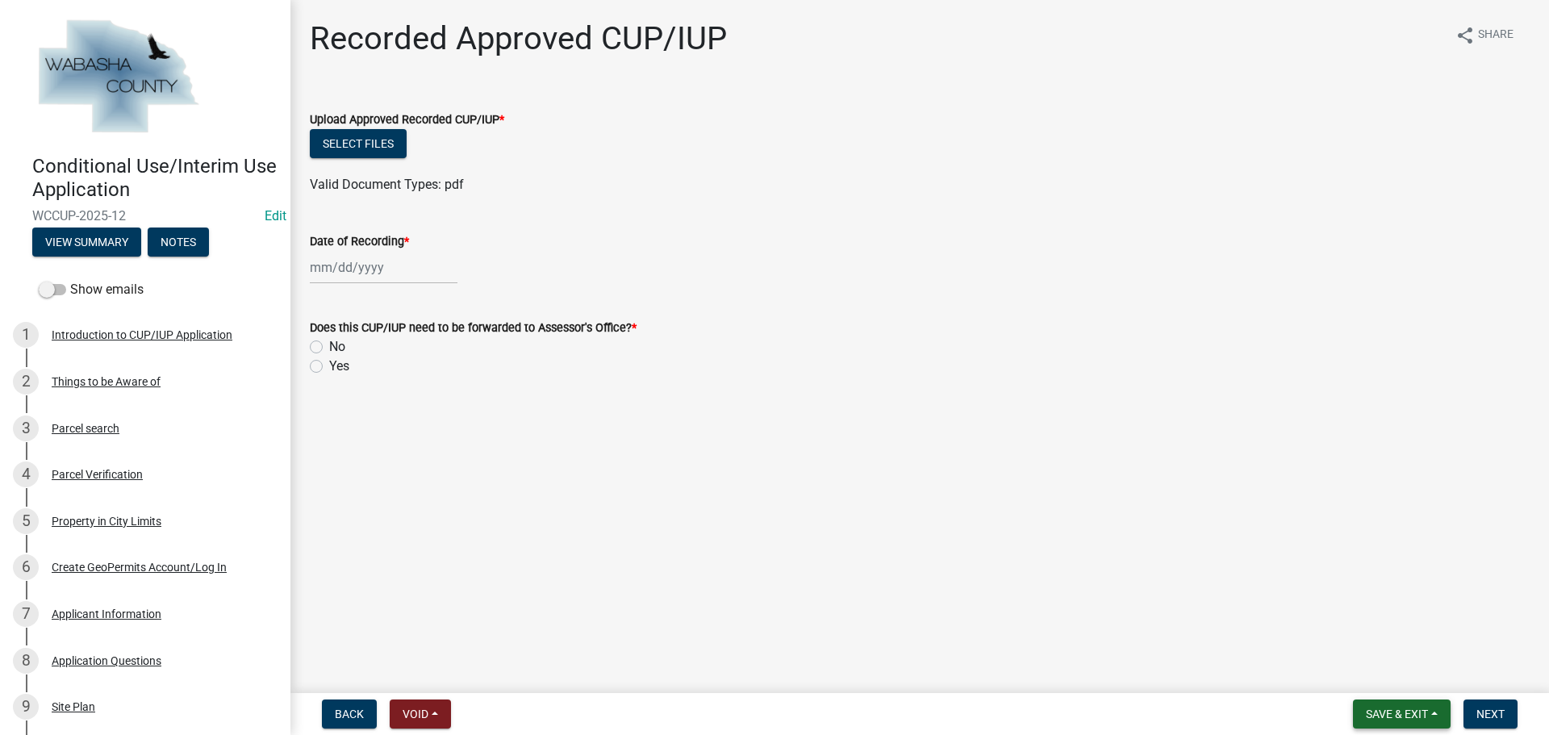
click at [1373, 706] on button "Save & Exit" at bounding box center [1402, 713] width 98 height 29
click at [1364, 676] on button "Save & Exit" at bounding box center [1385, 672] width 129 height 39
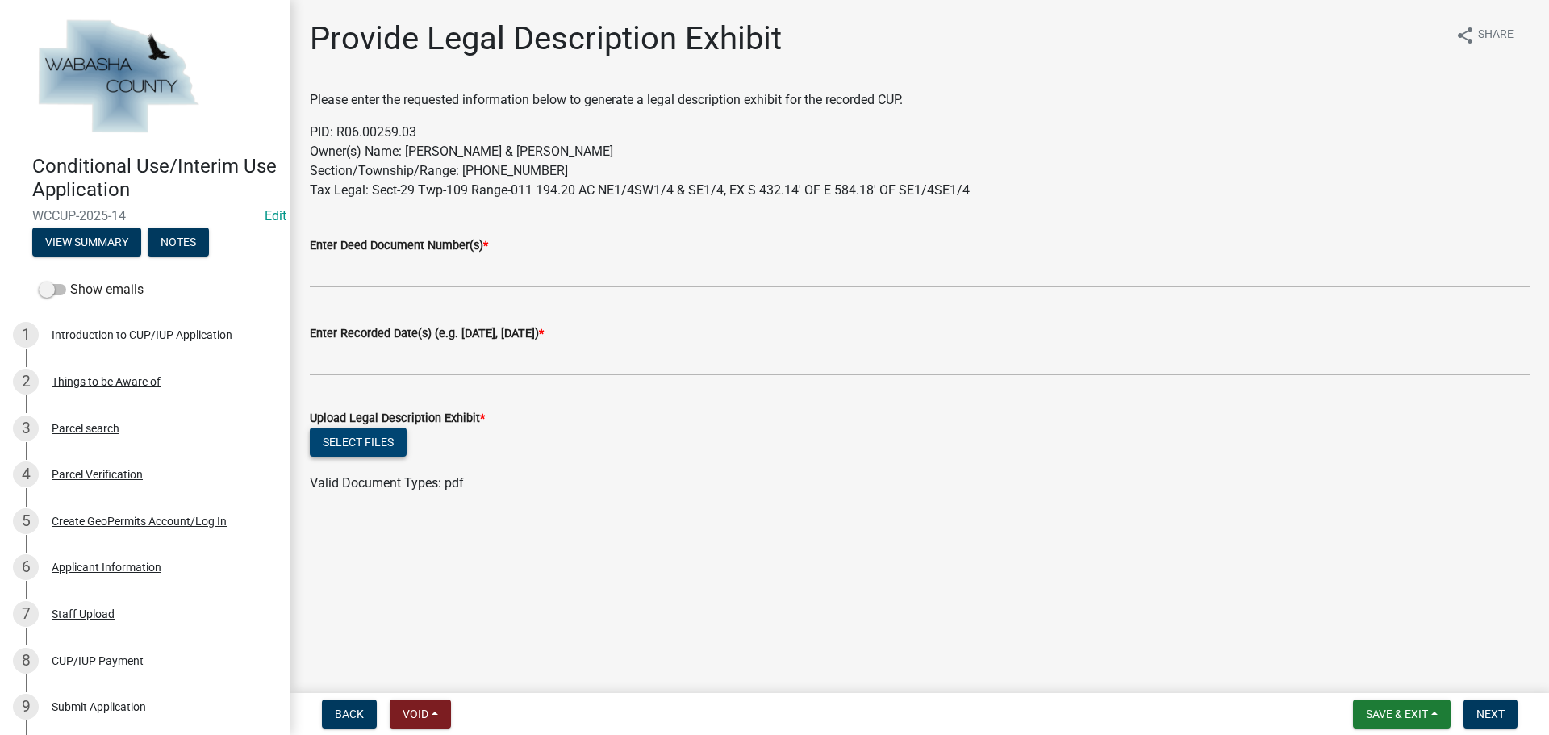
click at [382, 439] on button "Select files" at bounding box center [358, 442] width 97 height 29
click at [369, 495] on link "060025903_FullLegal.pdf" at bounding box center [384, 493] width 146 height 15
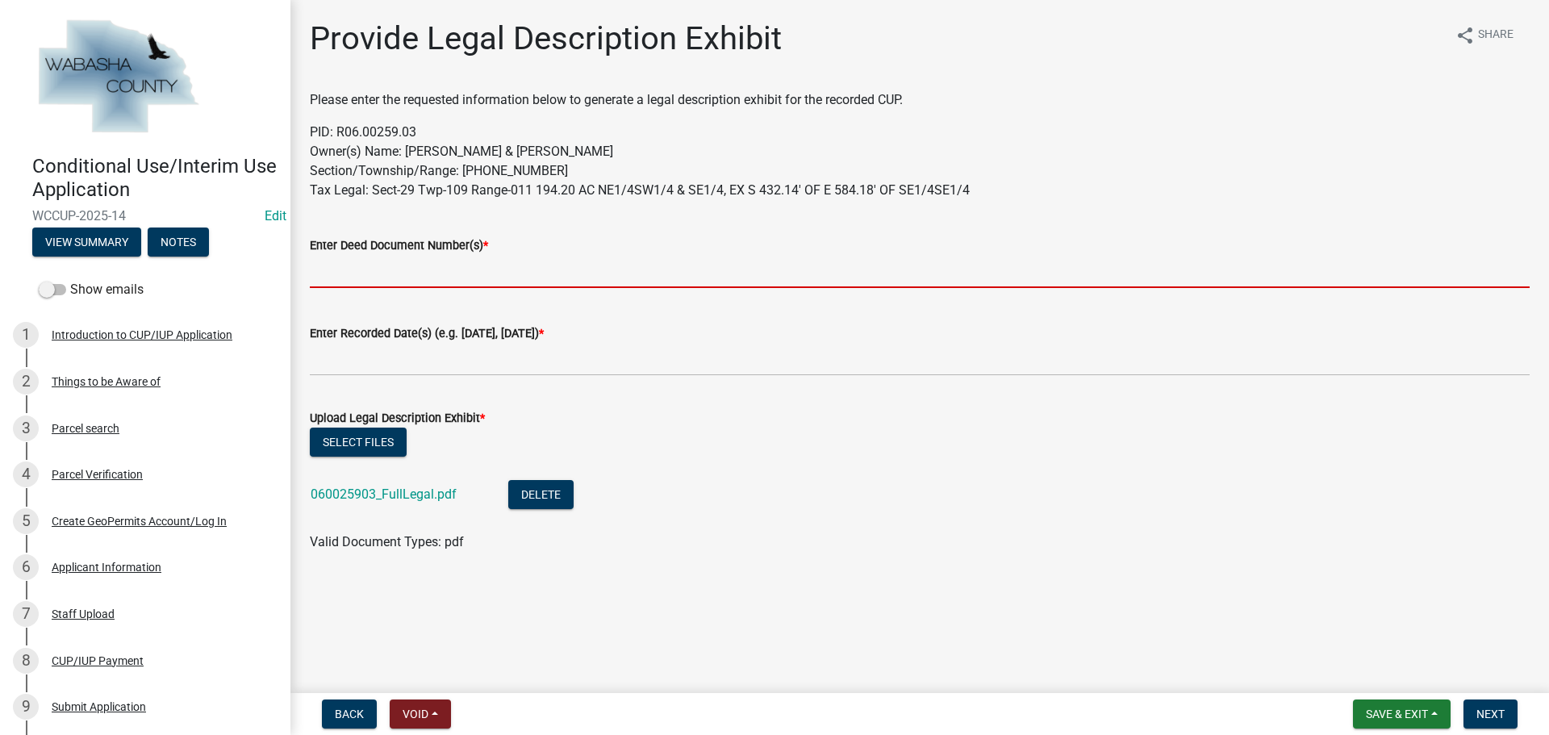
paste input "346219 & 350110"
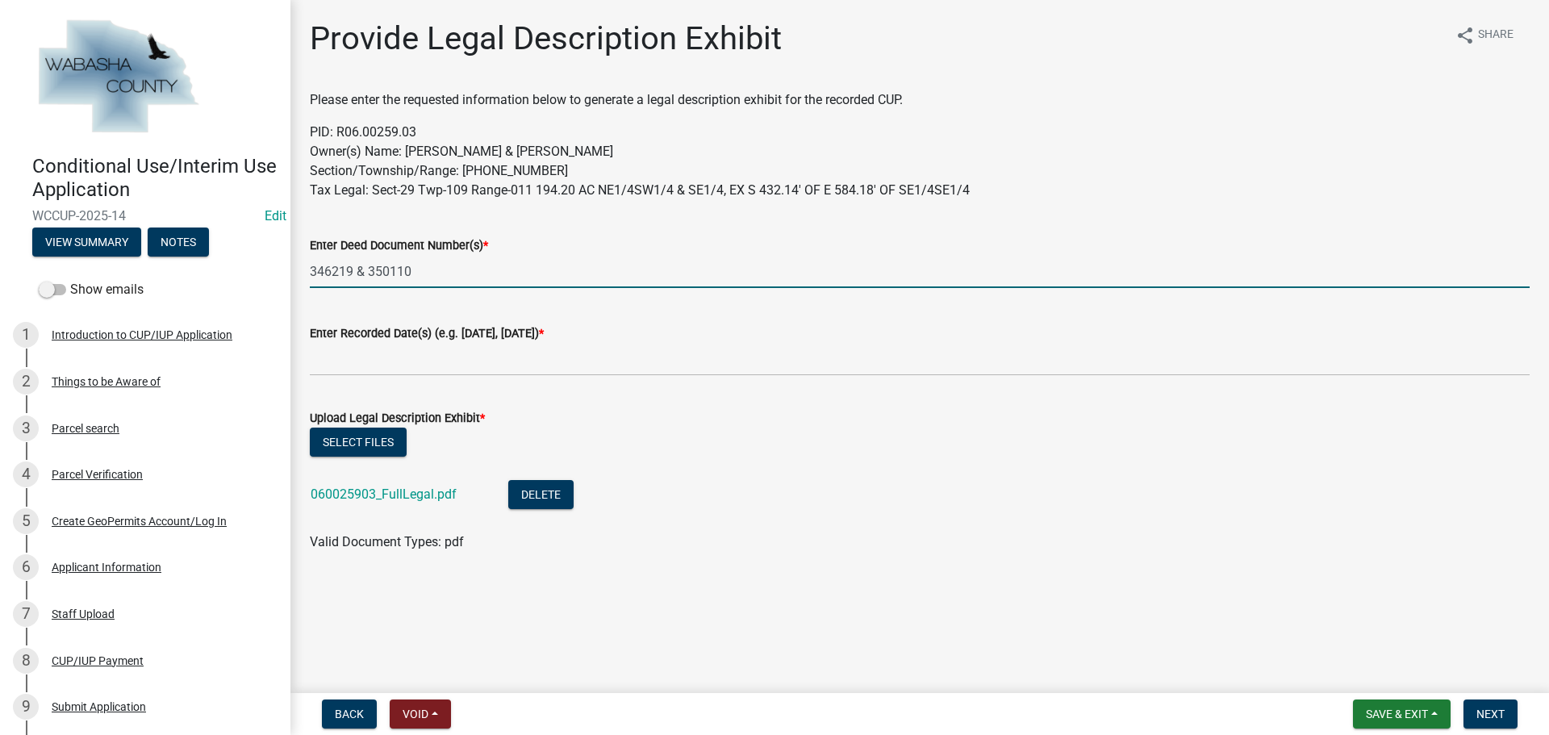
type input "346219 & 350110"
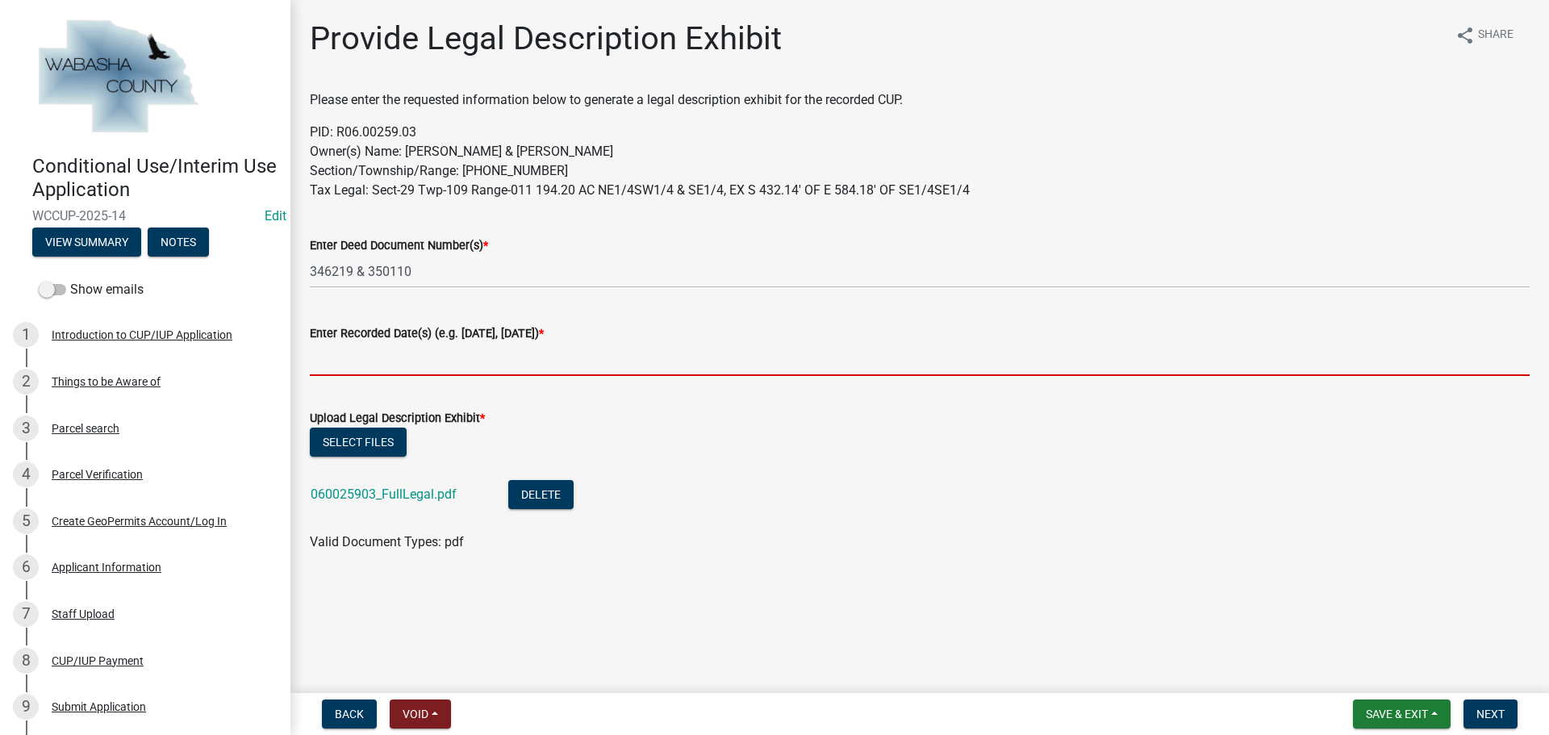
click at [330, 358] on input "Enter Recorded Date(s) (e.g. [DATE], [DATE]) *" at bounding box center [920, 359] width 1220 height 33
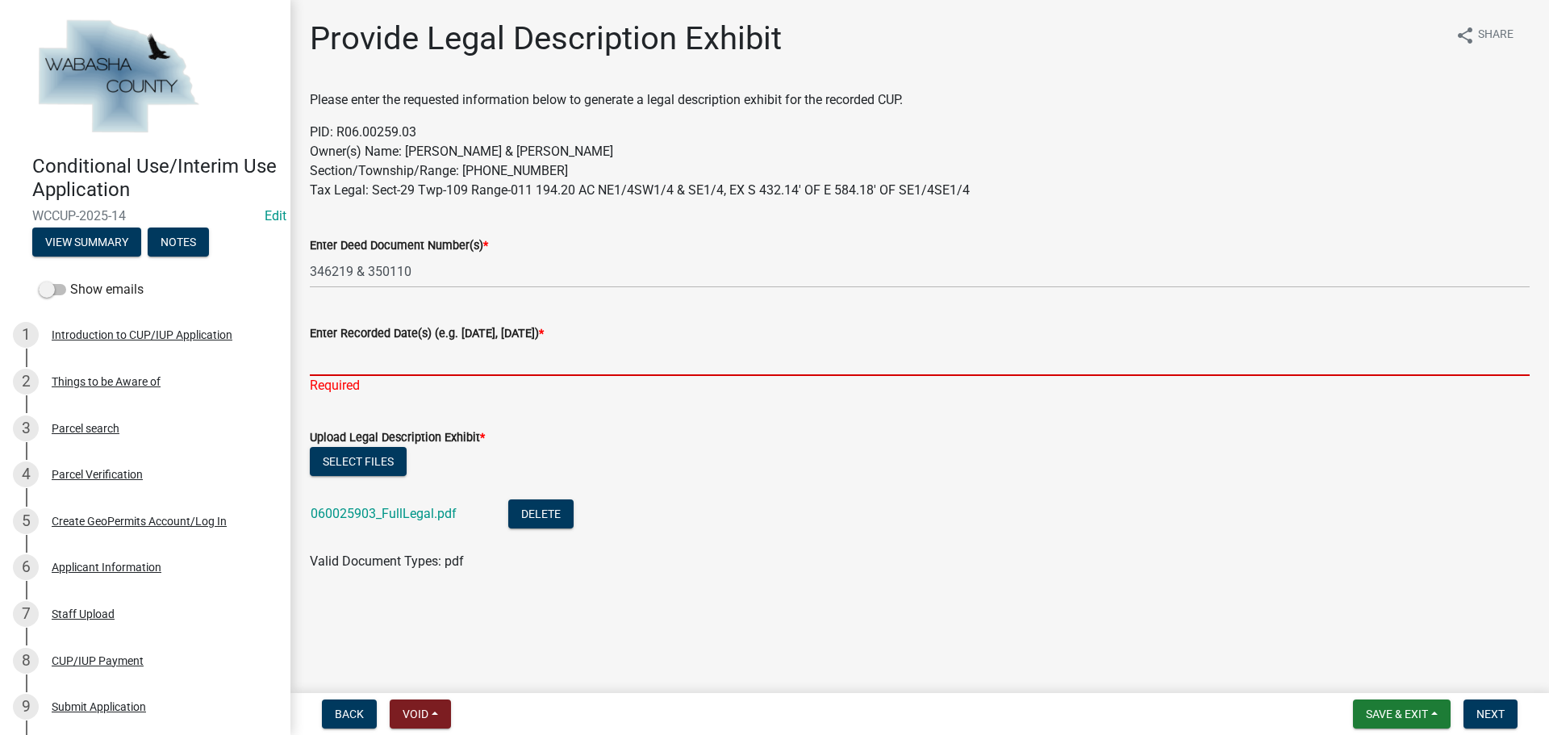
click at [341, 348] on input "Enter Recorded Date(s) (e.g. [DATE], [DATE]) *" at bounding box center [920, 359] width 1220 height 33
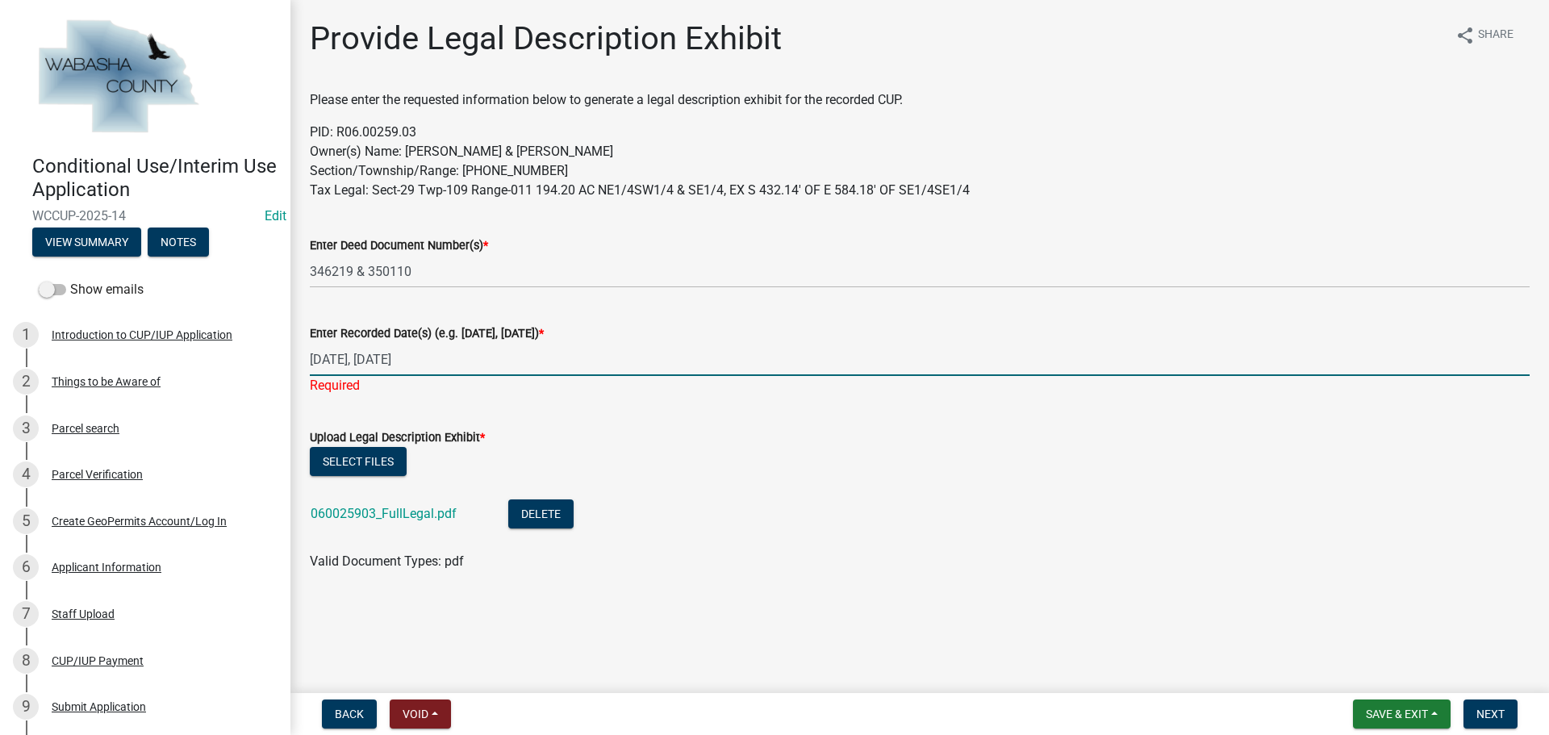
type input "[DATE], [DATE]"
click at [987, 531] on ul "060025903_FullLegal.pdf Delete" at bounding box center [920, 516] width 1220 height 72
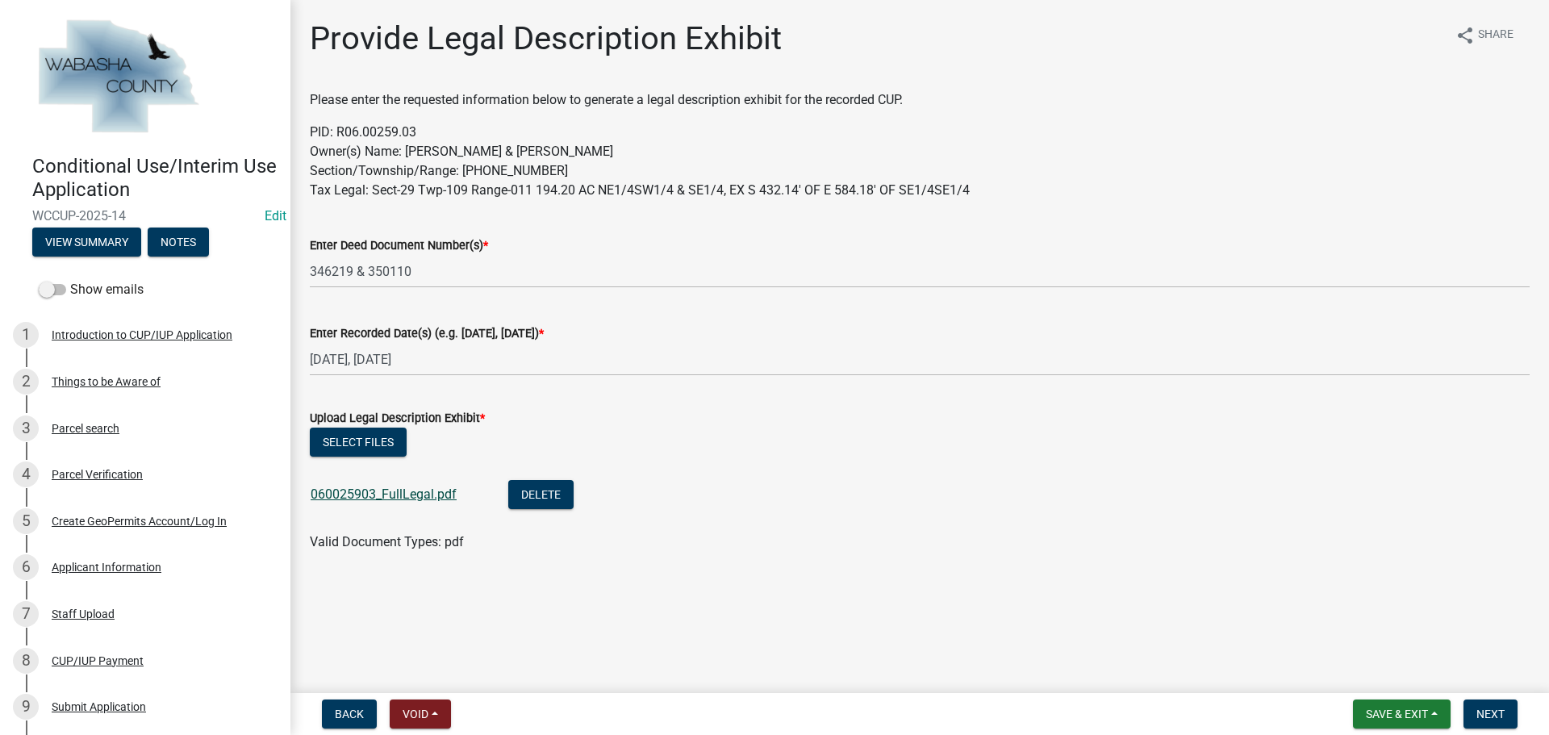
click at [379, 498] on link "060025903_FullLegal.pdf" at bounding box center [384, 493] width 146 height 15
click at [1483, 708] on span "Next" at bounding box center [1490, 713] width 28 height 13
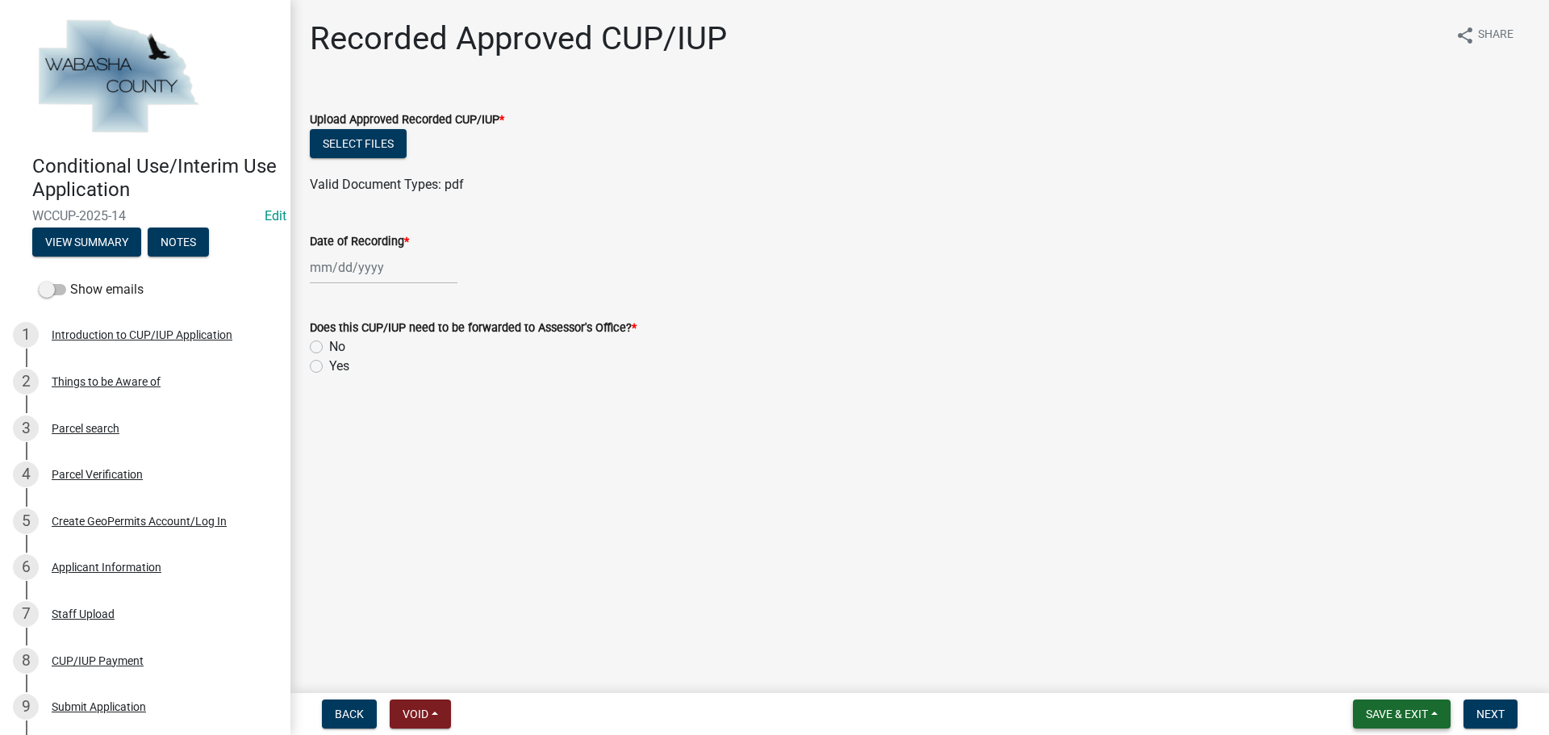
click at [1398, 709] on span "Save & Exit" at bounding box center [1397, 713] width 62 height 13
click at [1377, 670] on button "Save & Exit" at bounding box center [1385, 672] width 129 height 39
